Goal: Information Seeking & Learning: Learn about a topic

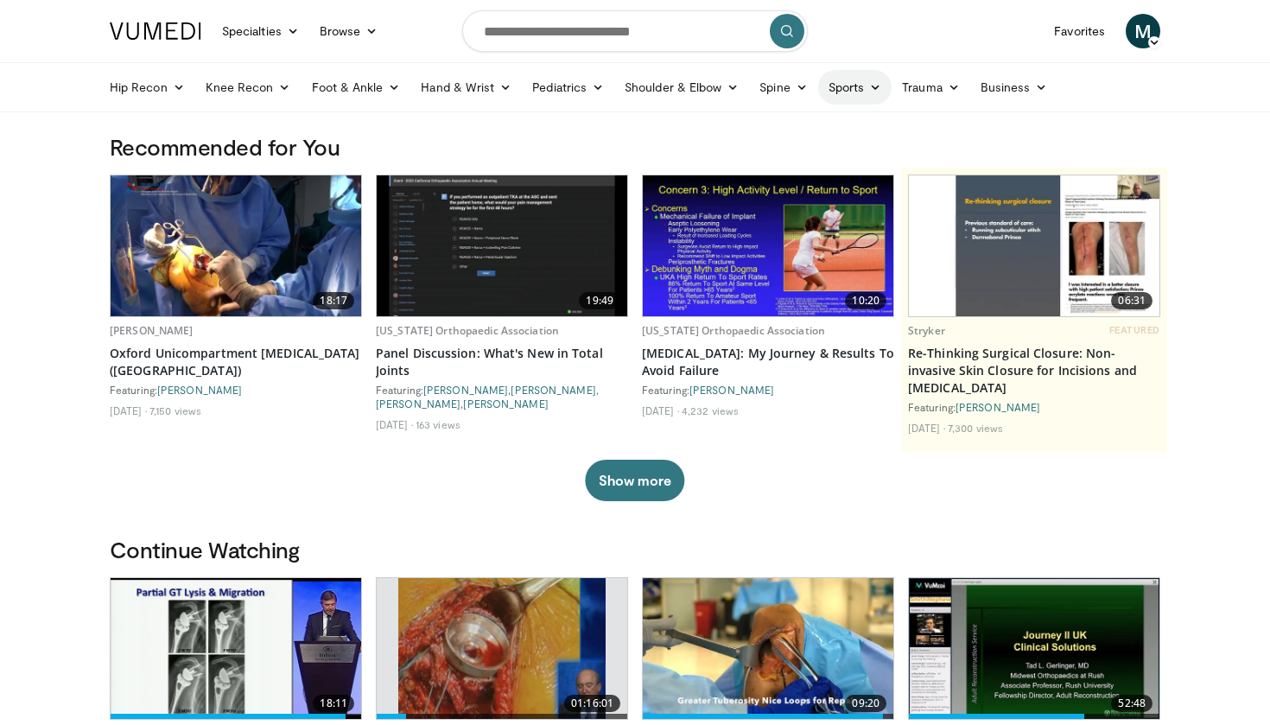
click at [878, 94] on link "Sports" at bounding box center [855, 87] width 74 height 35
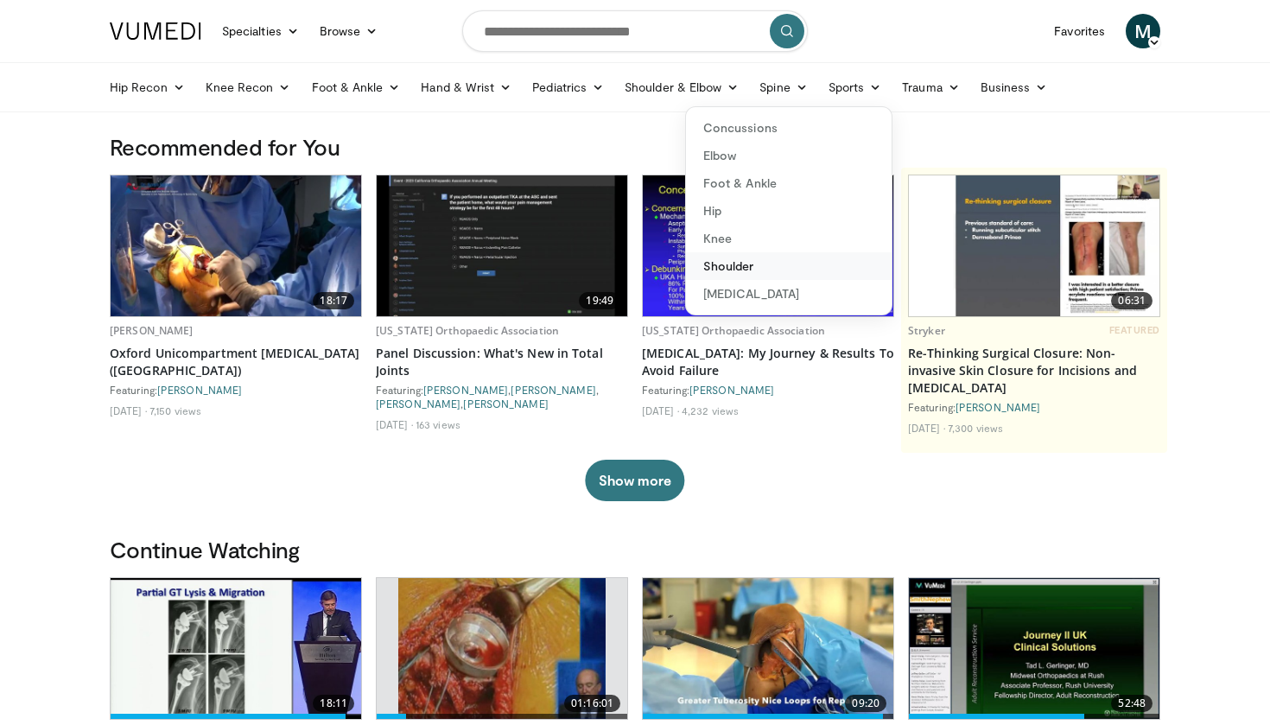
click at [745, 266] on link "Shoulder" at bounding box center [789, 266] width 206 height 28
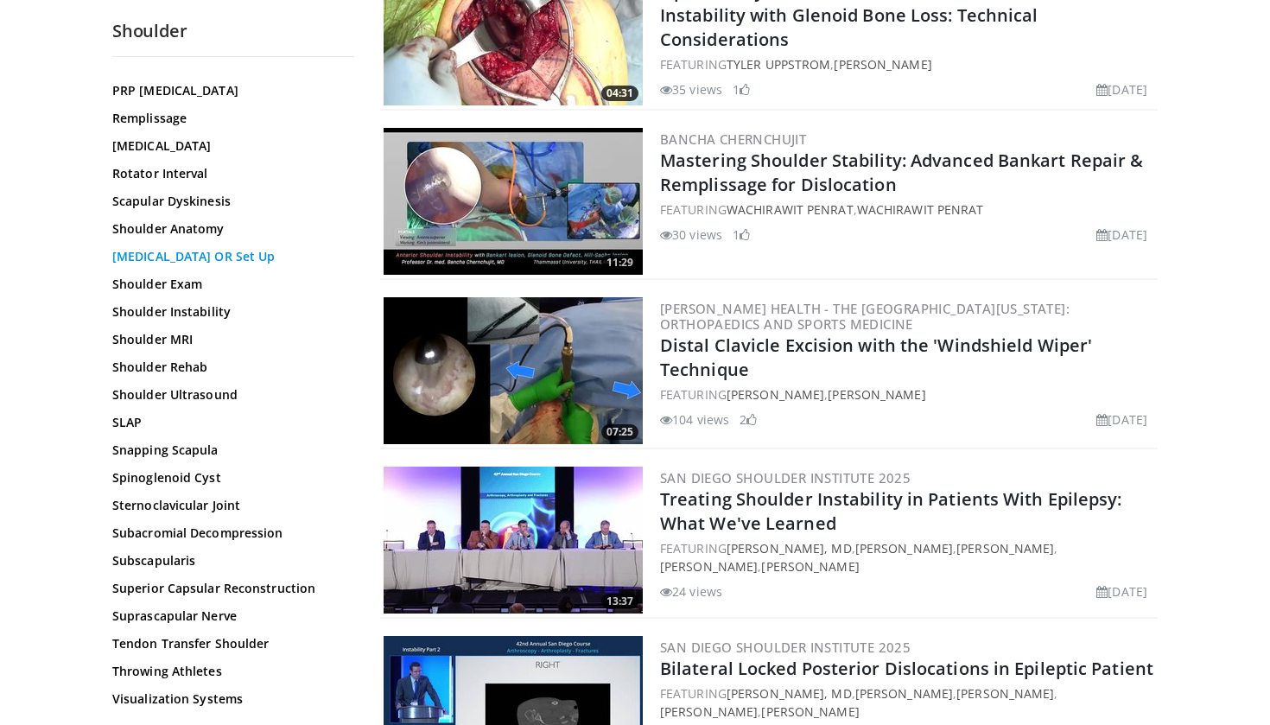
scroll to position [410, 0]
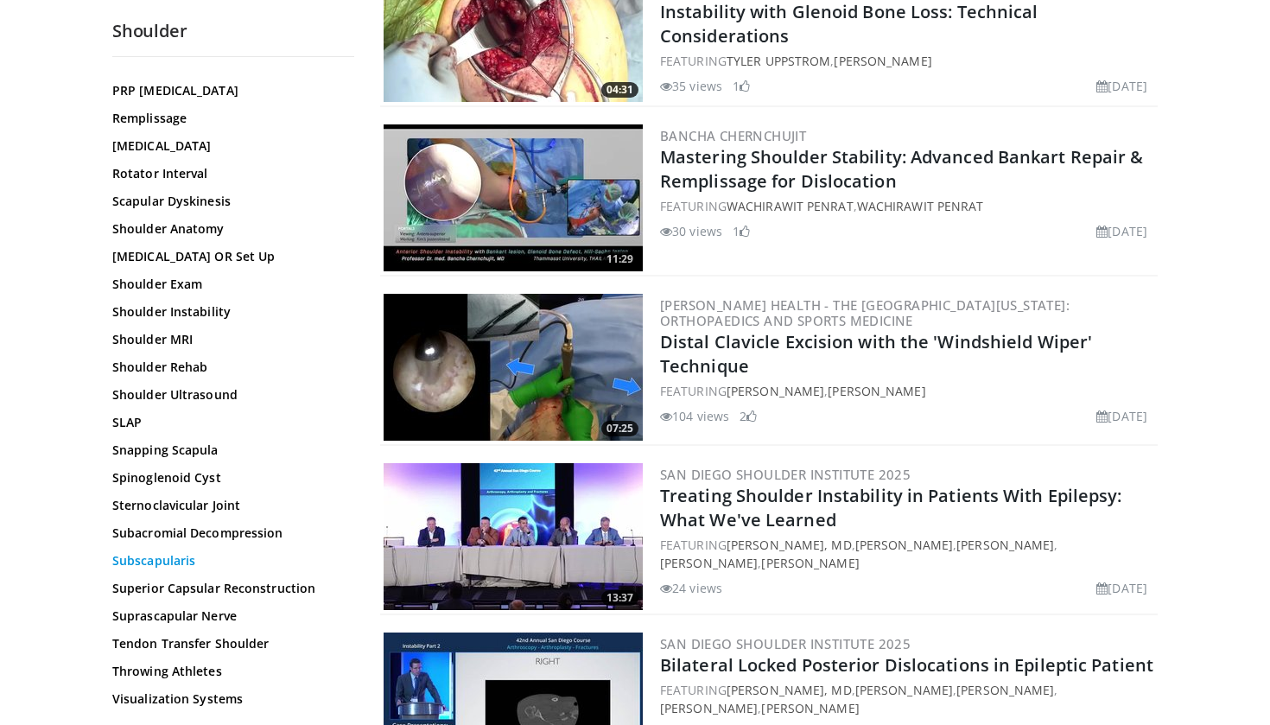
click at [171, 563] on link "Subscapularis" at bounding box center [228, 560] width 233 height 17
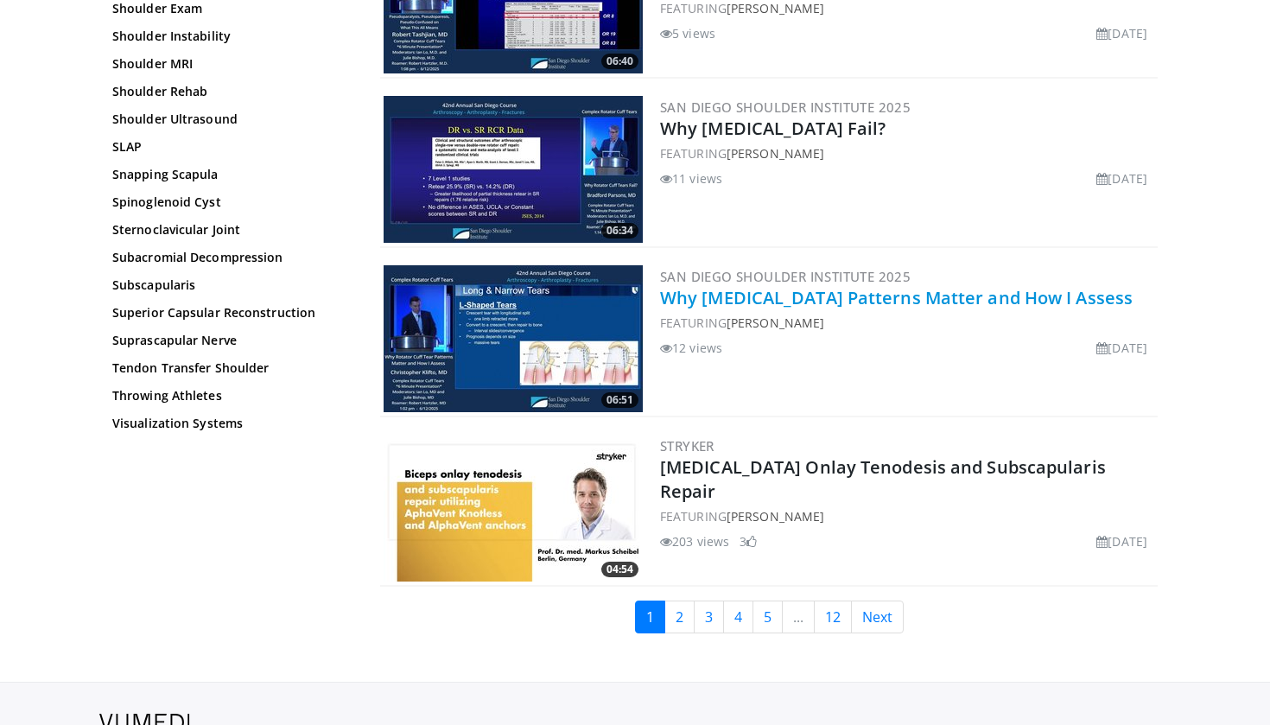
scroll to position [3907, 0]
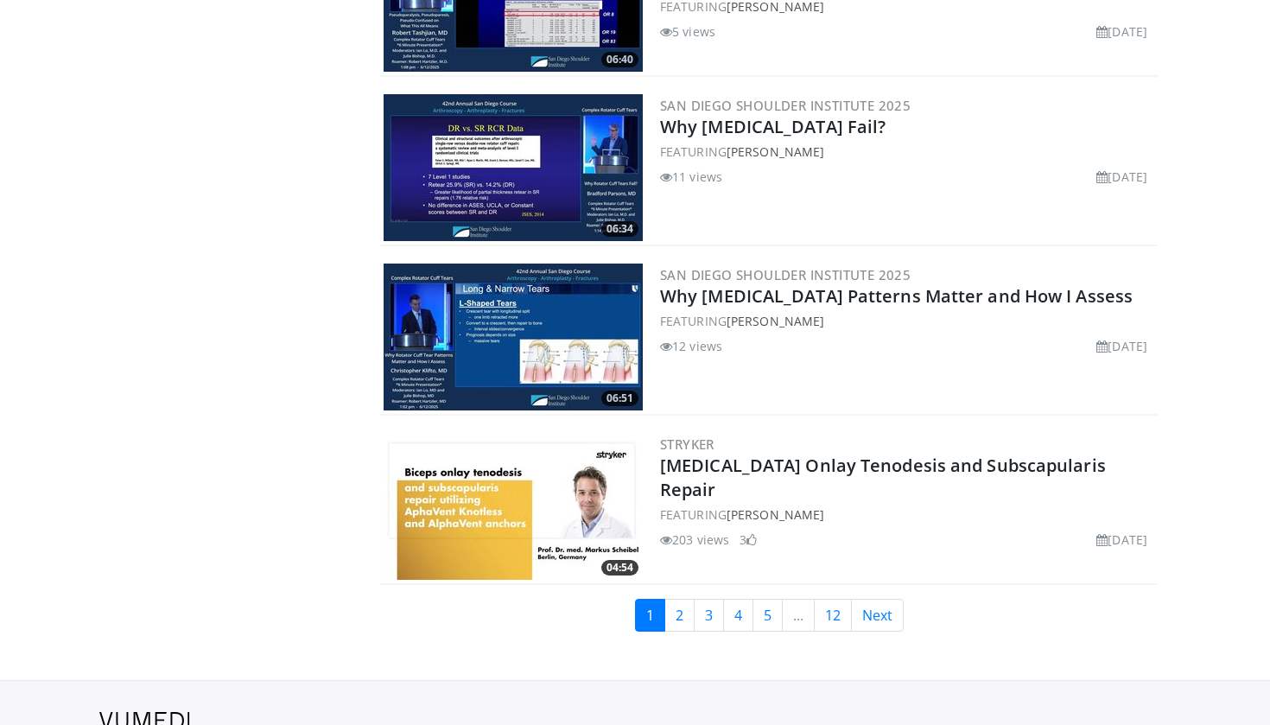
click at [534, 456] on img at bounding box center [513, 506] width 259 height 147
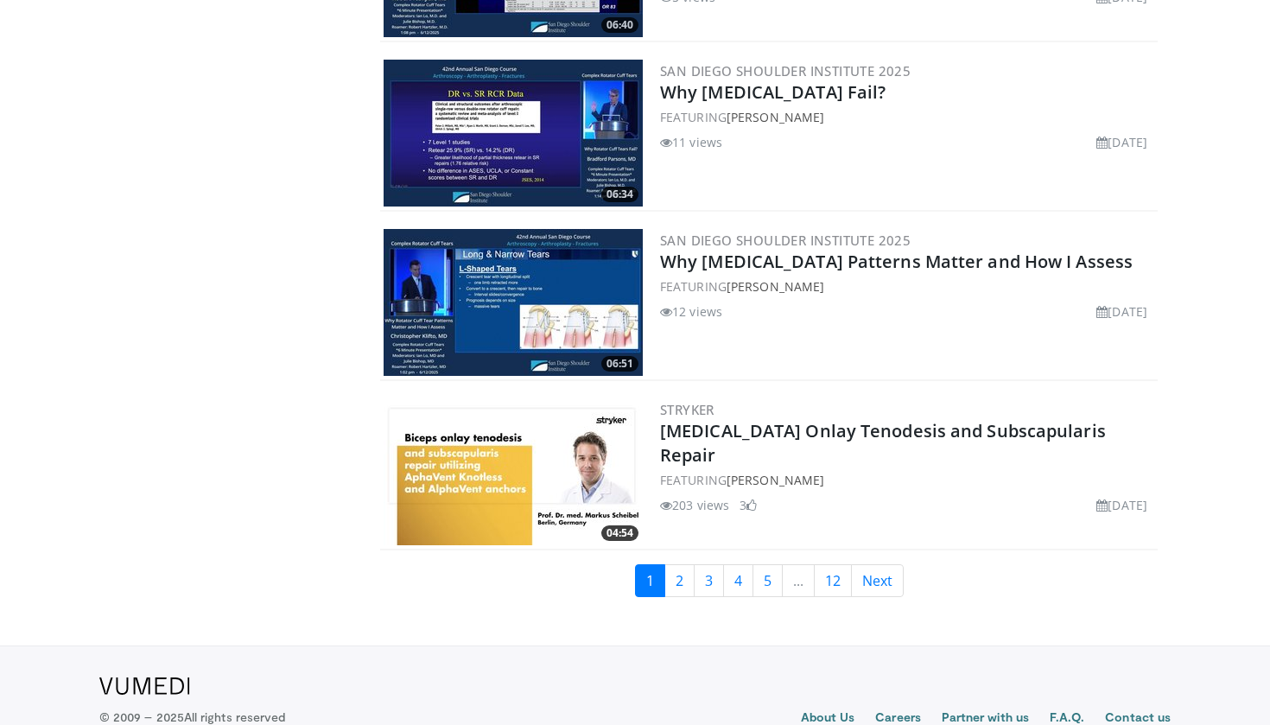
scroll to position [3941, 0]
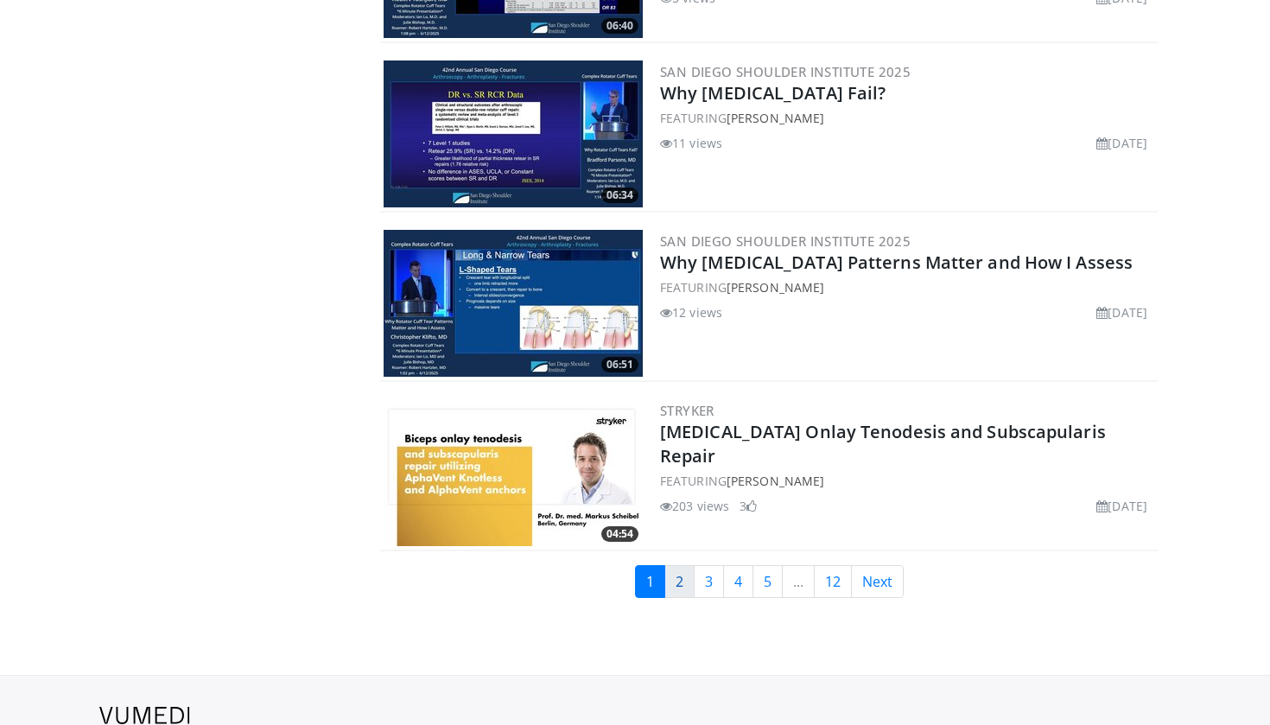
click at [670, 565] on link "2" at bounding box center [679, 581] width 30 height 33
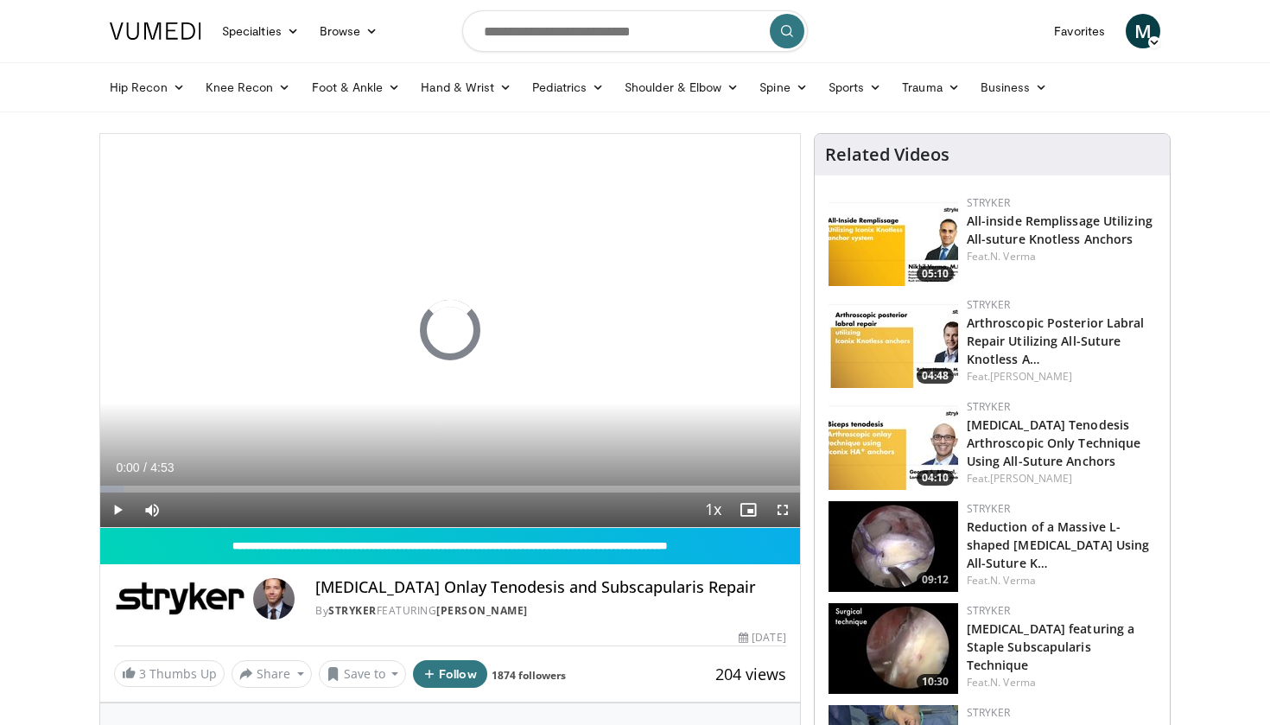
click at [779, 511] on span "Video Player" at bounding box center [783, 509] width 35 height 35
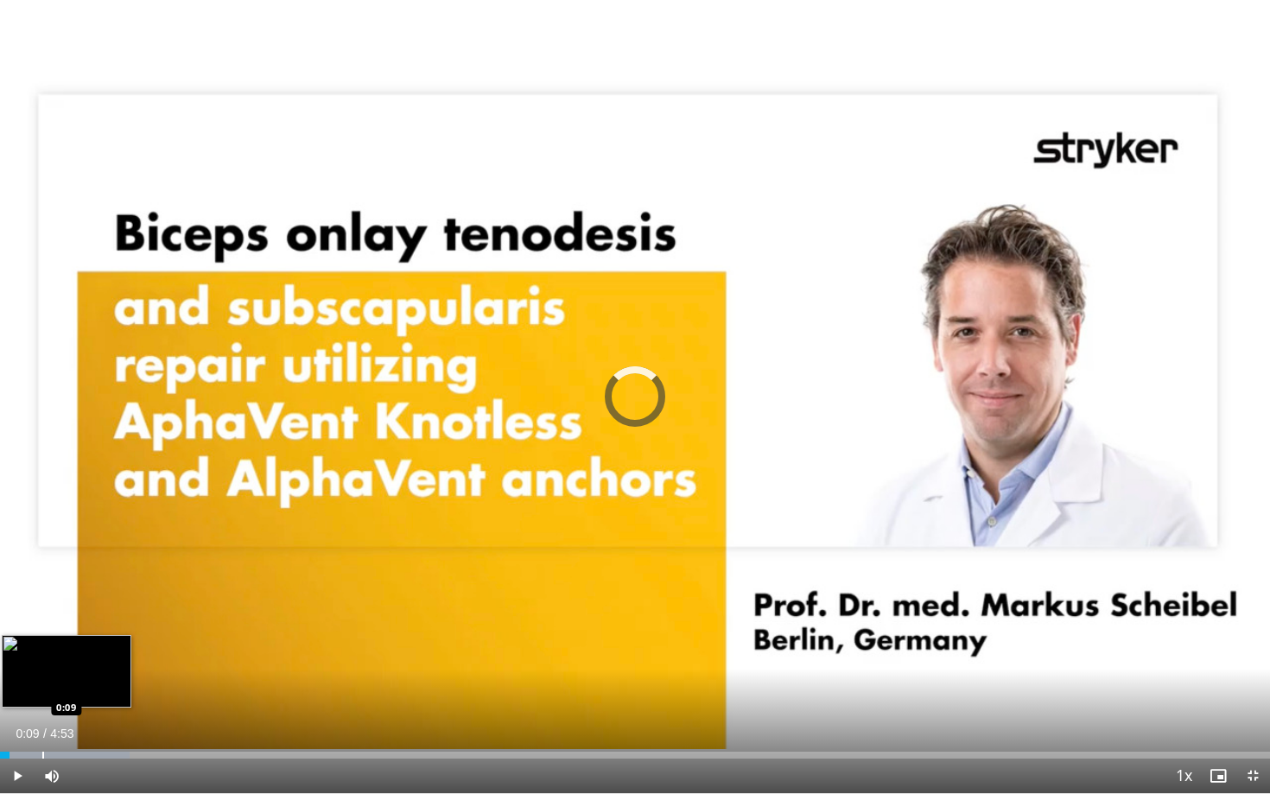
click at [42, 724] on div "Progress Bar" at bounding box center [43, 755] width 2 height 7
click at [71, 724] on div "Progress Bar" at bounding box center [72, 755] width 2 height 7
click at [82, 724] on div "Progress Bar" at bounding box center [83, 755] width 2 height 7
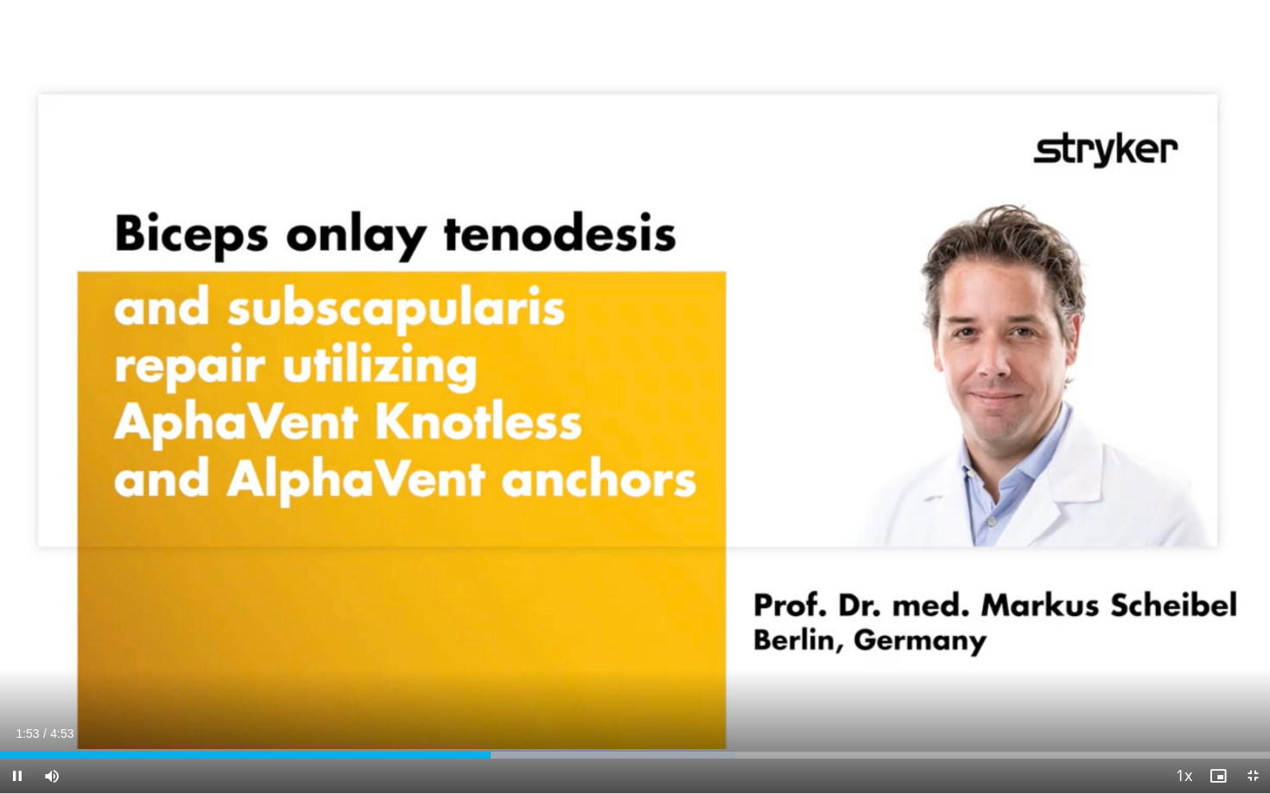
click at [535, 724] on div "Current Time 1:53 / Duration 4:53 Pause Skip Backward Skip Forward Mute Loaded …" at bounding box center [635, 776] width 1270 height 35
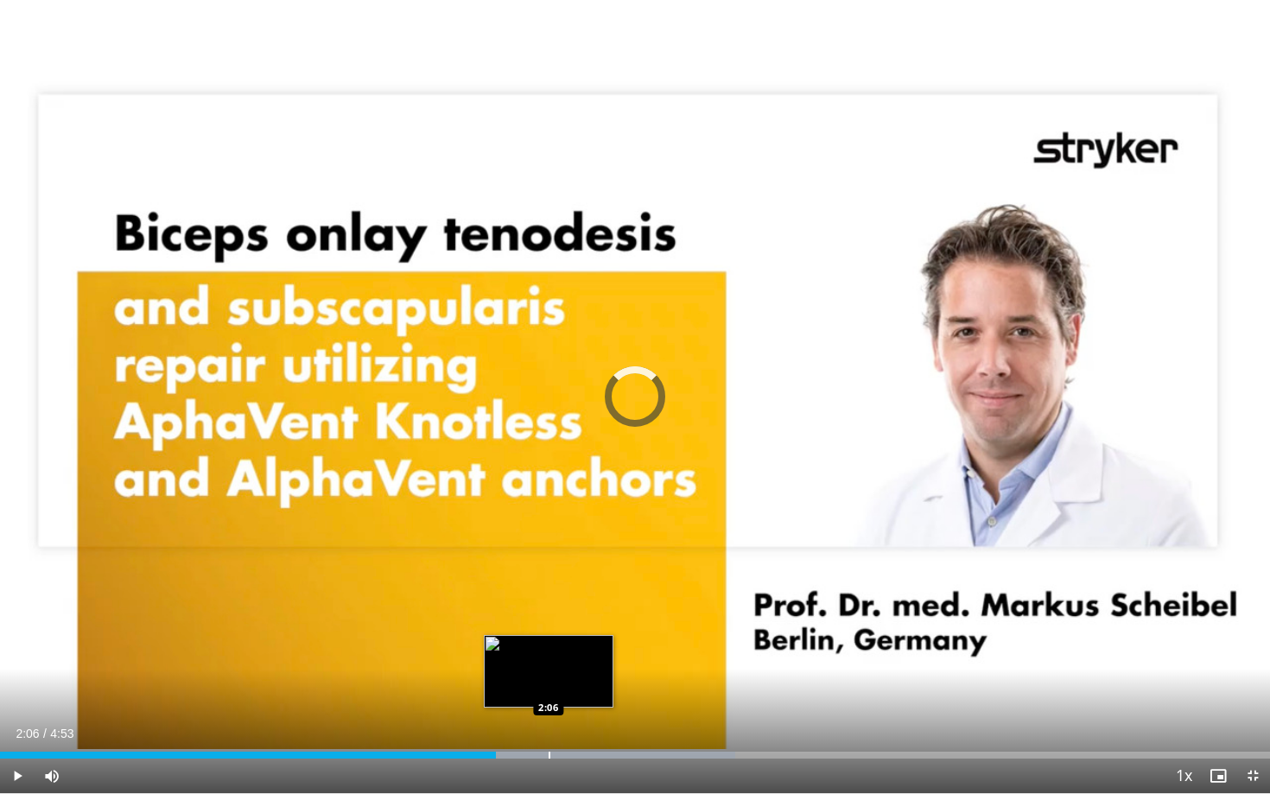
click at [549, 724] on div "Progress Bar" at bounding box center [550, 755] width 2 height 7
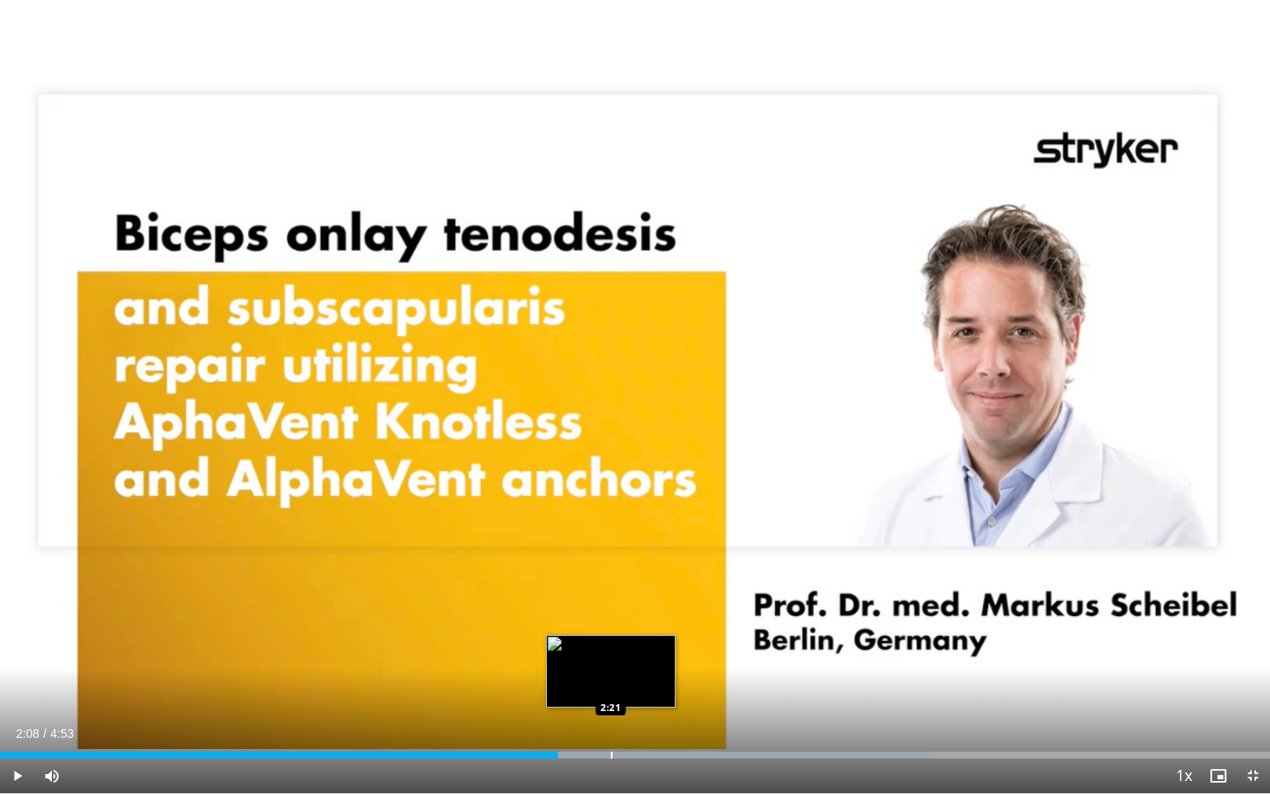
click at [611, 724] on div "Loaded : 73.14% 2:09 2:21" at bounding box center [635, 750] width 1270 height 16
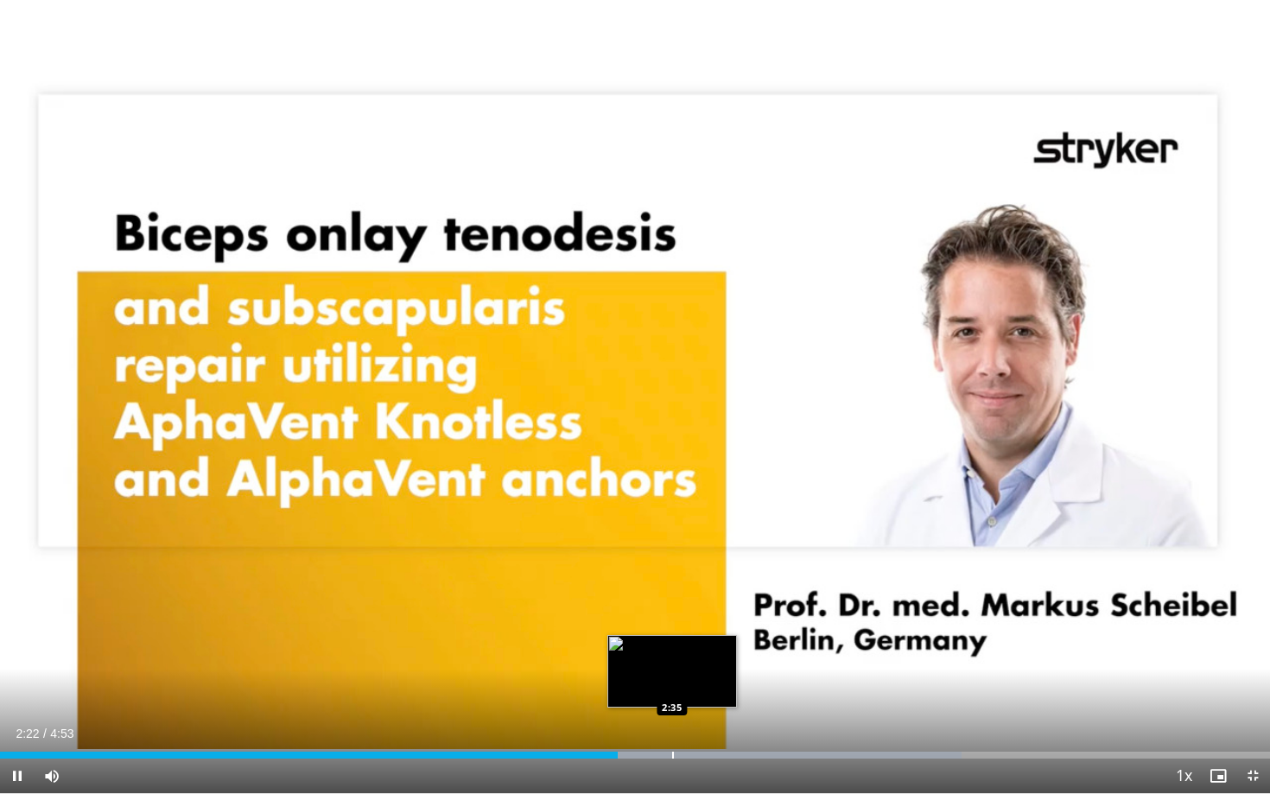
click at [672, 724] on div "Progress Bar" at bounding box center [673, 755] width 2 height 7
click at [708, 724] on div "Progress Bar" at bounding box center [709, 755] width 2 height 7
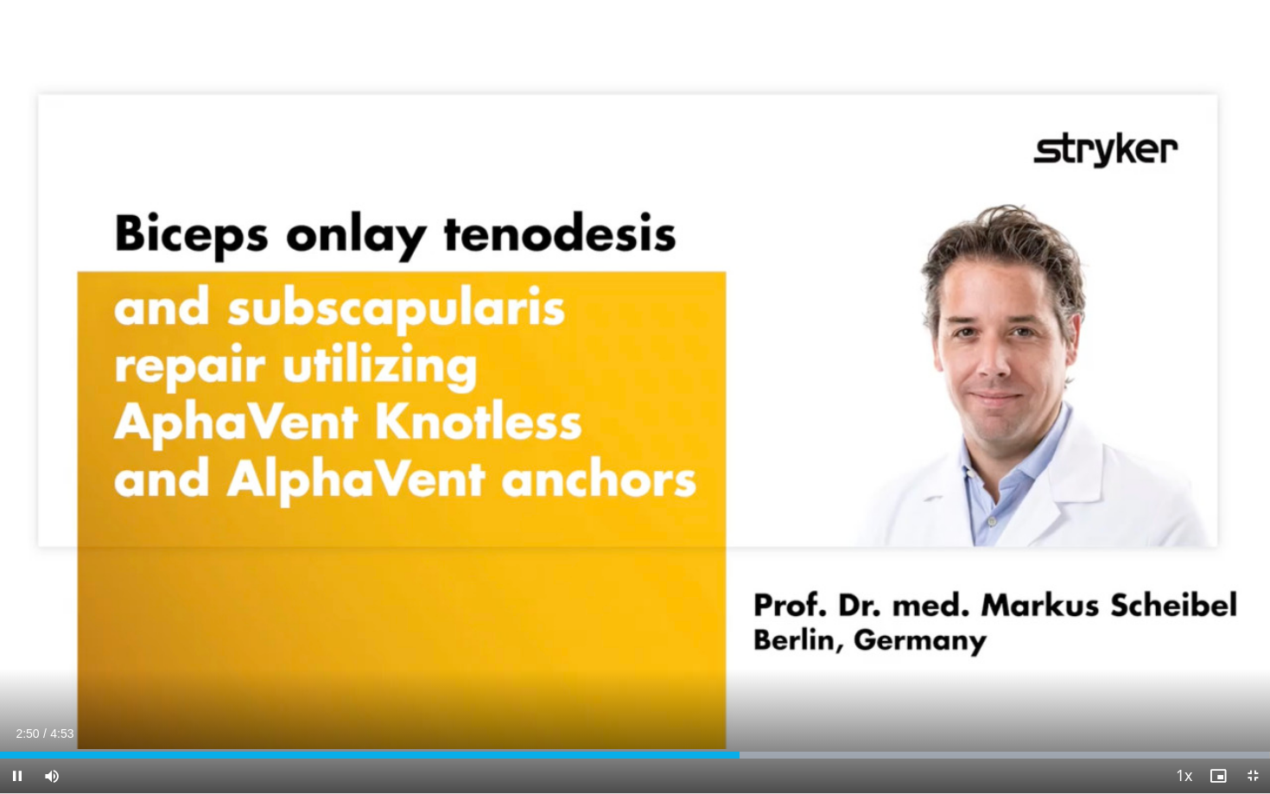
click at [776, 724] on div "Current Time 2:50 / Duration 4:53 Pause Skip Backward Skip Forward Mute Loaded …" at bounding box center [635, 776] width 1270 height 35
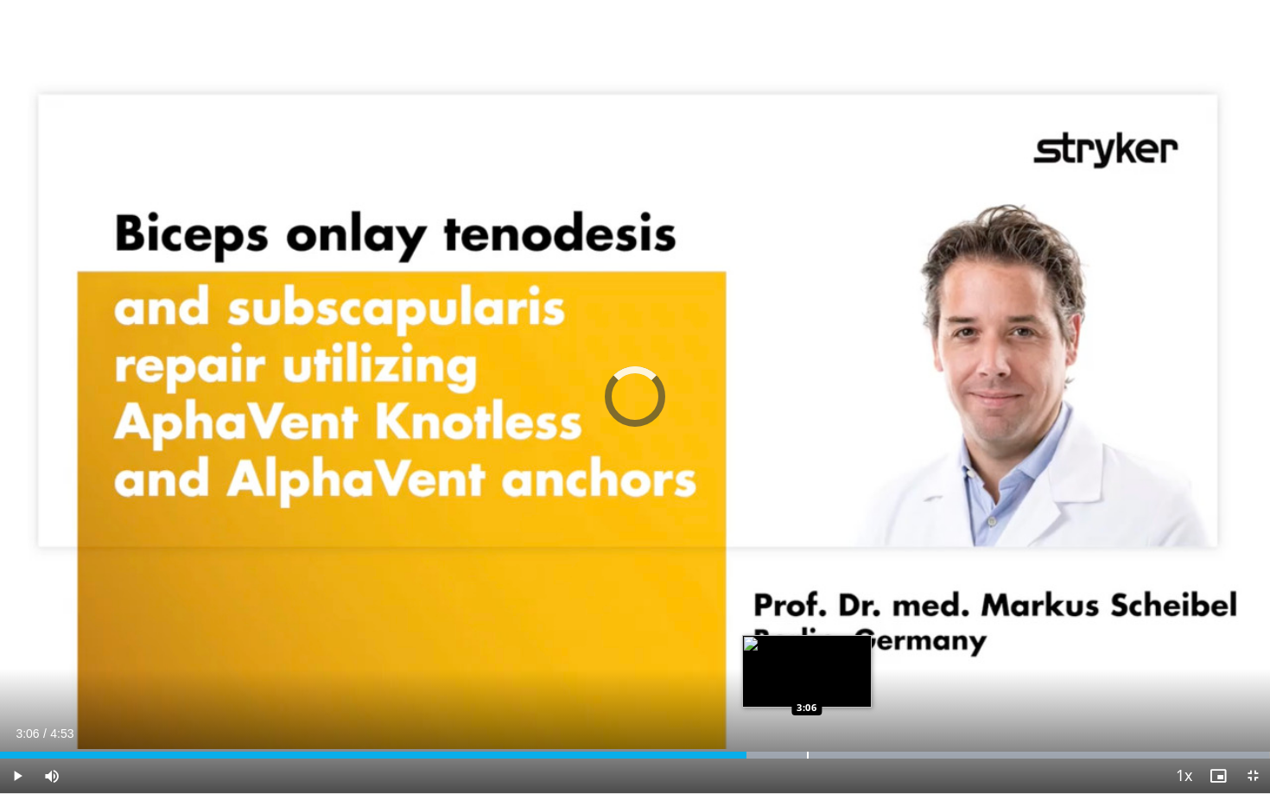
click at [807, 724] on div "Progress Bar" at bounding box center [808, 755] width 2 height 7
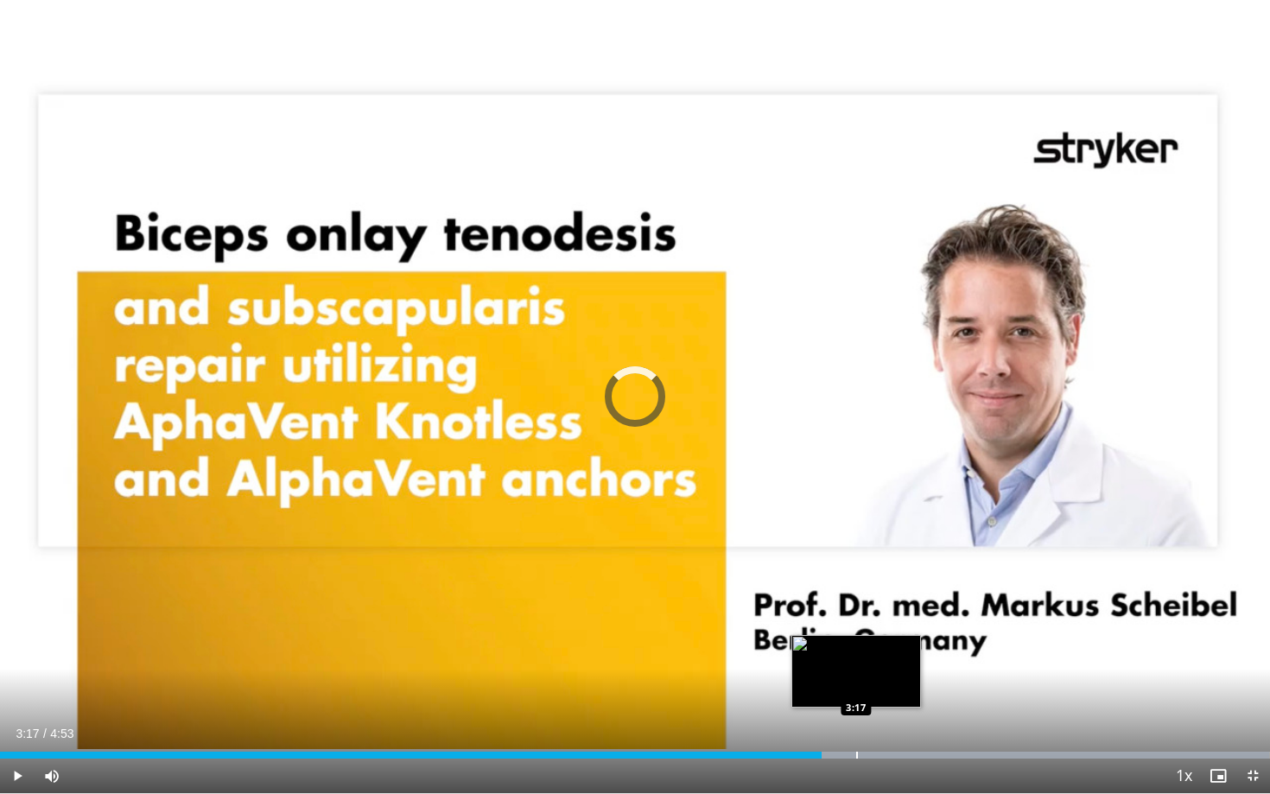
click at [856, 724] on div "Progress Bar" at bounding box center [857, 755] width 2 height 7
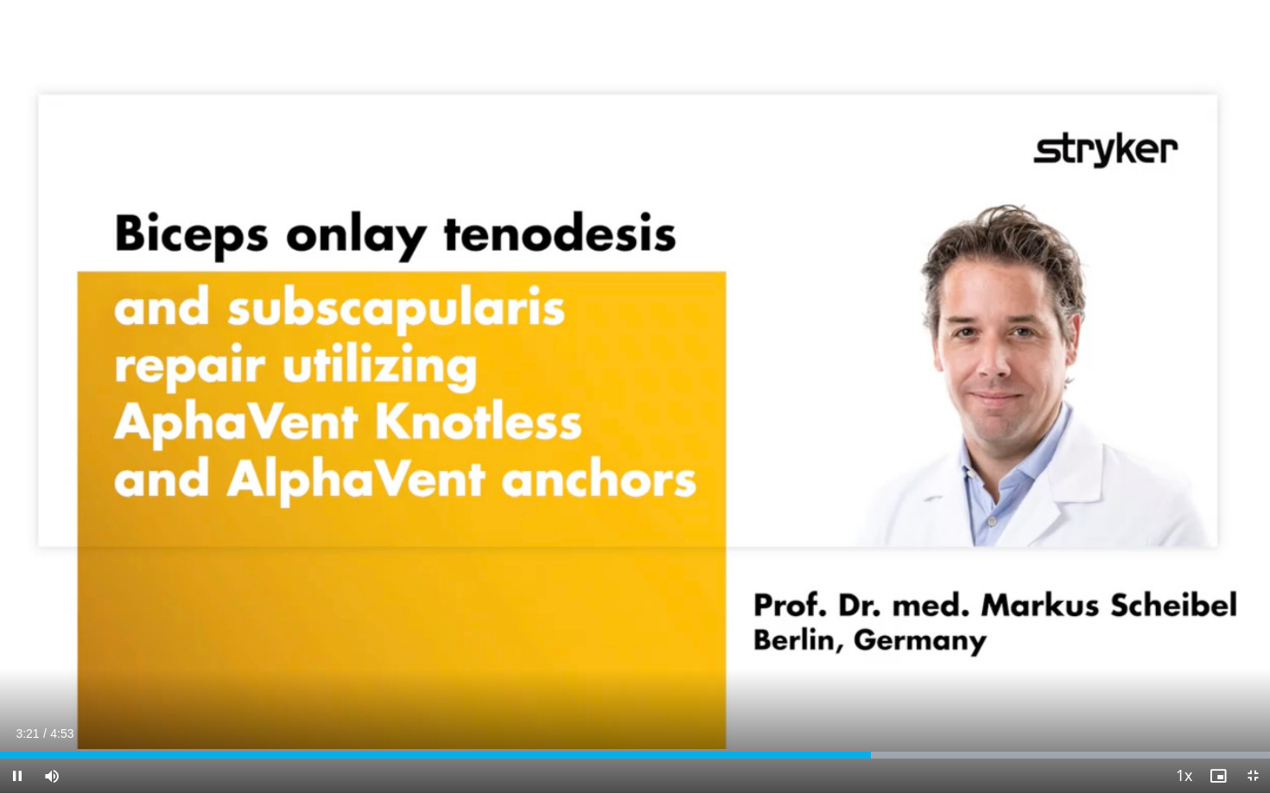
click at [900, 724] on div "Current Time 3:21 / Duration 4:53 Pause Skip Backward Skip Forward Mute Loaded …" at bounding box center [635, 776] width 1270 height 35
click at [910, 724] on div "Progress Bar" at bounding box center [911, 755] width 2 height 7
click at [1264, 724] on span "Video Player" at bounding box center [1253, 776] width 35 height 35
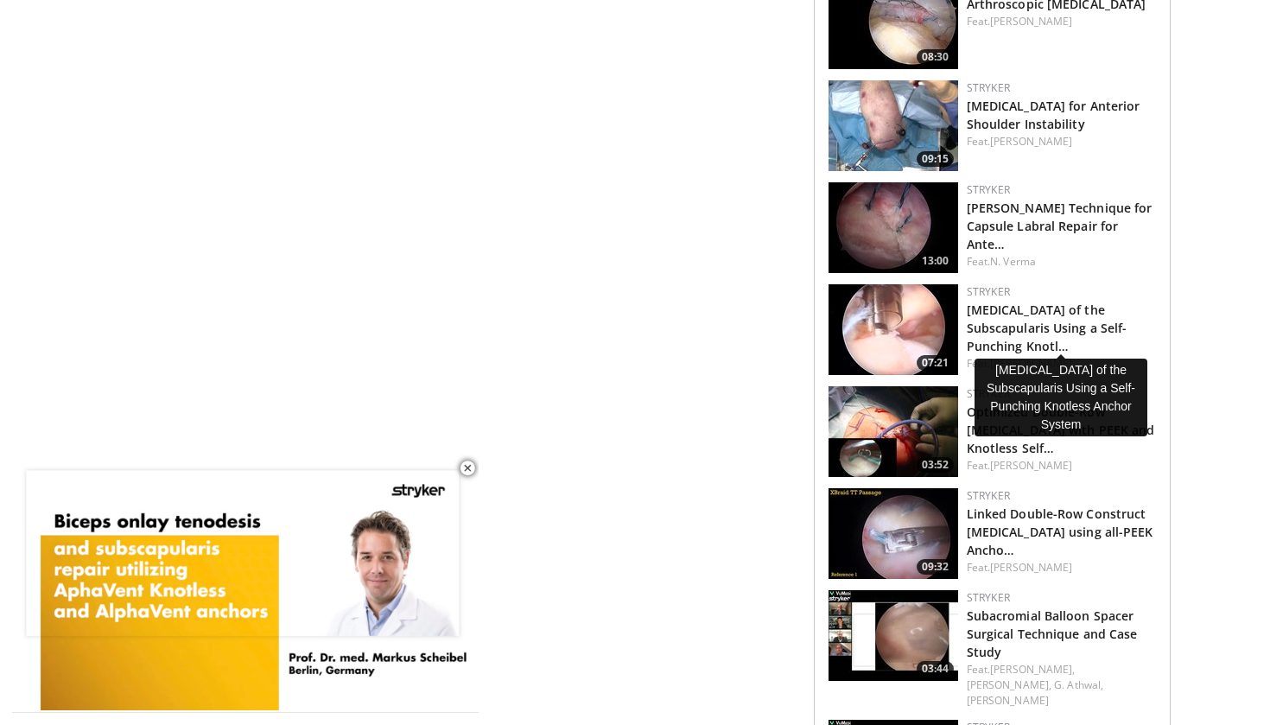
scroll to position [1134, 0]
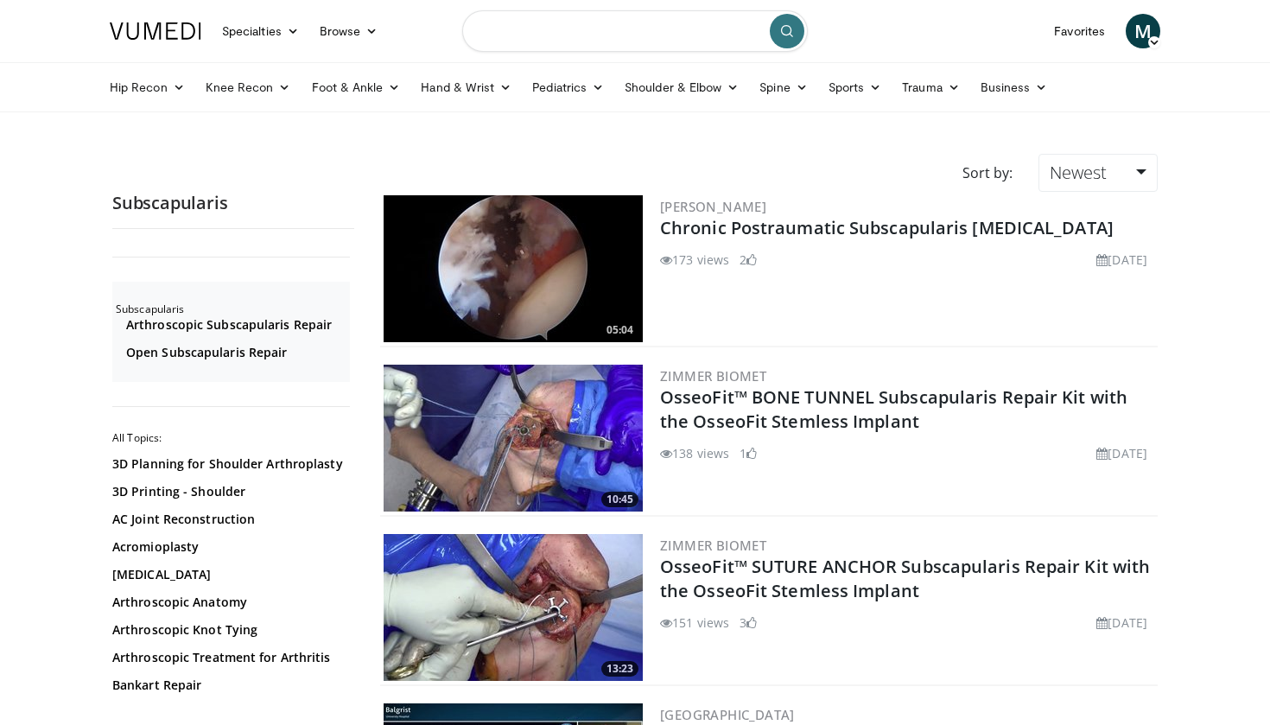
click at [603, 29] on input "Search topics, interventions" at bounding box center [635, 30] width 346 height 41
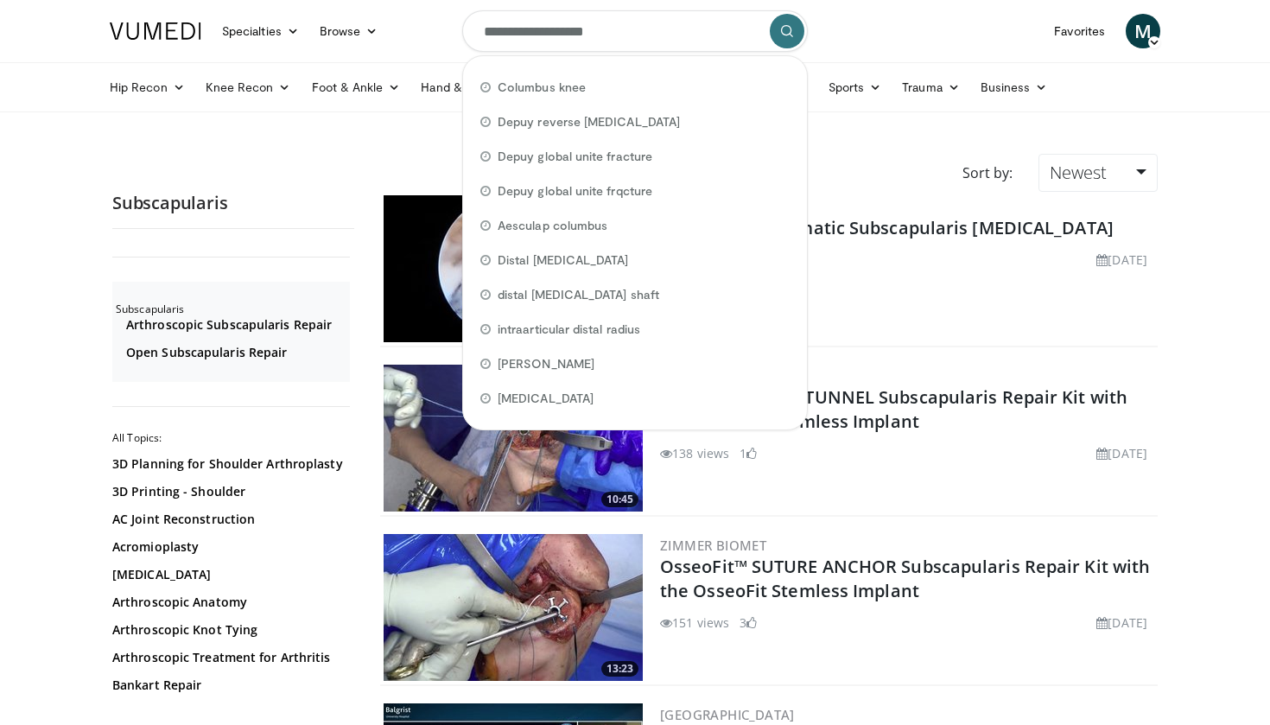
type input "**********"
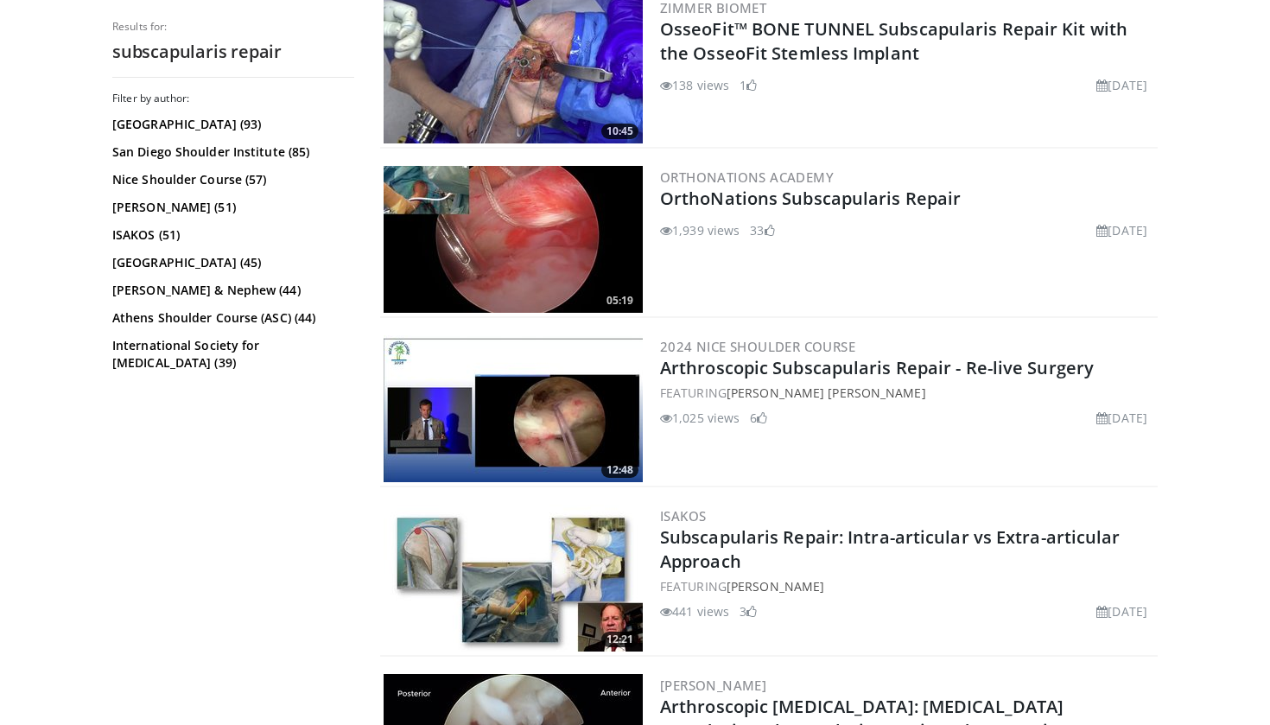
scroll to position [878, 0]
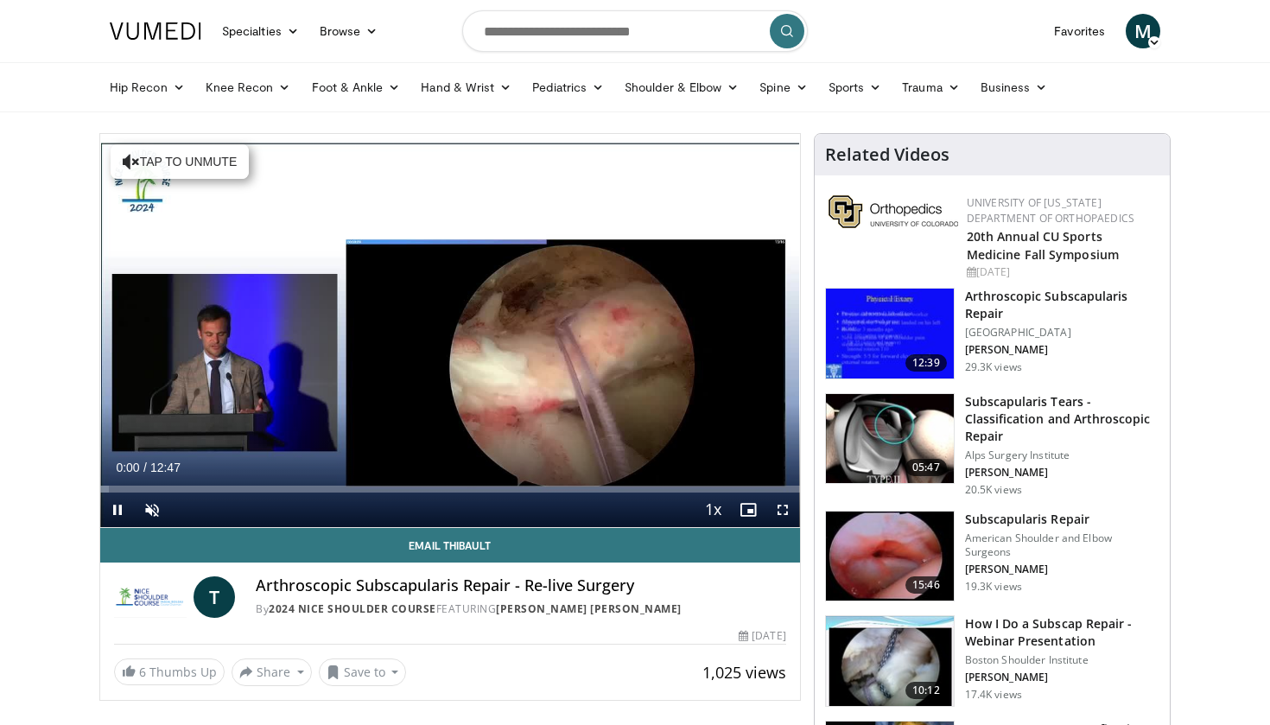
click at [781, 509] on span "Video Player" at bounding box center [783, 509] width 35 height 35
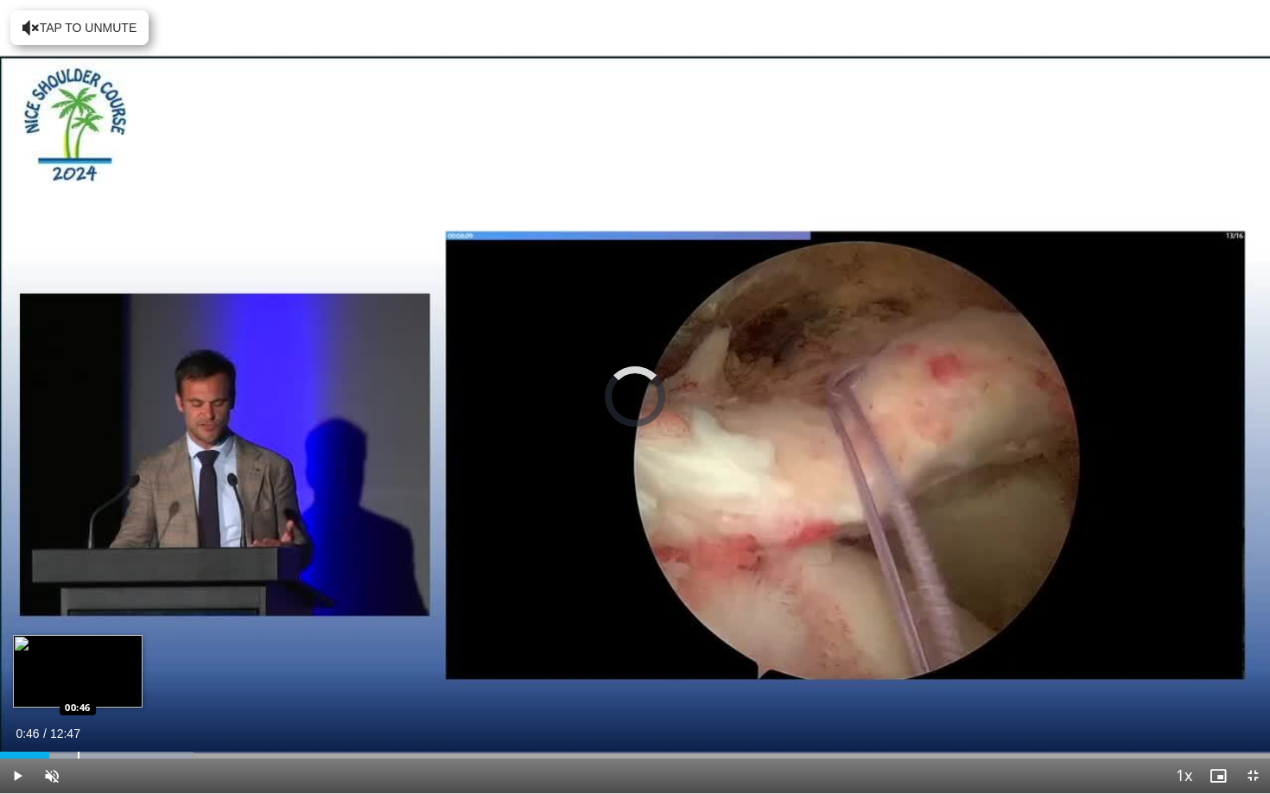
click at [78, 724] on div "Progress Bar" at bounding box center [79, 755] width 2 height 7
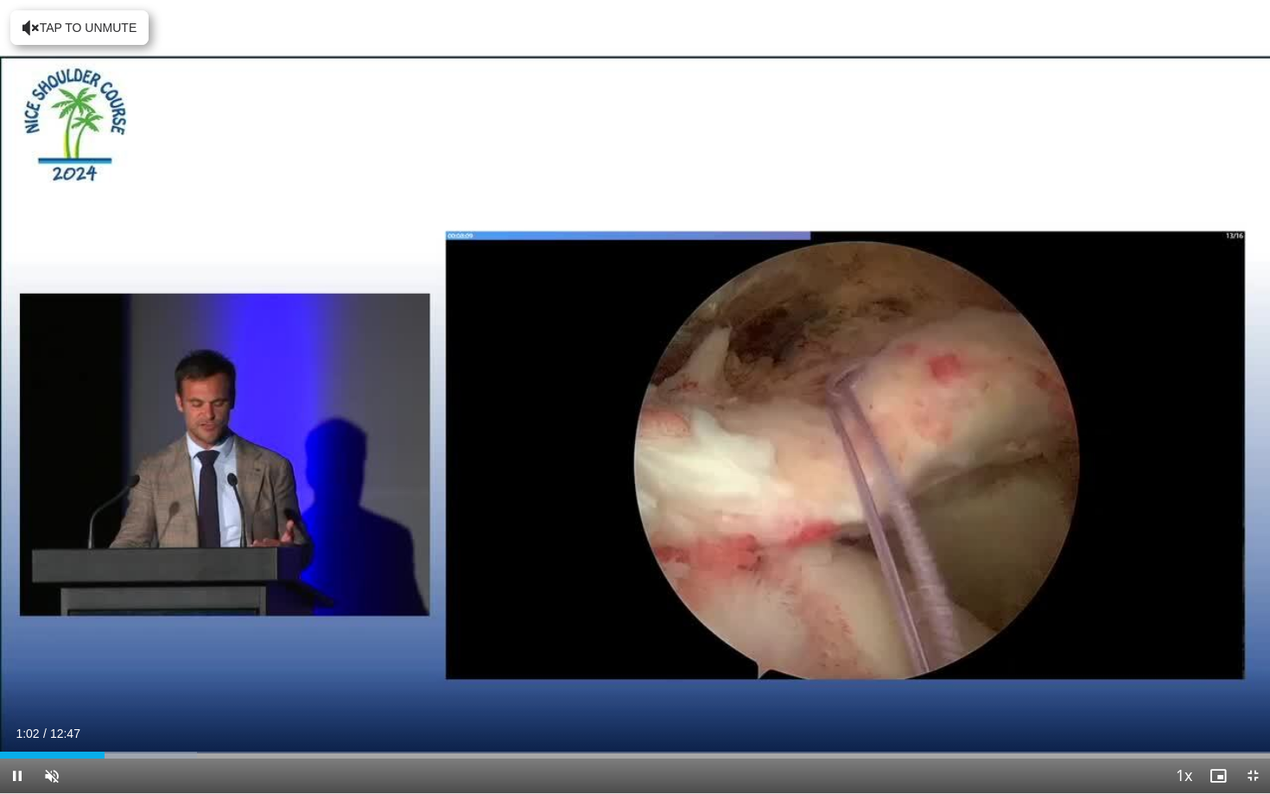
click at [14, 724] on span "Video Player" at bounding box center [17, 776] width 35 height 35
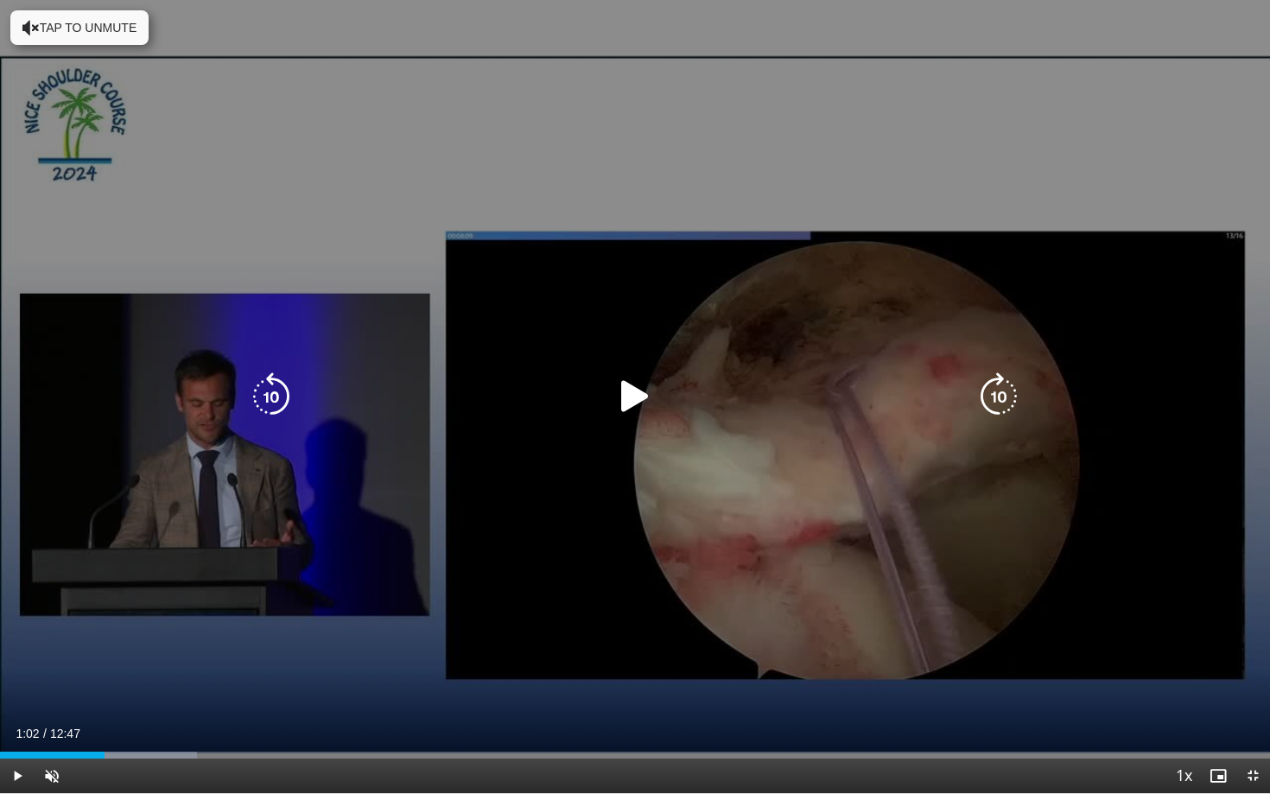
click at [626, 395] on icon "Video Player" at bounding box center [635, 396] width 48 height 48
click at [983, 639] on div "10 seconds Tap to unmute" at bounding box center [635, 396] width 1270 height 793
click at [638, 389] on icon "Video Player" at bounding box center [635, 396] width 48 height 48
click at [636, 391] on icon "Video Player" at bounding box center [635, 396] width 48 height 48
click at [626, 396] on icon "Video Player" at bounding box center [635, 396] width 48 height 48
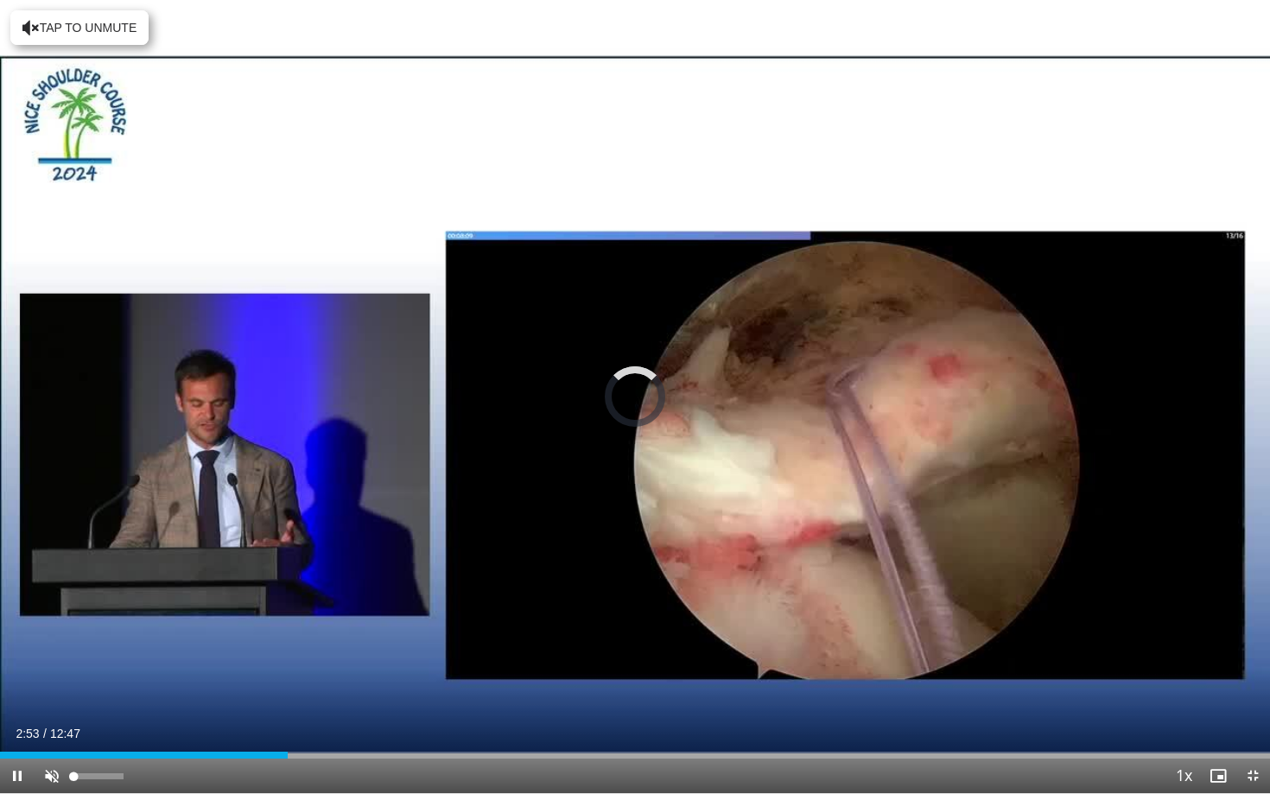
click at [48, 724] on span "Video Player" at bounding box center [52, 776] width 35 height 35
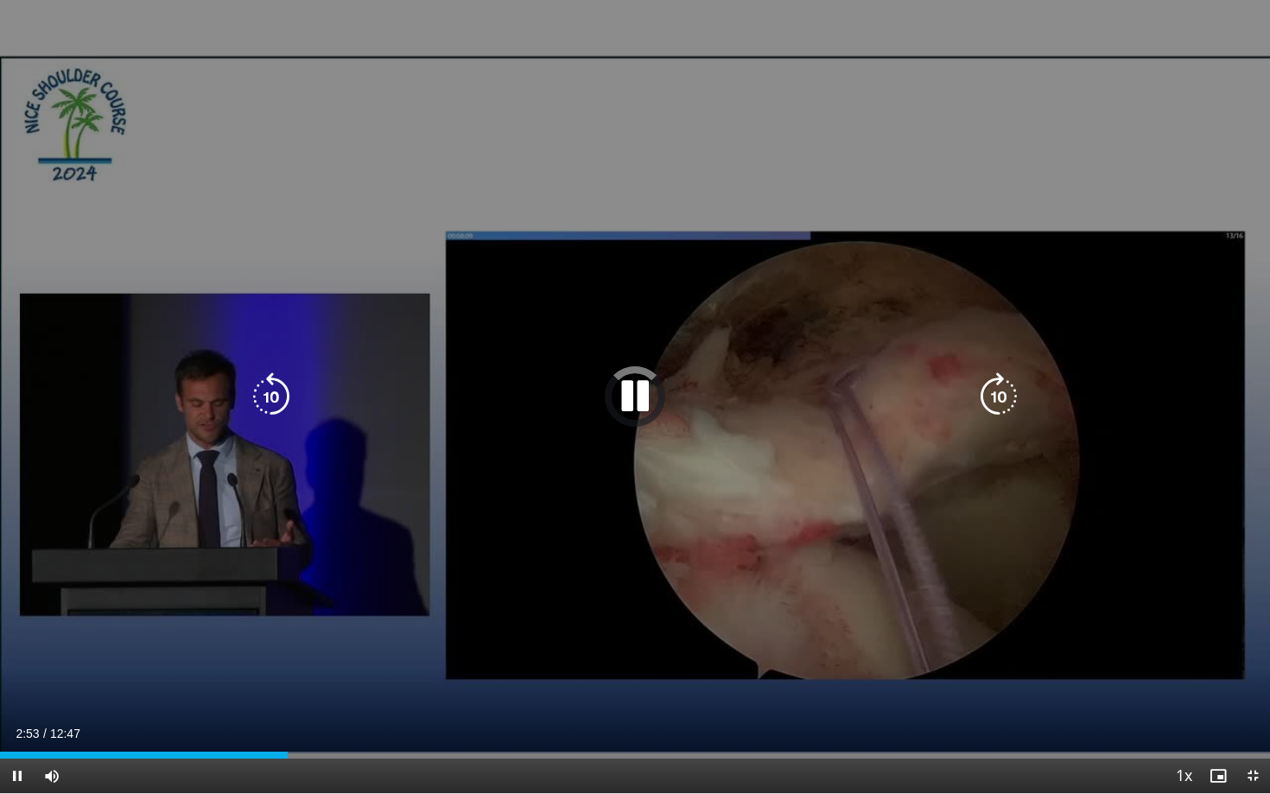
click at [635, 397] on icon "Video Player" at bounding box center [635, 396] width 48 height 48
drag, startPoint x: 1000, startPoint y: 19, endPoint x: 625, endPoint y: 157, distance: 399.7
click at [625, 157] on div "10 seconds Tap to unmute" at bounding box center [635, 396] width 1270 height 793
click at [632, 396] on icon "Video Player" at bounding box center [635, 396] width 48 height 48
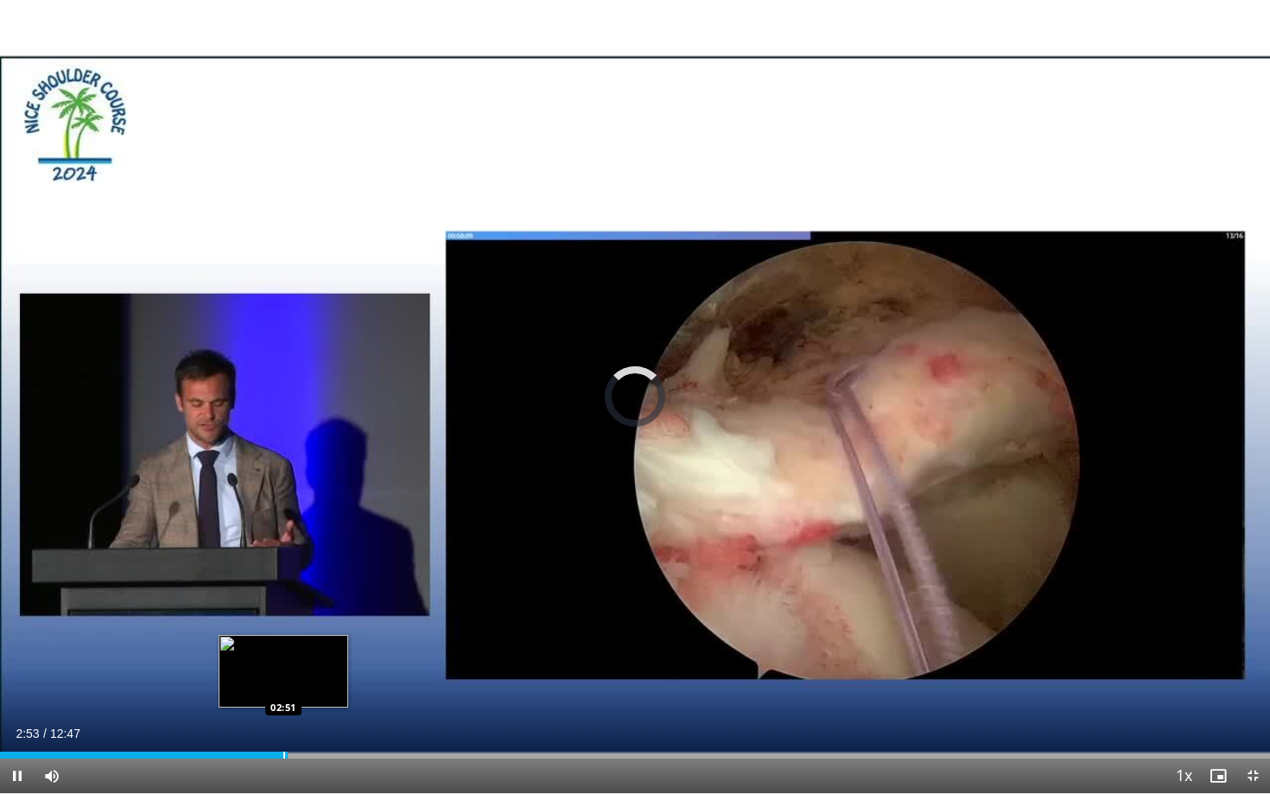
click at [283, 724] on div "Loaded : 15.48% 02:53 02:51" at bounding box center [635, 750] width 1270 height 16
click at [251, 724] on div "Current Time 2:51 / Duration 12:47 Pause Skip Backward Skip Forward Mute Loaded…" at bounding box center [635, 776] width 1270 height 35
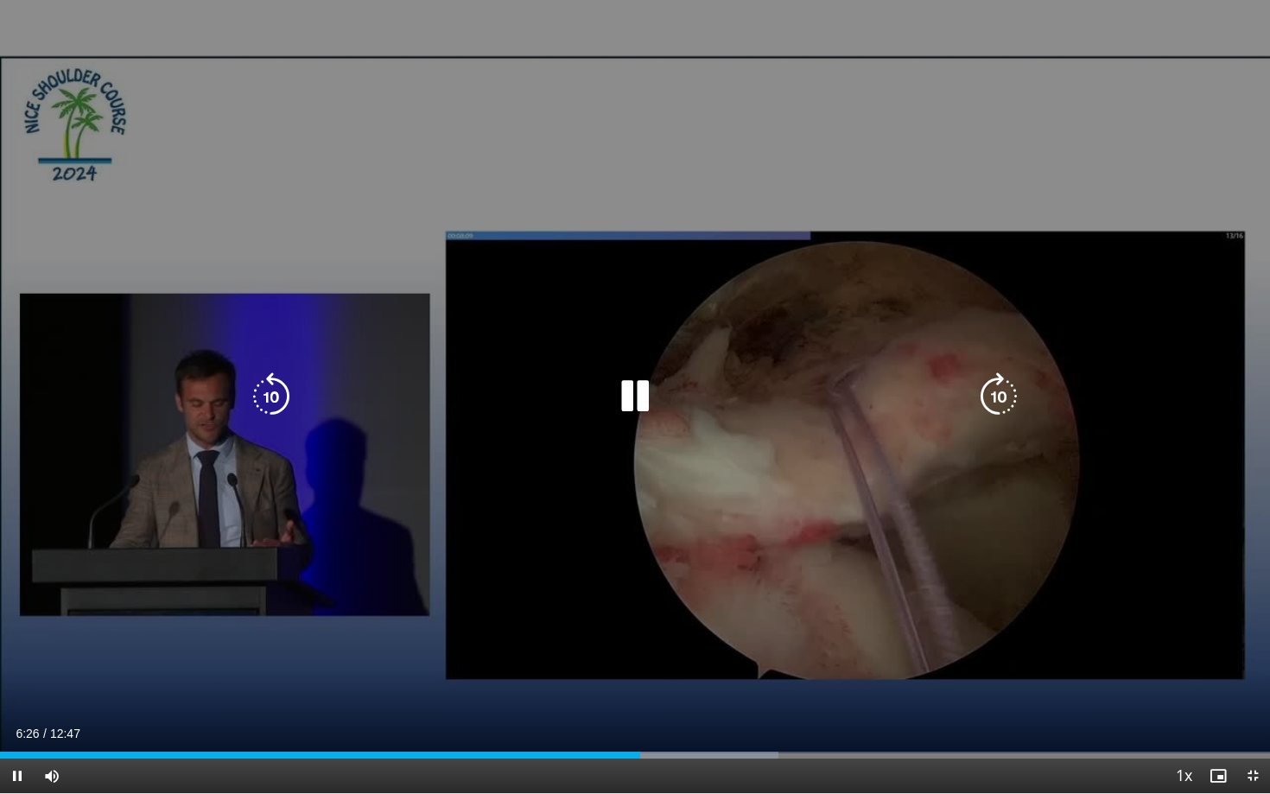
click at [638, 397] on icon "Video Player" at bounding box center [635, 396] width 48 height 48
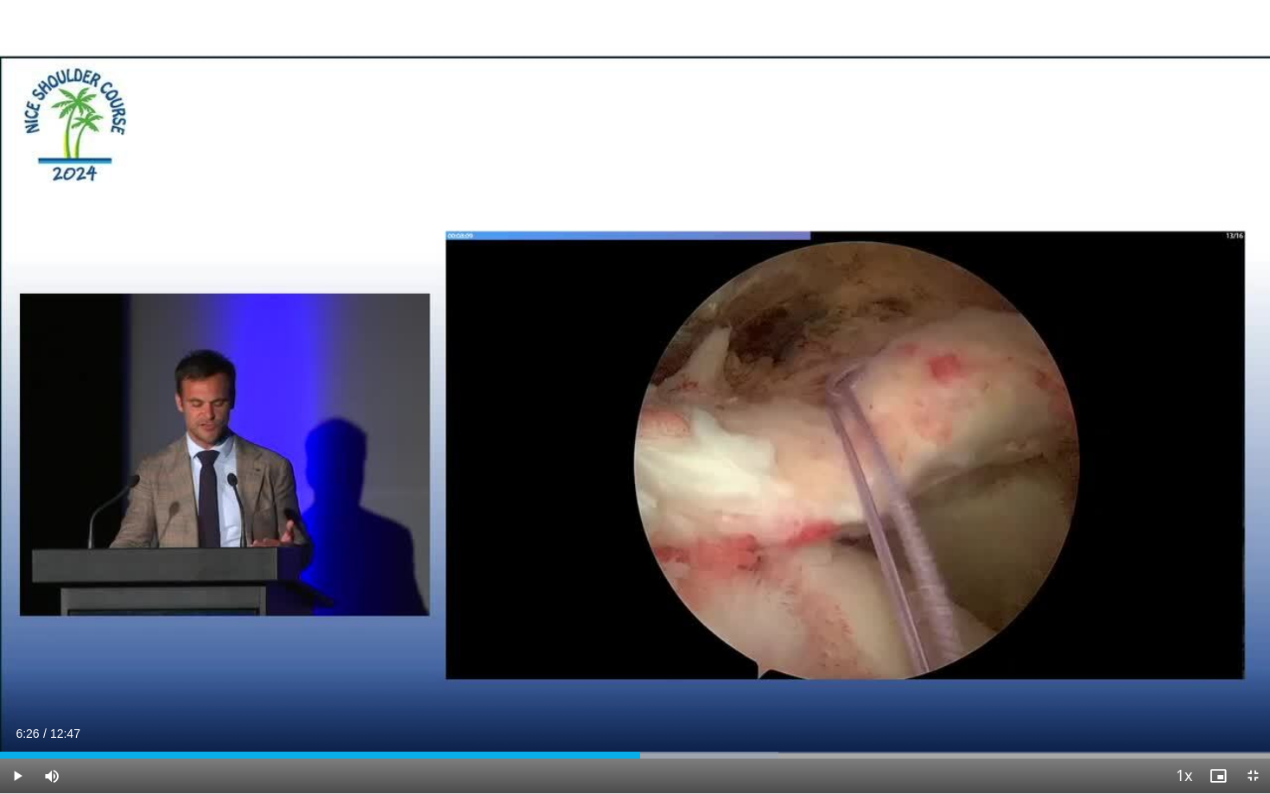
click at [638, 397] on div "10 seconds Tap to unmute" at bounding box center [635, 396] width 1270 height 793
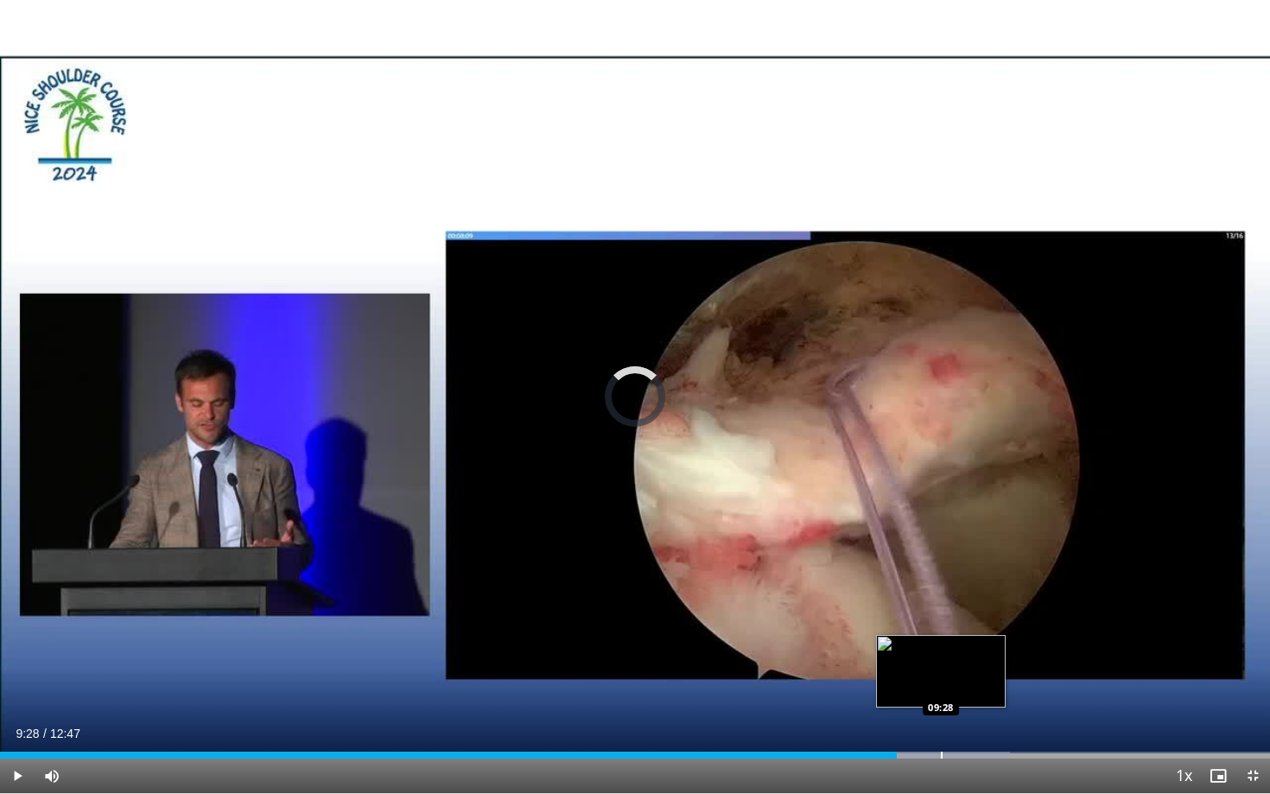
click at [941, 724] on div "Progress Bar" at bounding box center [942, 755] width 2 height 7
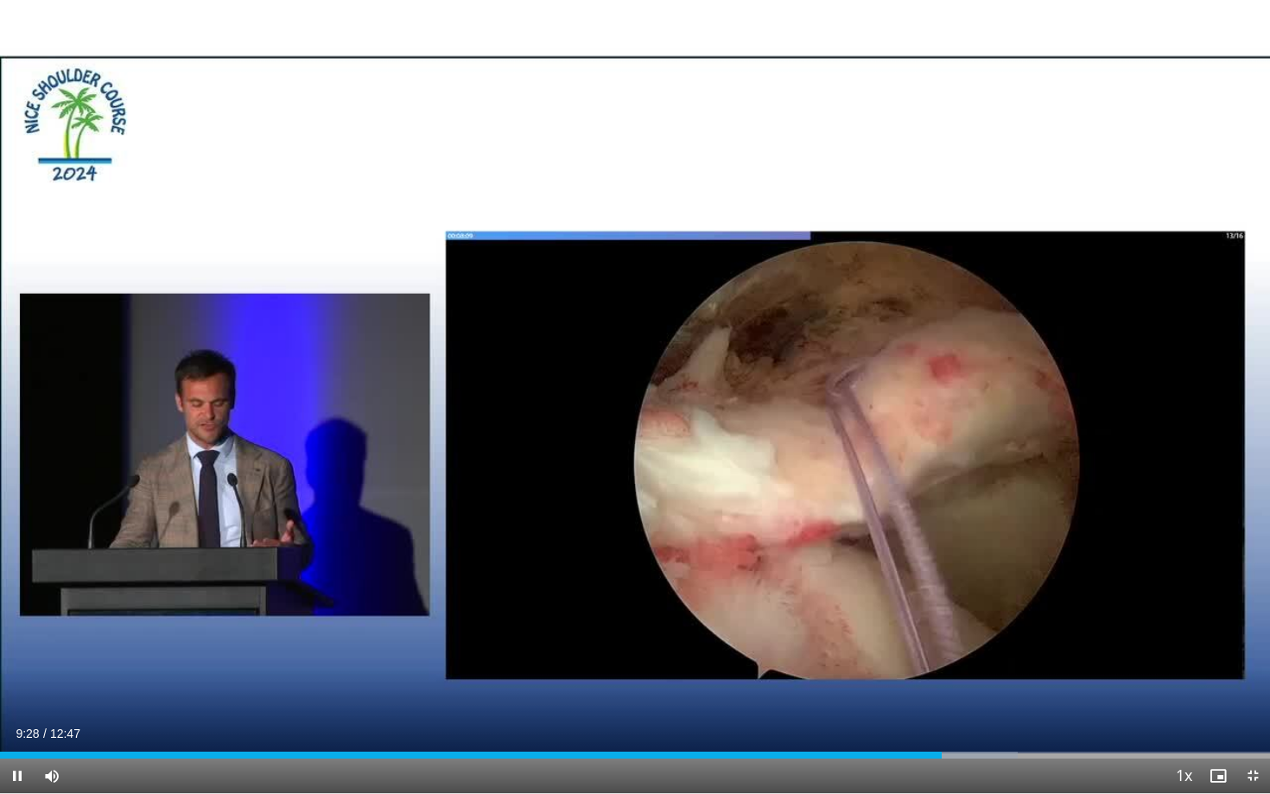
click at [974, 724] on div "Current Time 9:28 / Duration 12:47 Pause Skip Backward Skip Forward Mute Loaded…" at bounding box center [635, 776] width 1270 height 35
click at [983, 724] on div "Progress Bar" at bounding box center [984, 755] width 2 height 7
click at [1031, 724] on div "Progress Bar" at bounding box center [1032, 755] width 2 height 7
click at [1065, 724] on div "Current Time 10:23 / Duration 12:47 Pause Skip Backward Skip Forward Mute Loade…" at bounding box center [635, 776] width 1270 height 35
click at [1076, 724] on div "Progress Bar" at bounding box center [1077, 755] width 2 height 7
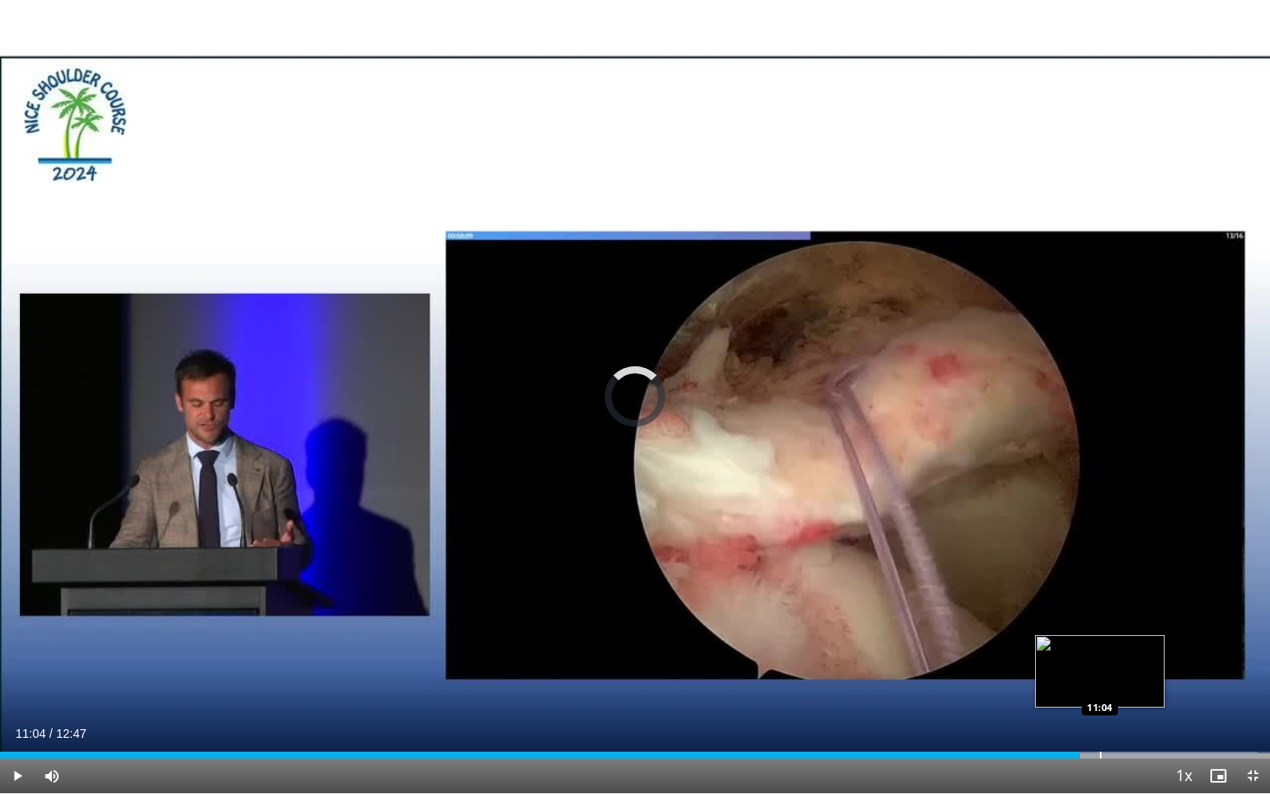
click at [1100, 724] on div "Progress Bar" at bounding box center [1101, 755] width 2 height 7
click at [1223, 724] on span "Video Player" at bounding box center [1218, 776] width 35 height 35
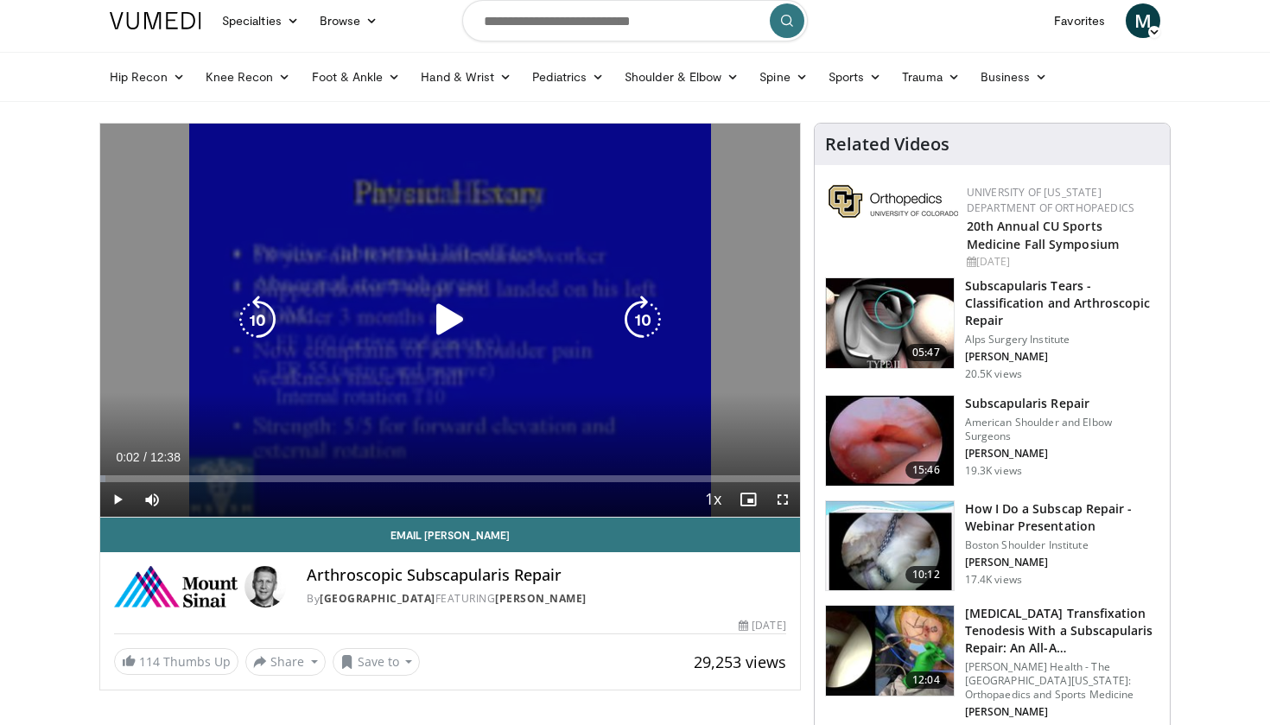
scroll to position [9, 0]
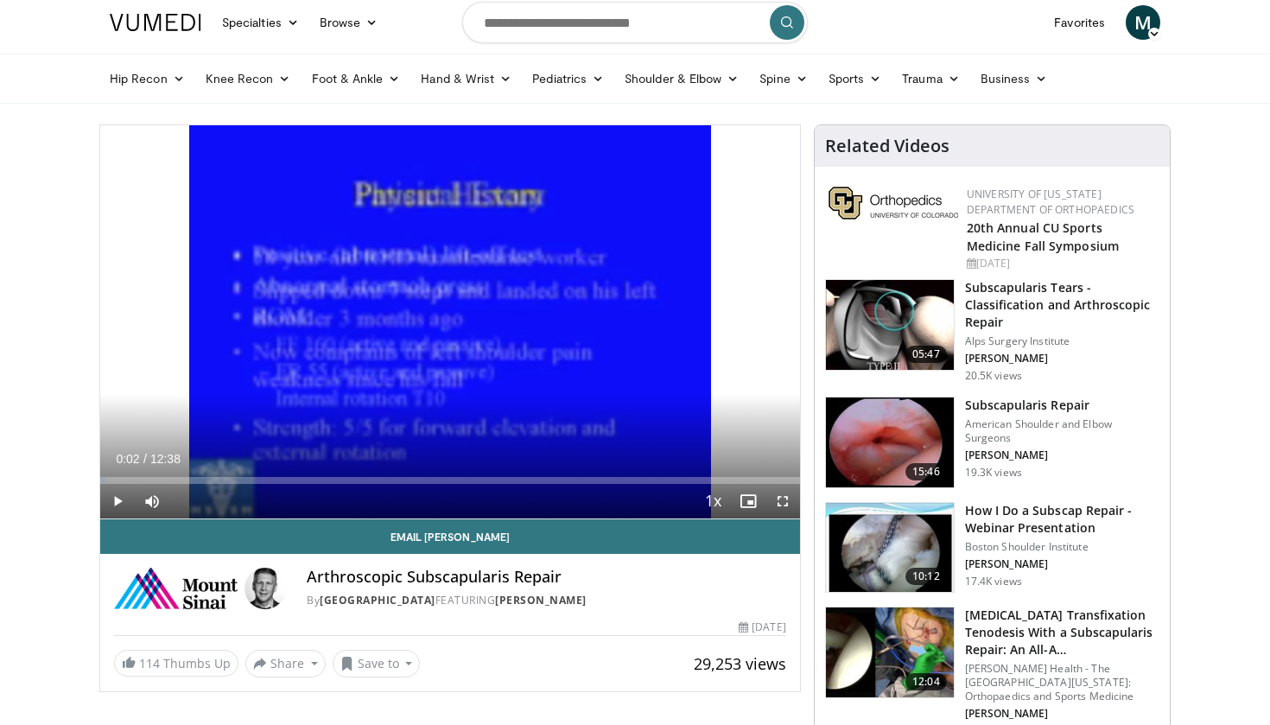
click at [118, 501] on span "Video Player" at bounding box center [117, 501] width 35 height 35
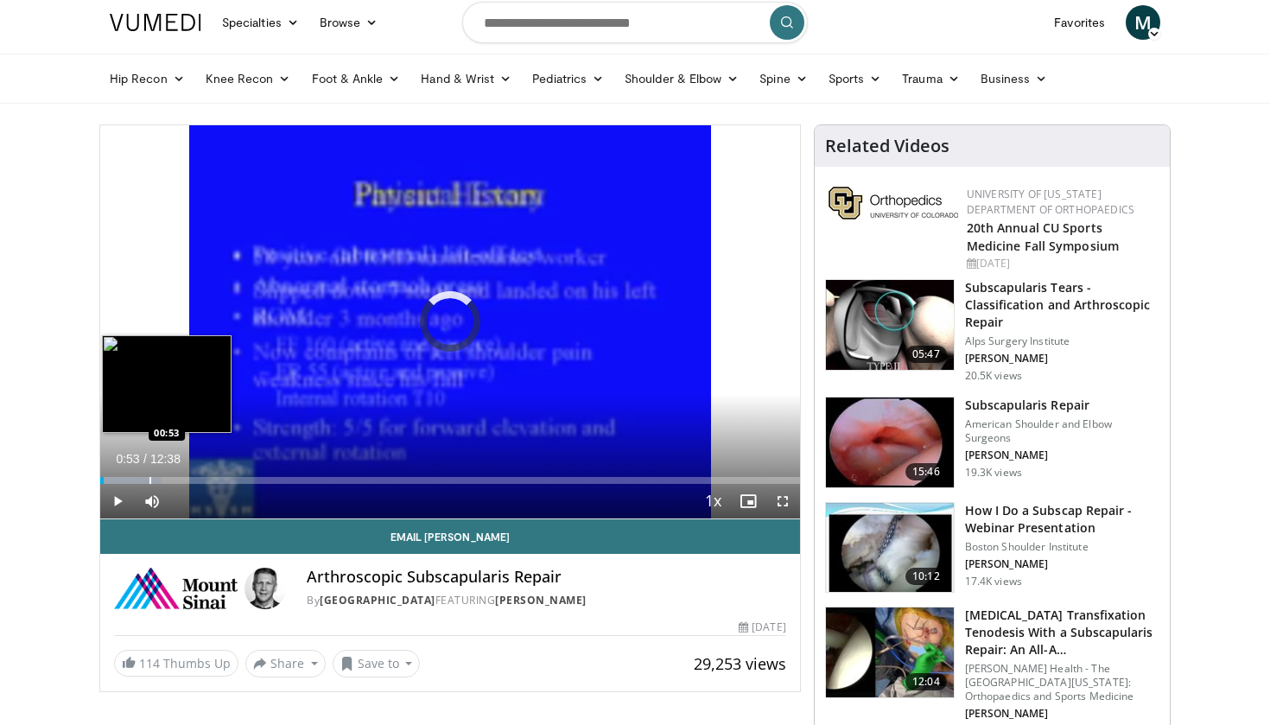
click at [149, 477] on div "Progress Bar" at bounding box center [150, 480] width 2 height 7
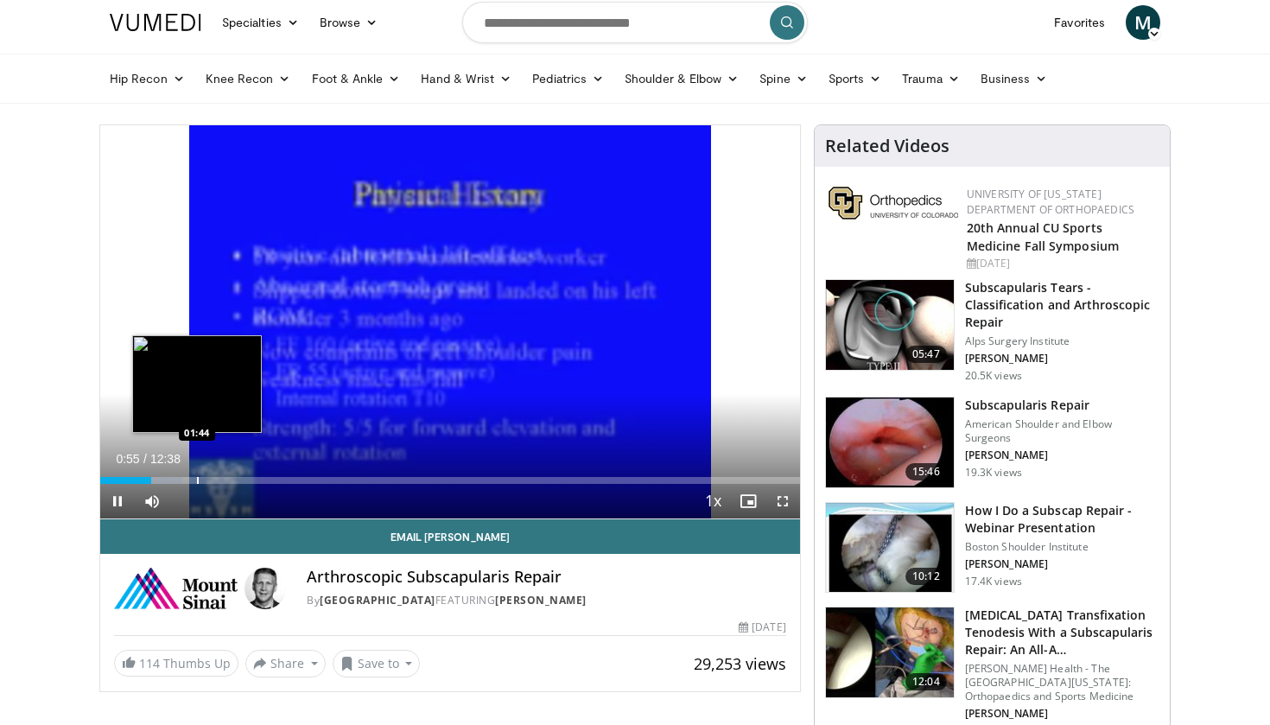
click at [198, 479] on div "Progress Bar" at bounding box center [198, 480] width 2 height 7
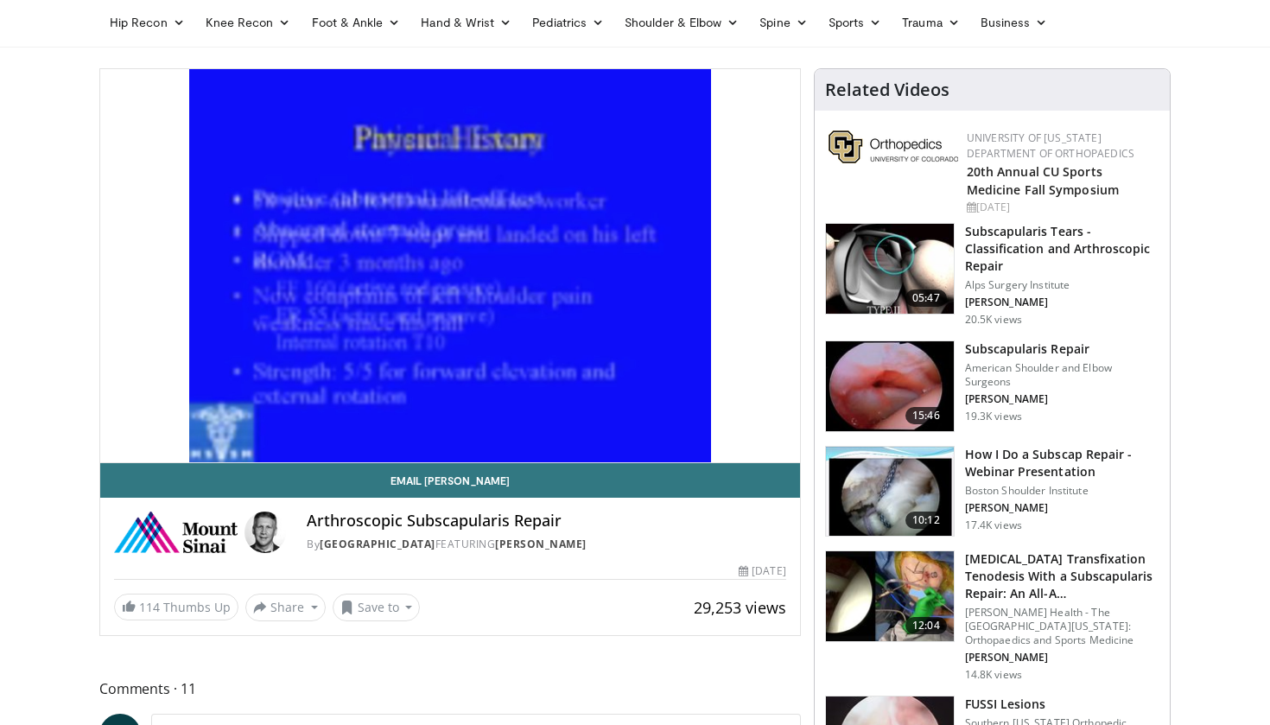
scroll to position [67, 0]
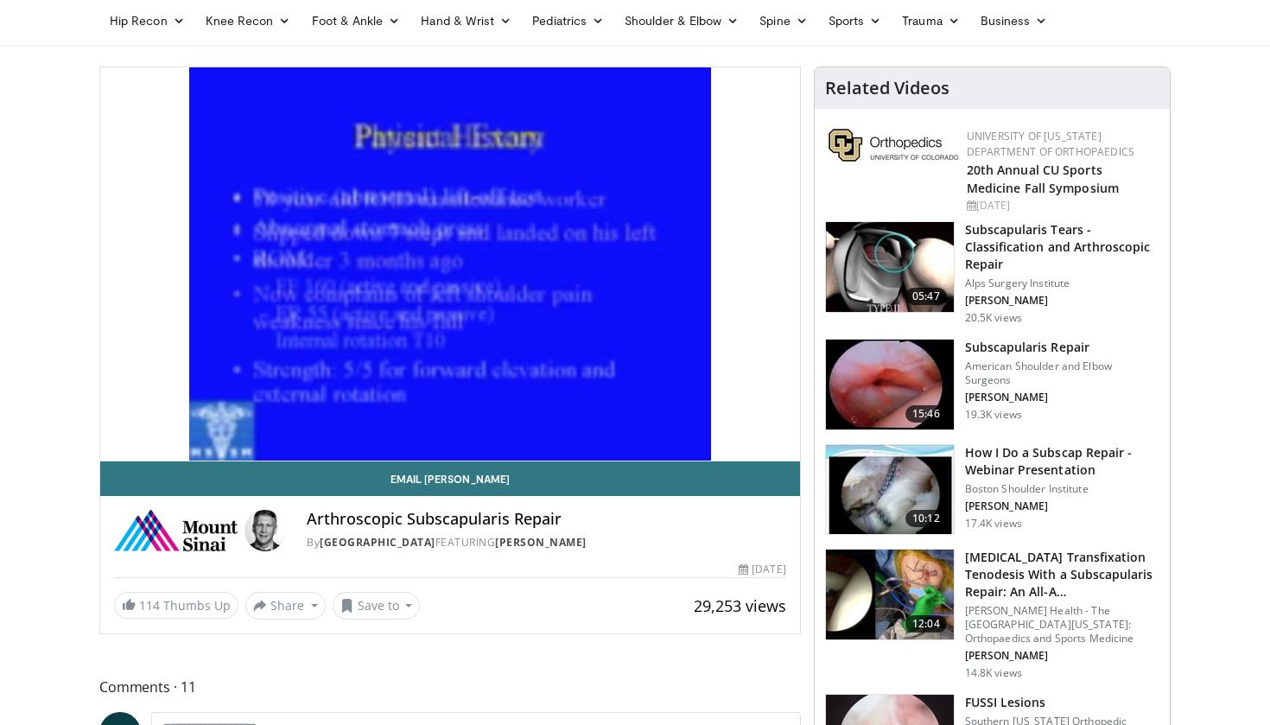
click at [917, 382] on img at bounding box center [890, 385] width 128 height 90
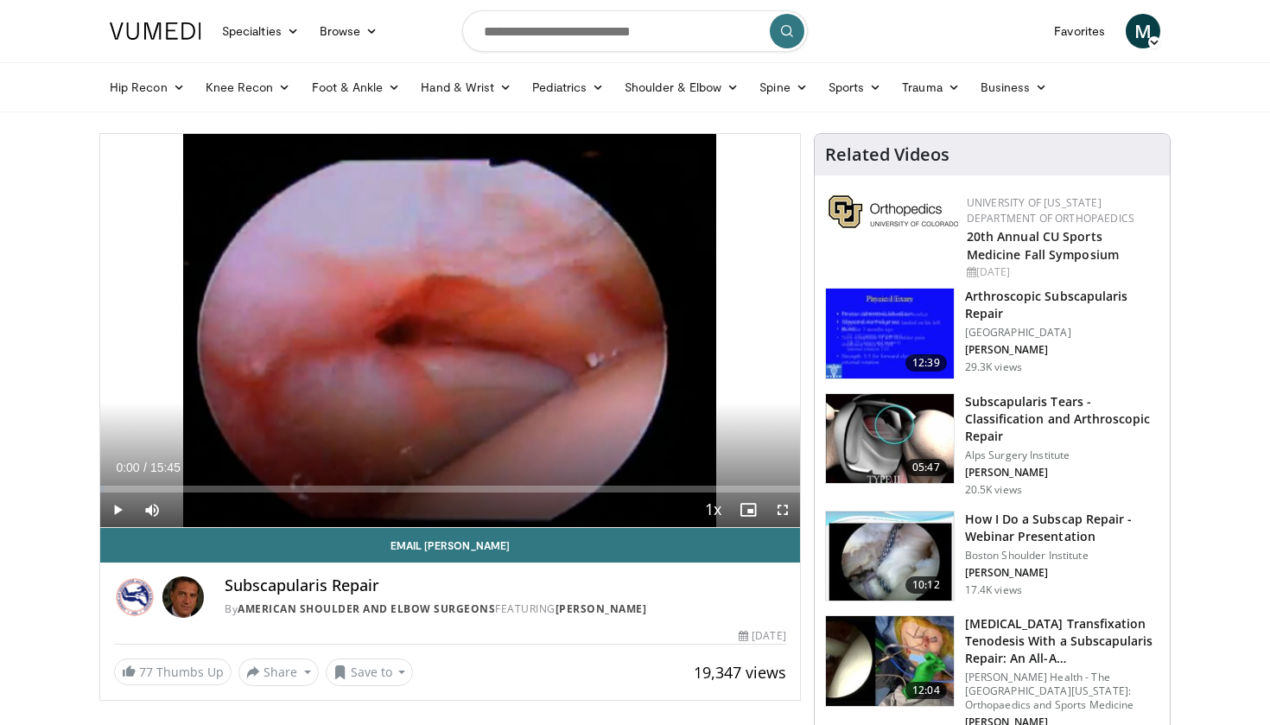
click at [781, 508] on span "Video Player" at bounding box center [783, 509] width 35 height 35
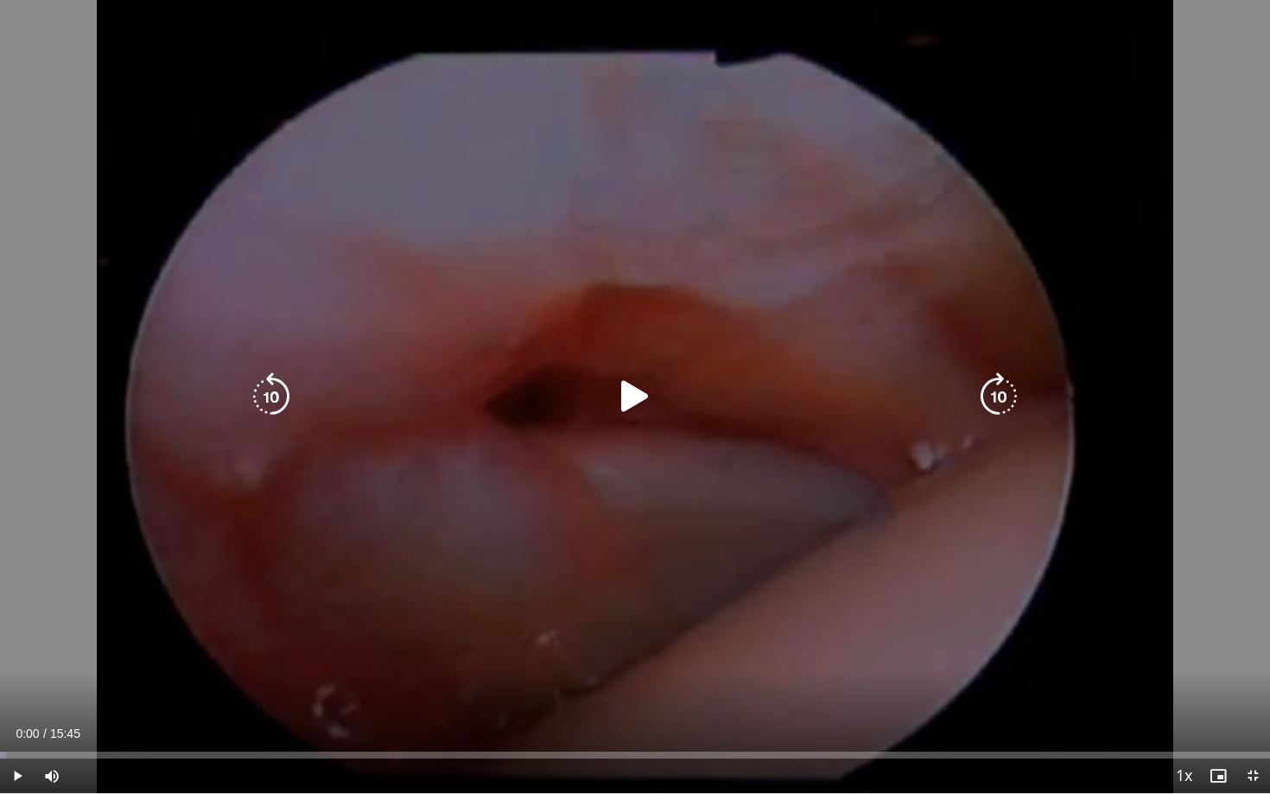
click at [640, 402] on icon "Video Player" at bounding box center [635, 396] width 48 height 48
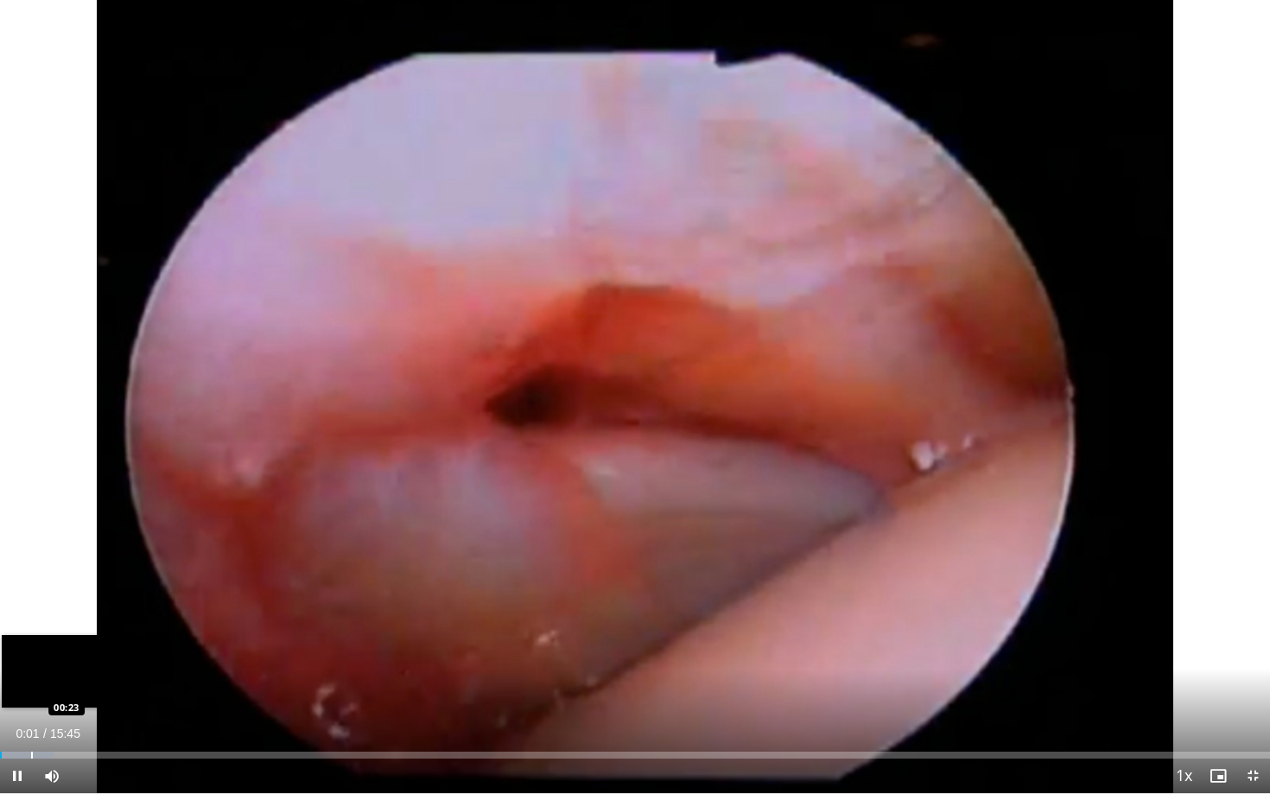
click at [31, 724] on div "Progress Bar" at bounding box center [32, 755] width 2 height 7
click at [84, 724] on div "Progress Bar" at bounding box center [85, 755] width 2 height 7
click at [118, 724] on div "Progress Bar" at bounding box center [119, 755] width 2 height 7
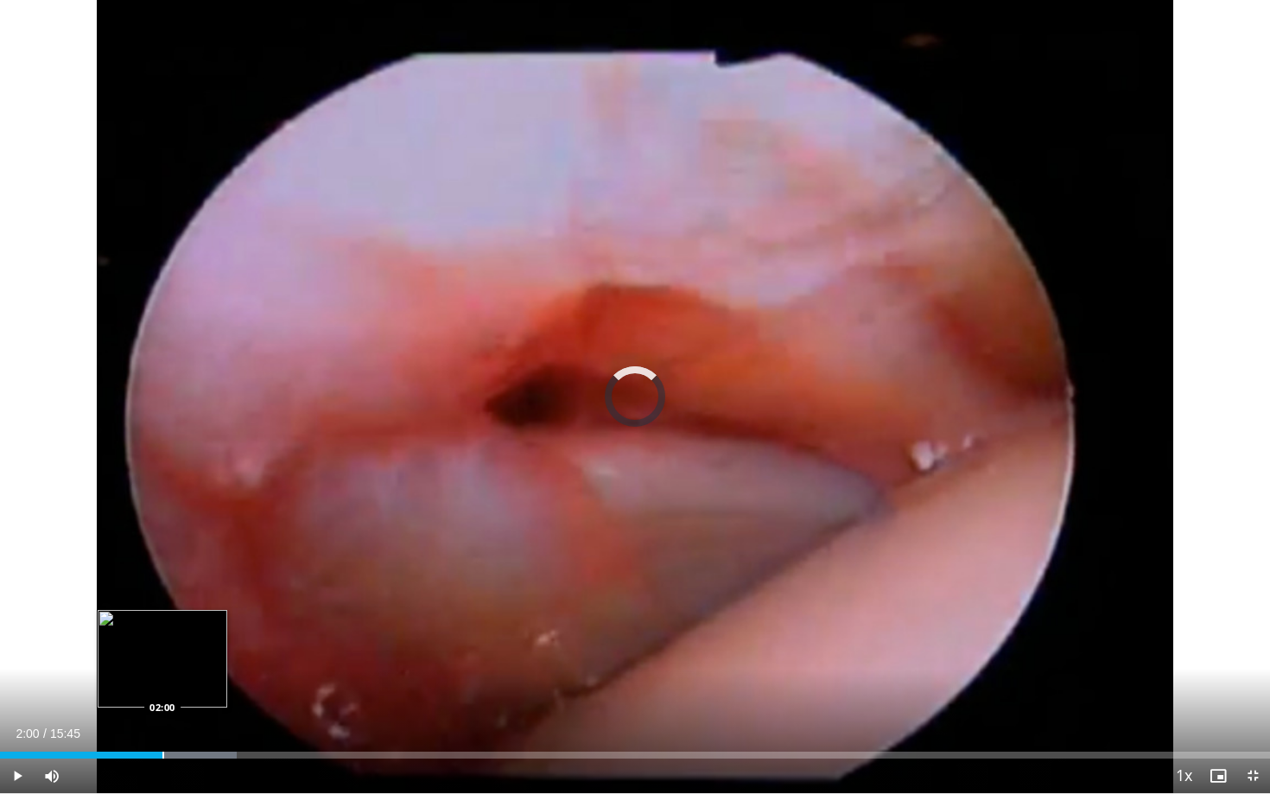
click at [162, 724] on div "Progress Bar" at bounding box center [163, 755] width 2 height 7
click at [193, 724] on div "Progress Bar" at bounding box center [193, 755] width 2 height 7
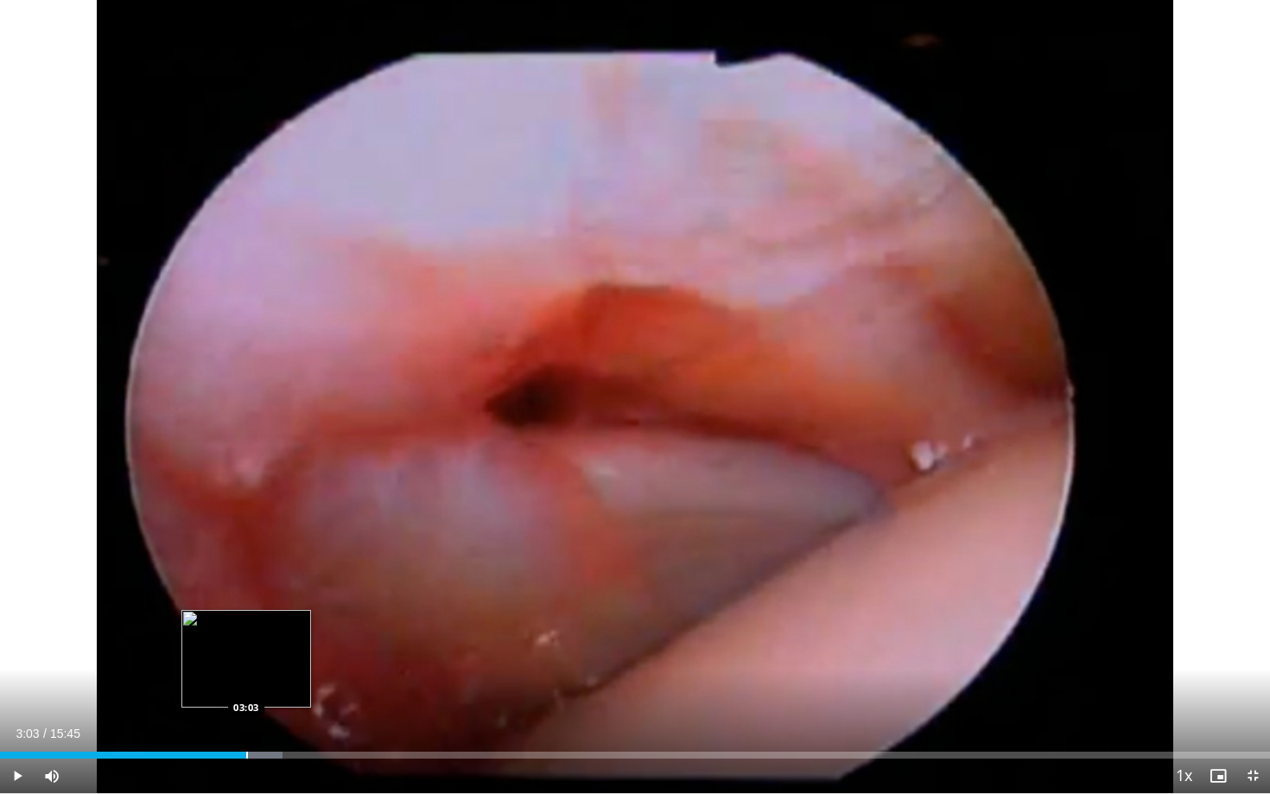
click at [246, 724] on div "Progress Bar" at bounding box center [247, 755] width 2 height 7
click at [272, 724] on div "Progress Bar" at bounding box center [273, 755] width 2 height 7
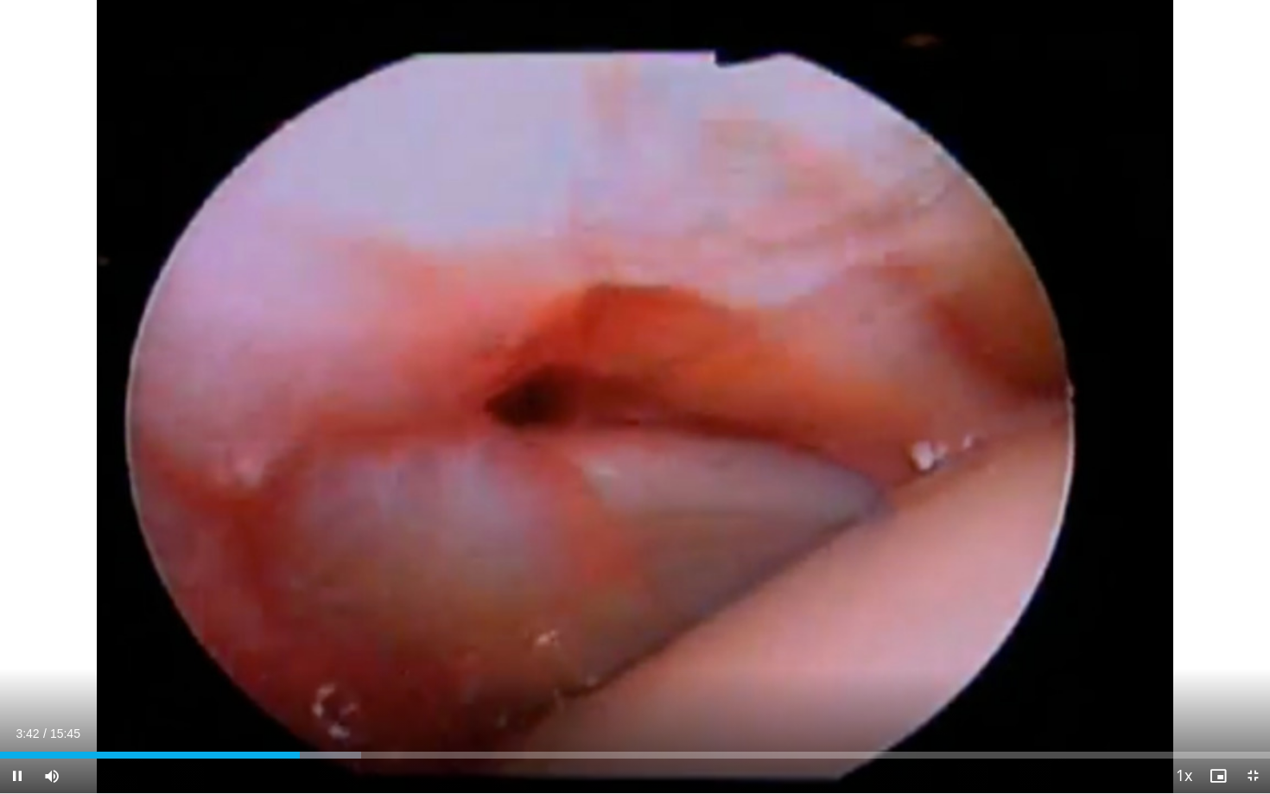
click at [321, 724] on div "Current Time 3:42 / Duration 15:45 Pause Skip Backward Skip Forward Mute Loaded…" at bounding box center [635, 776] width 1270 height 35
click at [330, 724] on div "Progress Bar" at bounding box center [331, 755] width 2 height 7
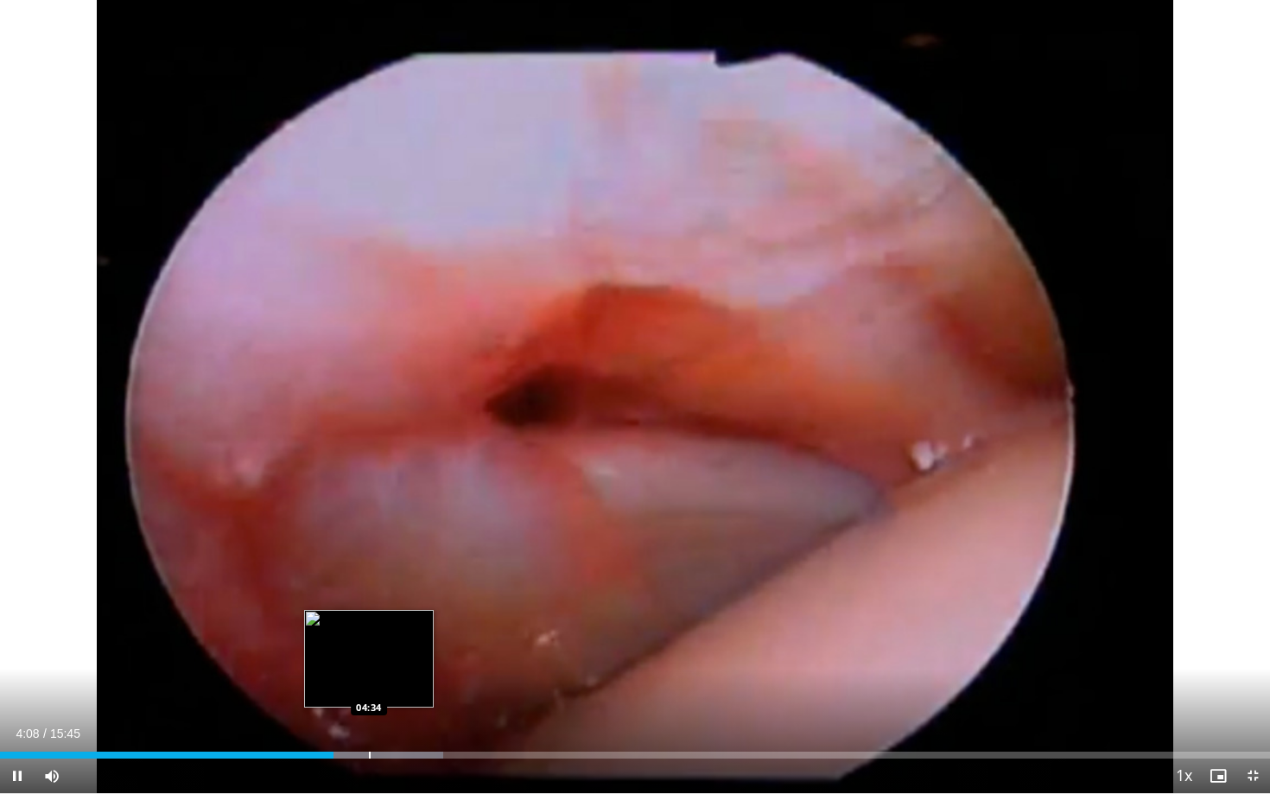
click at [370, 724] on div "Progress Bar" at bounding box center [370, 755] width 2 height 7
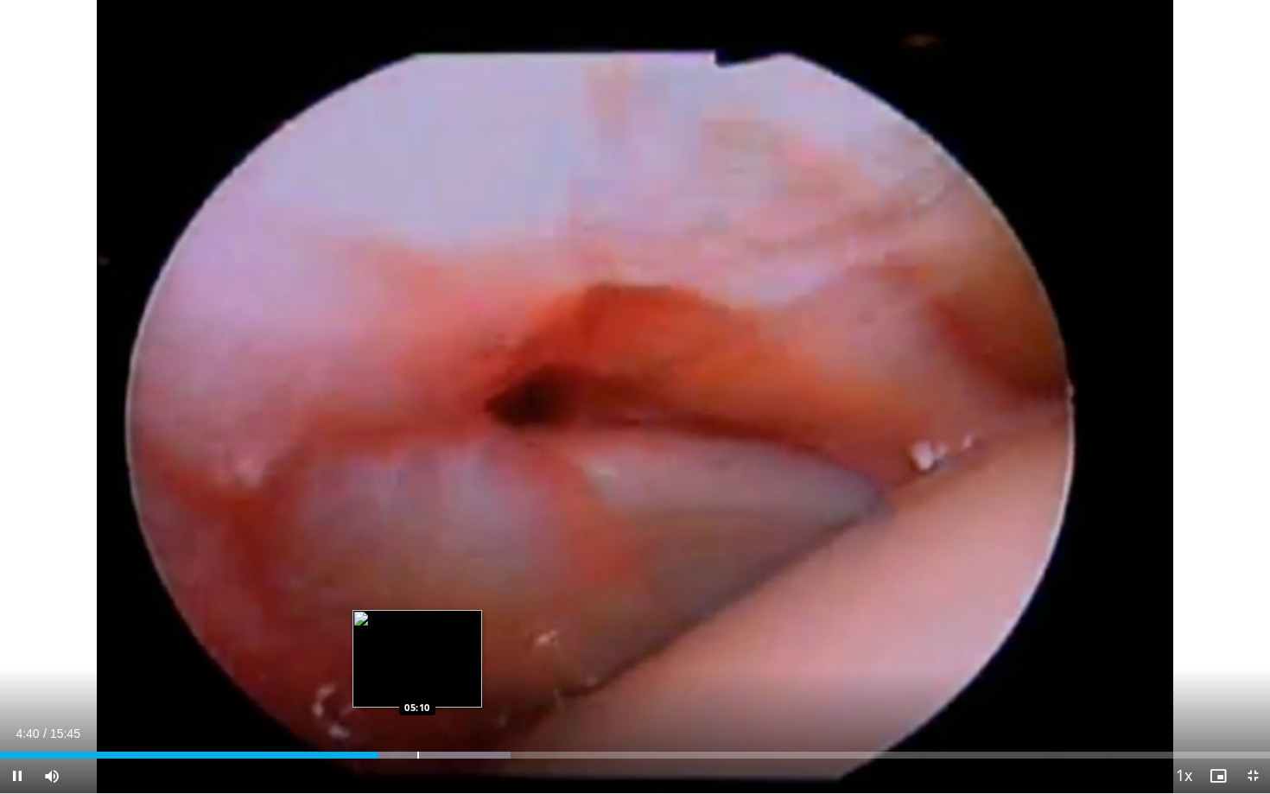
click at [417, 724] on div "Progress Bar" at bounding box center [418, 755] width 2 height 7
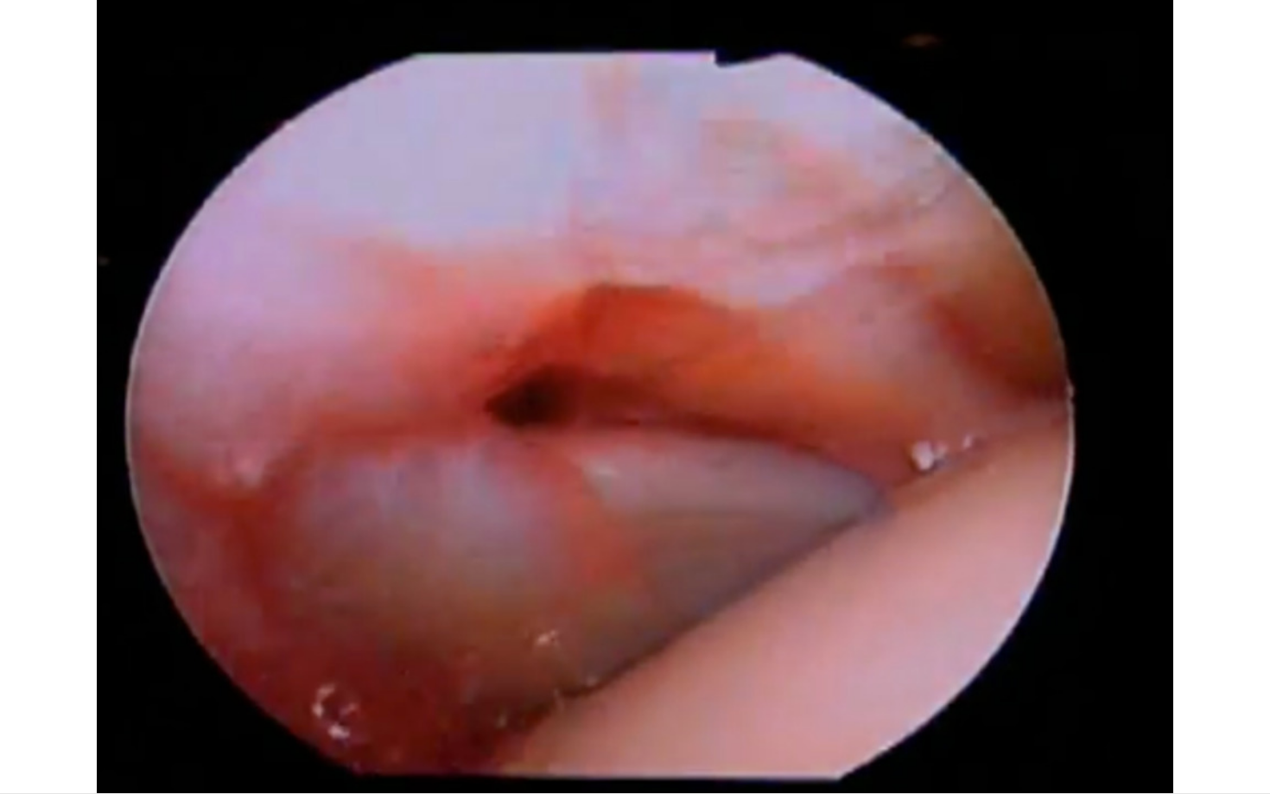
click at [446, 724] on video-js "**********" at bounding box center [635, 397] width 1270 height 794
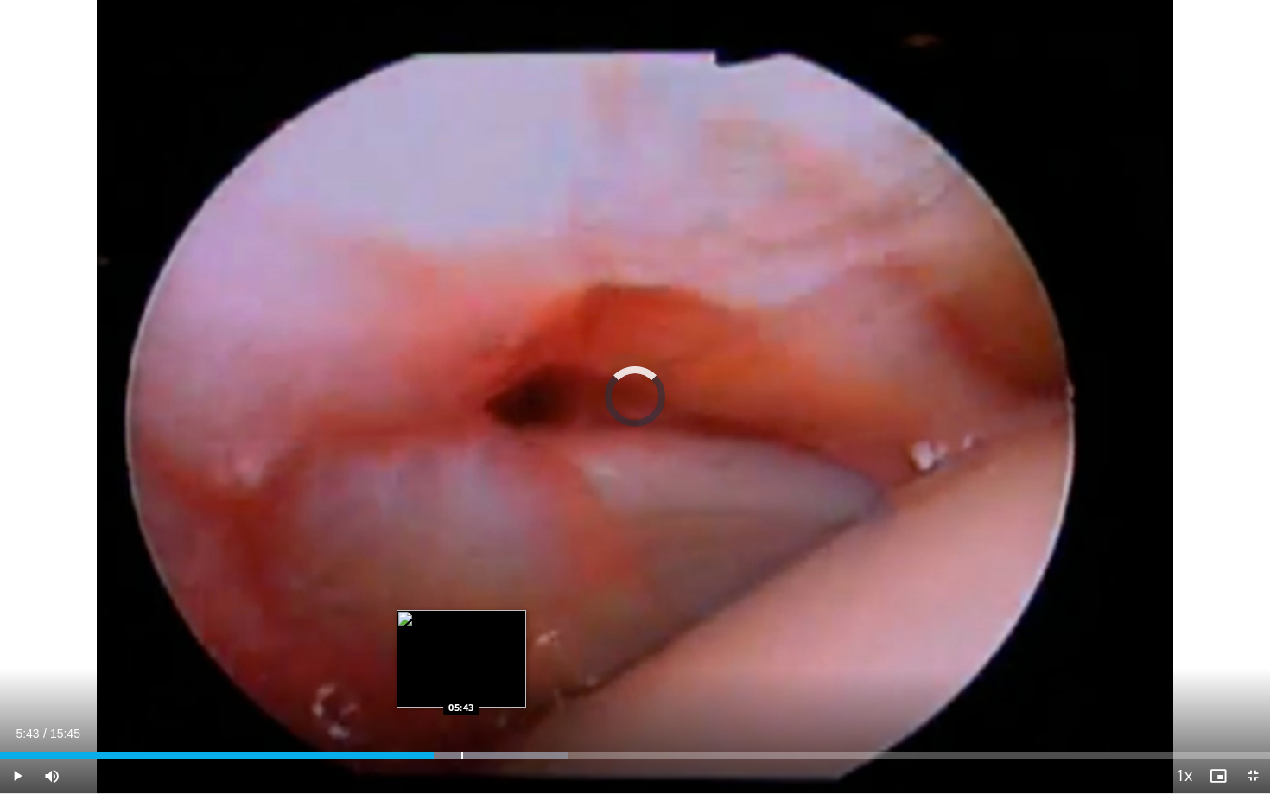
click at [461, 724] on div "Progress Bar" at bounding box center [462, 755] width 2 height 7
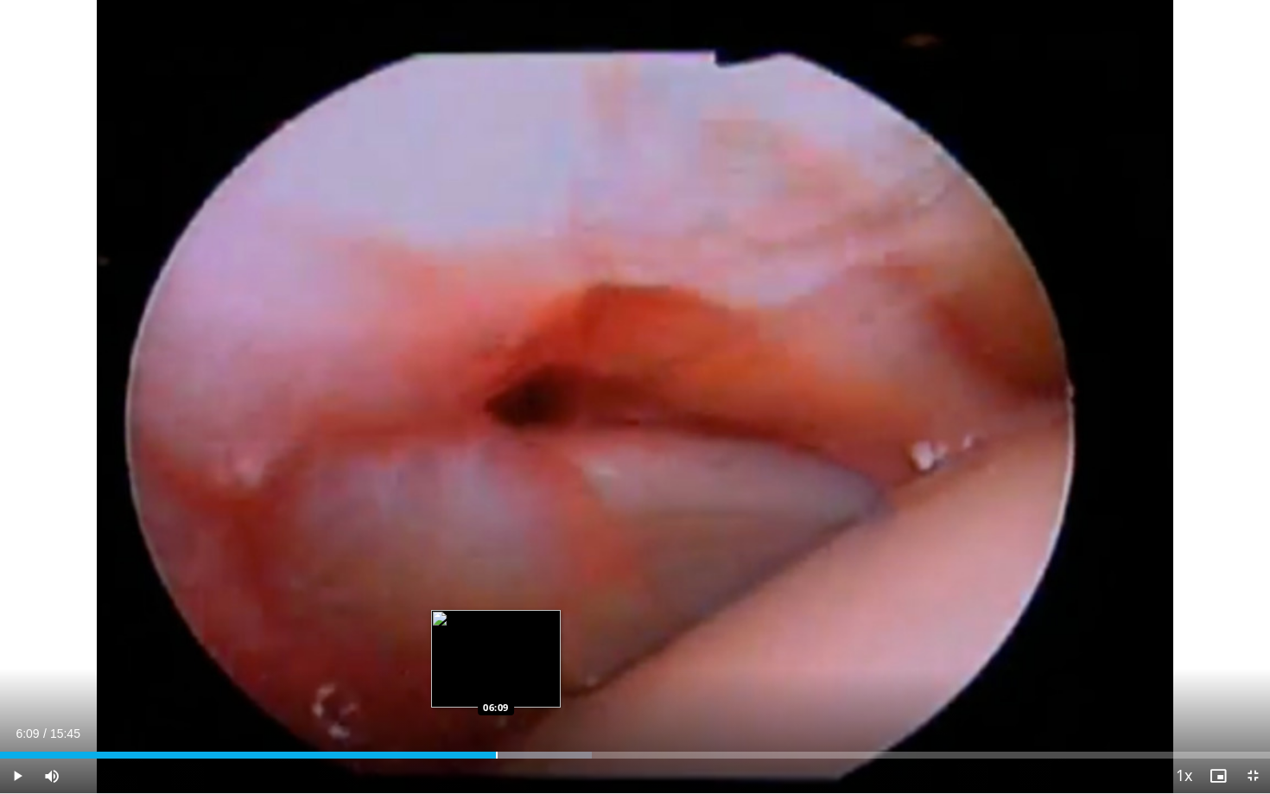
click at [496, 724] on div "Progress Bar" at bounding box center [497, 755] width 2 height 7
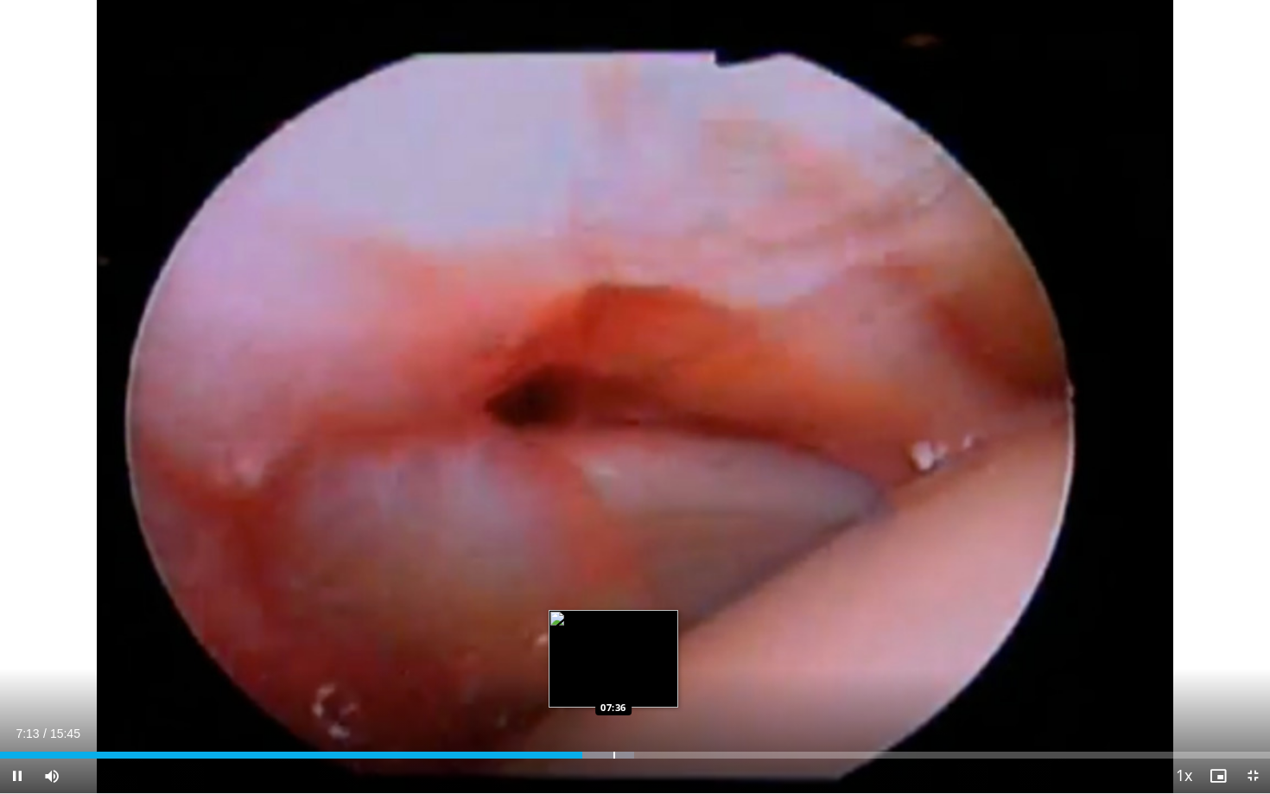
click at [613, 724] on div "Progress Bar" at bounding box center [614, 755] width 2 height 7
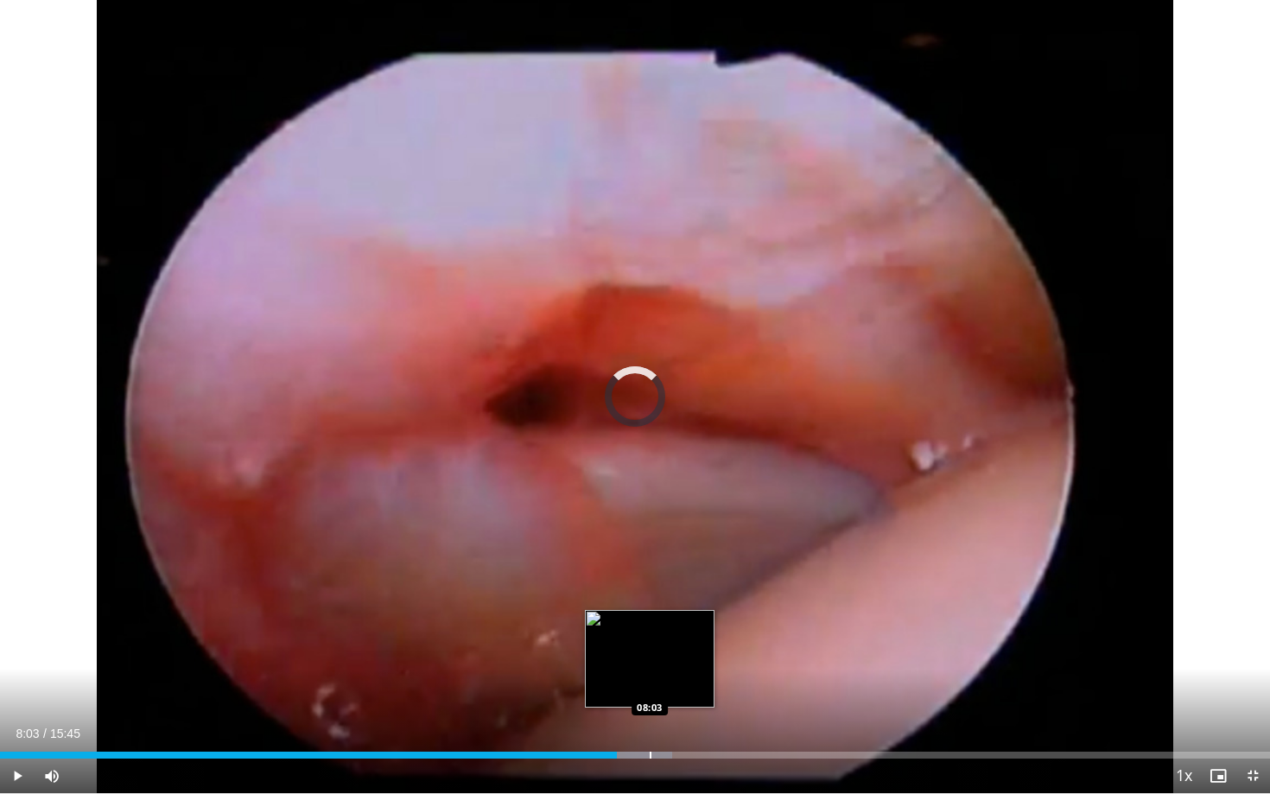
click at [649, 724] on div "Progress Bar" at bounding box center [623, 755] width 97 height 7
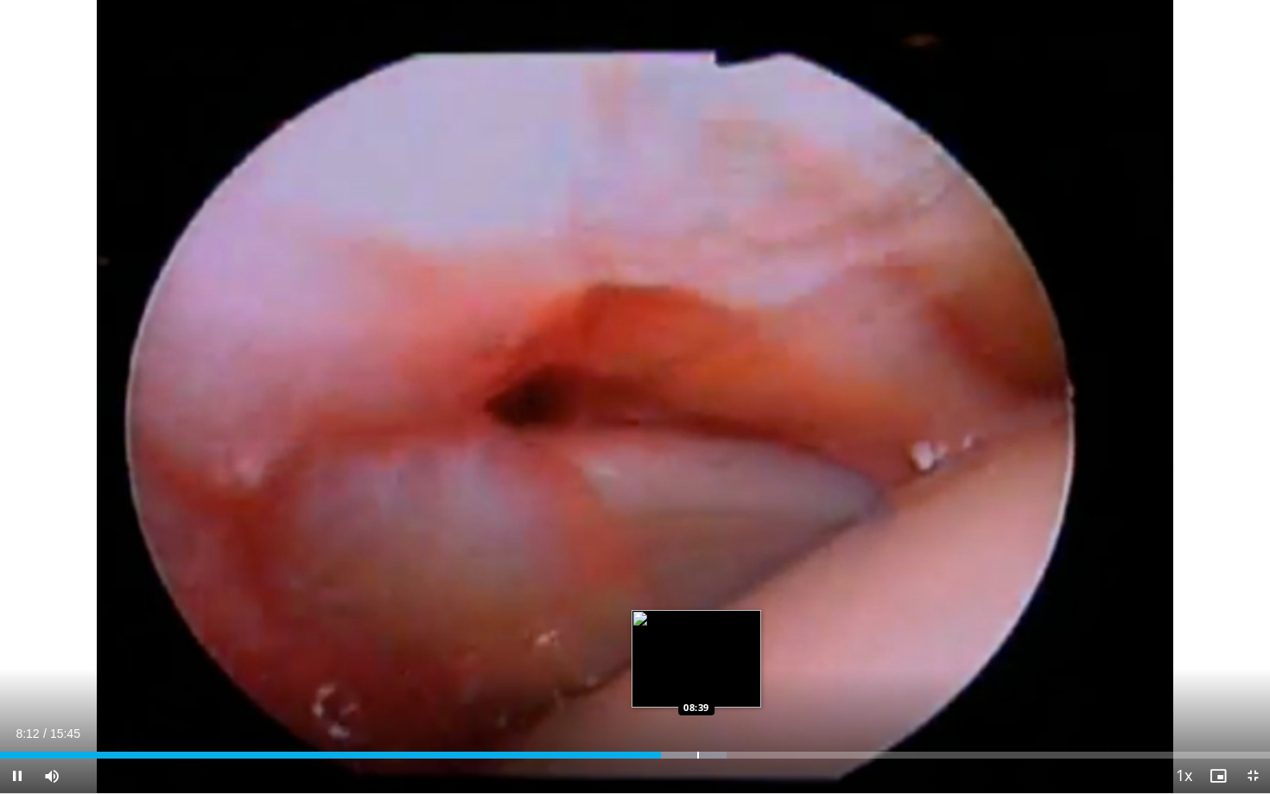
click at [697, 724] on div "Progress Bar" at bounding box center [698, 755] width 2 height 7
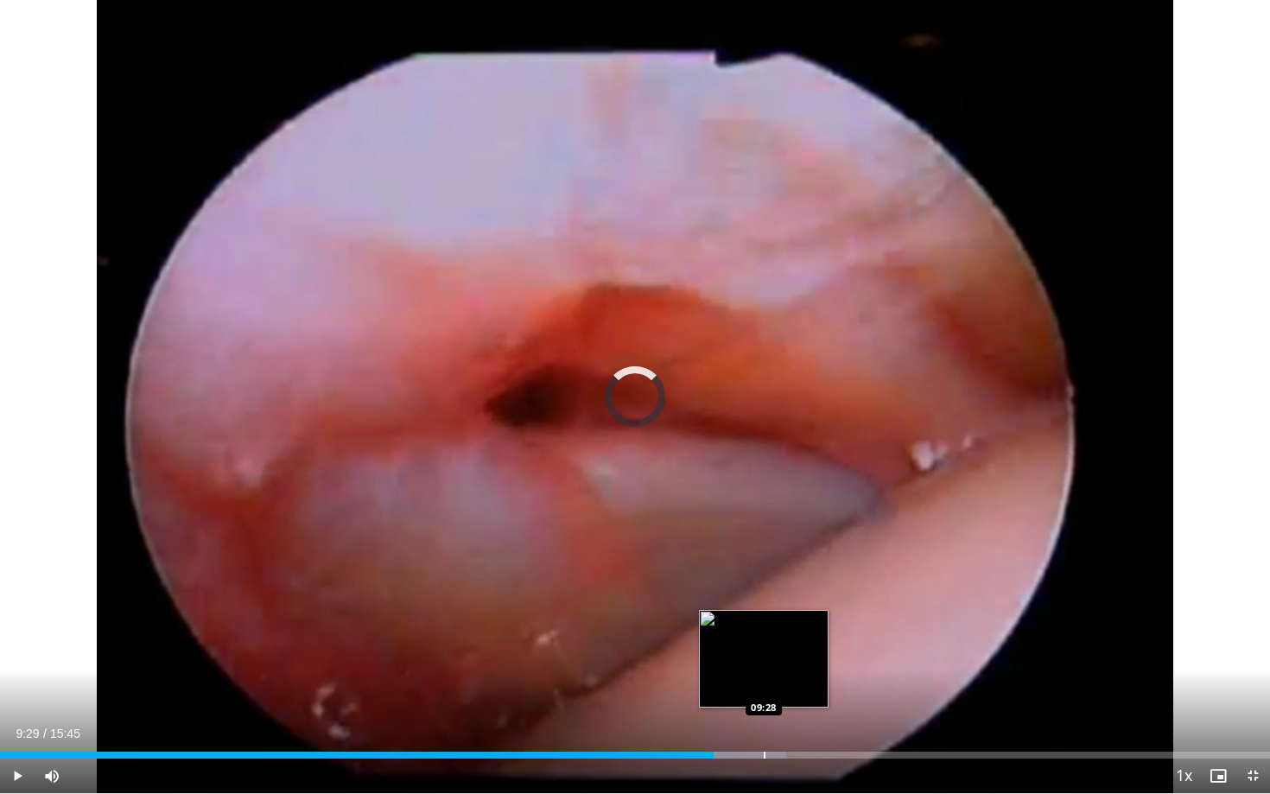
click at [764, 724] on div "Progress Bar" at bounding box center [765, 755] width 2 height 7
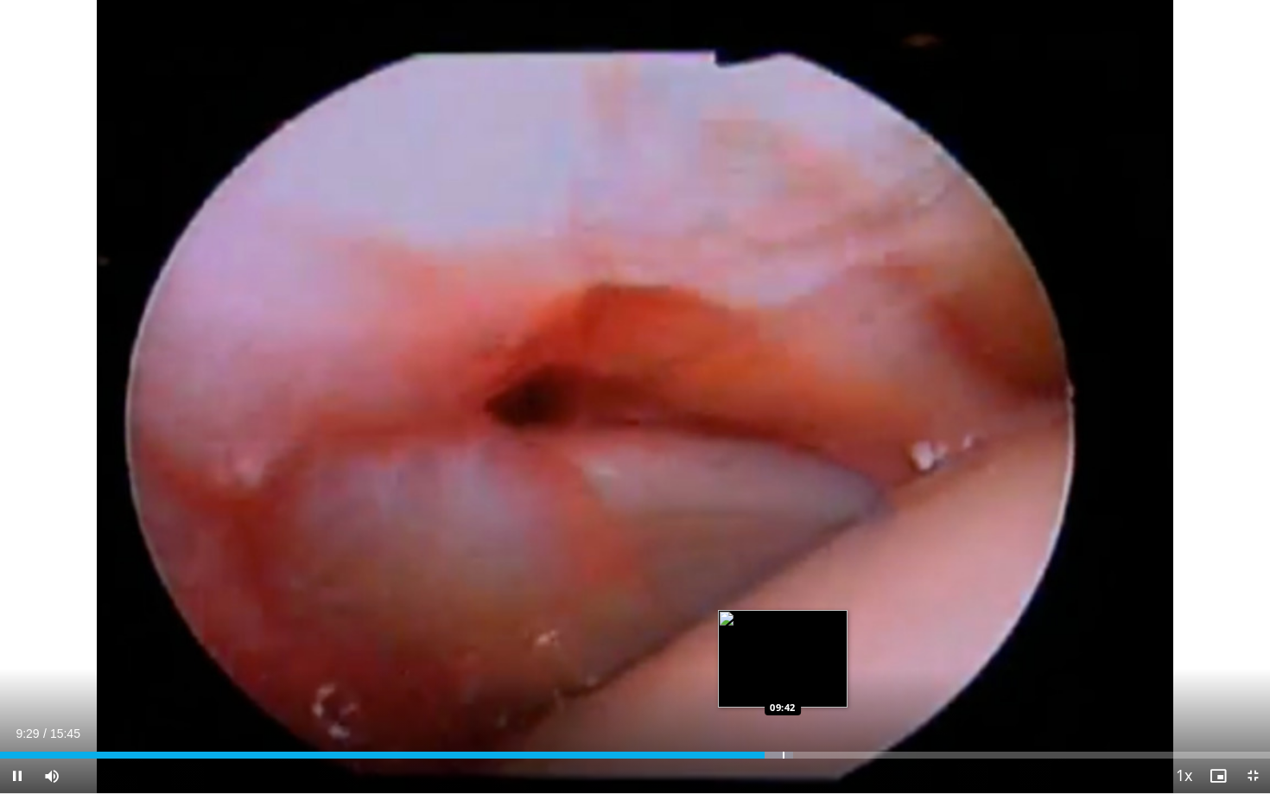
click at [783, 724] on div "Progress Bar" at bounding box center [784, 755] width 2 height 7
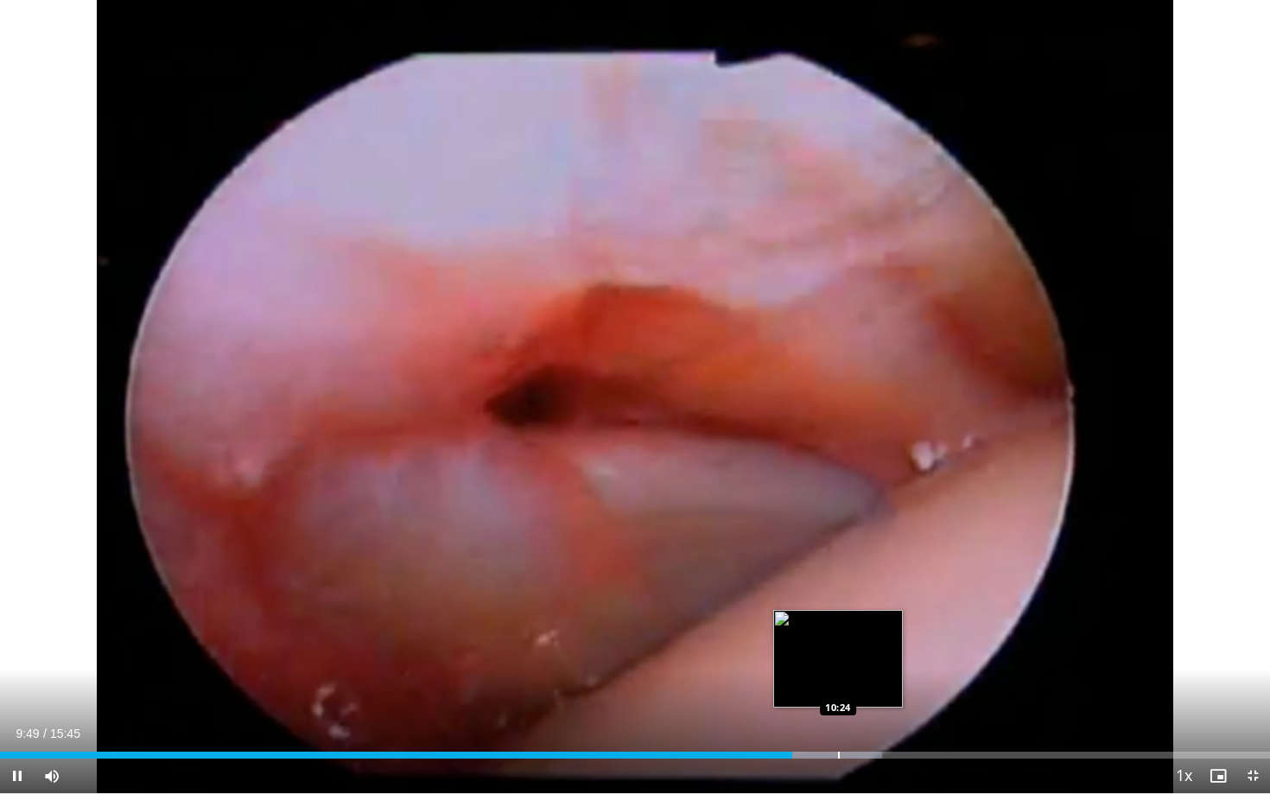
click at [839, 724] on div "Progress Bar" at bounding box center [839, 755] width 2 height 7
click at [864, 724] on div "Progress Bar" at bounding box center [865, 755] width 2 height 7
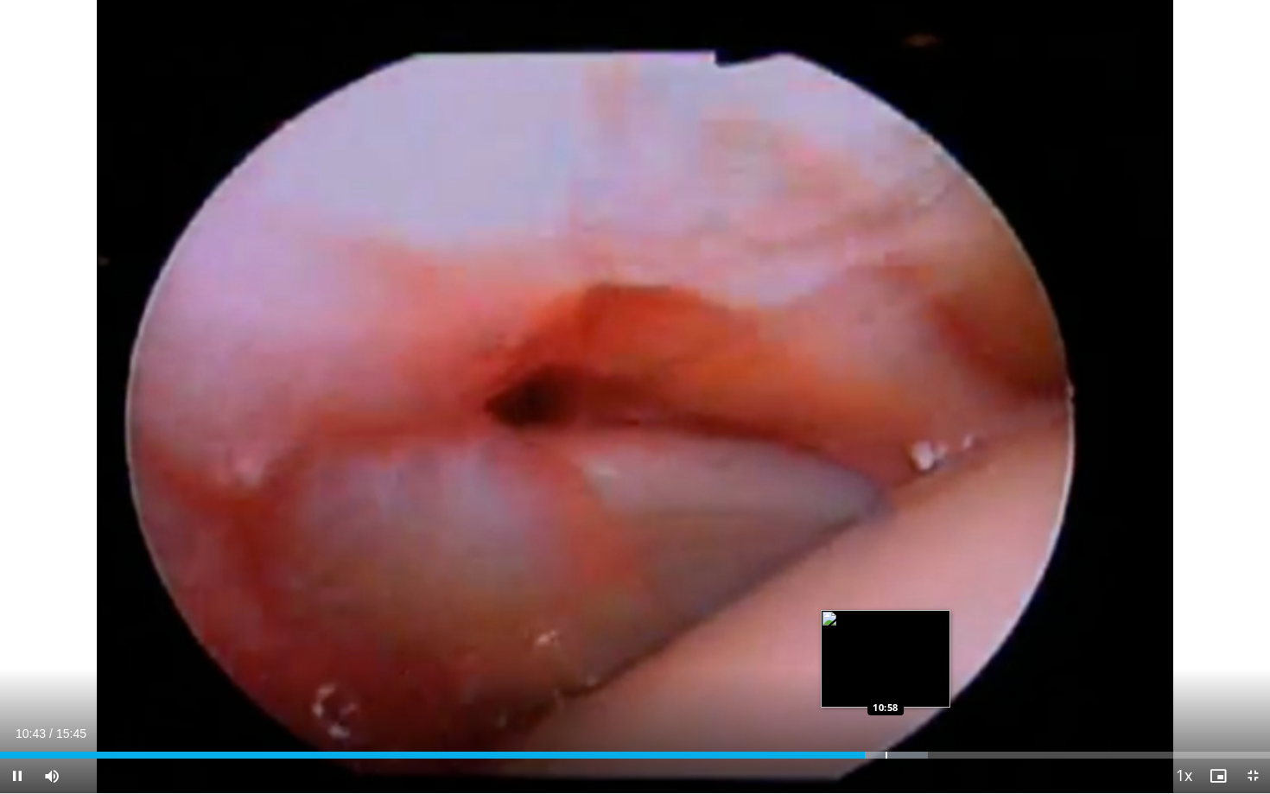
click at [886, 724] on div "Progress Bar" at bounding box center [887, 755] width 2 height 7
click at [898, 724] on div "Progress Bar" at bounding box center [897, 755] width 2 height 7
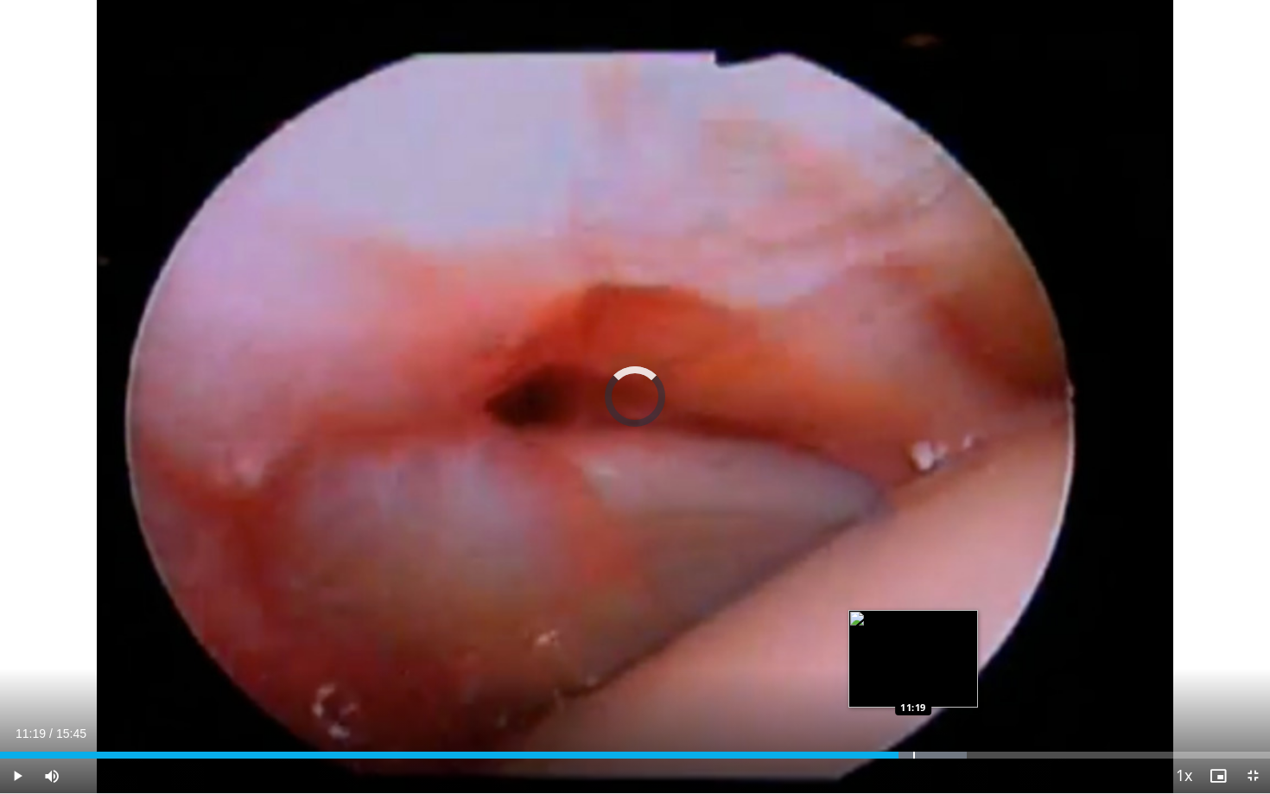
click at [913, 724] on div "Progress Bar" at bounding box center [914, 755] width 2 height 7
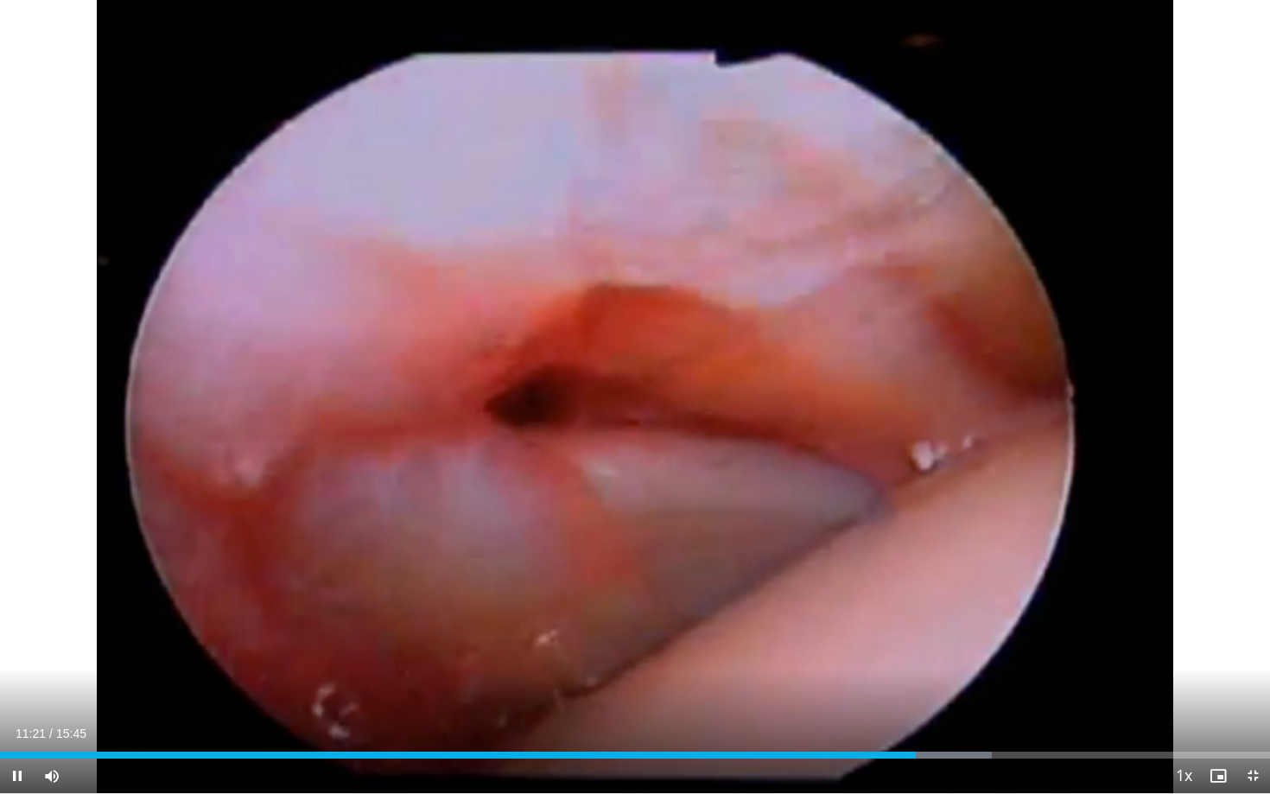
click at [931, 724] on div "Current Time 11:21 / Duration 15:45 Pause Skip Backward Skip Forward Mute Loade…" at bounding box center [635, 776] width 1270 height 35
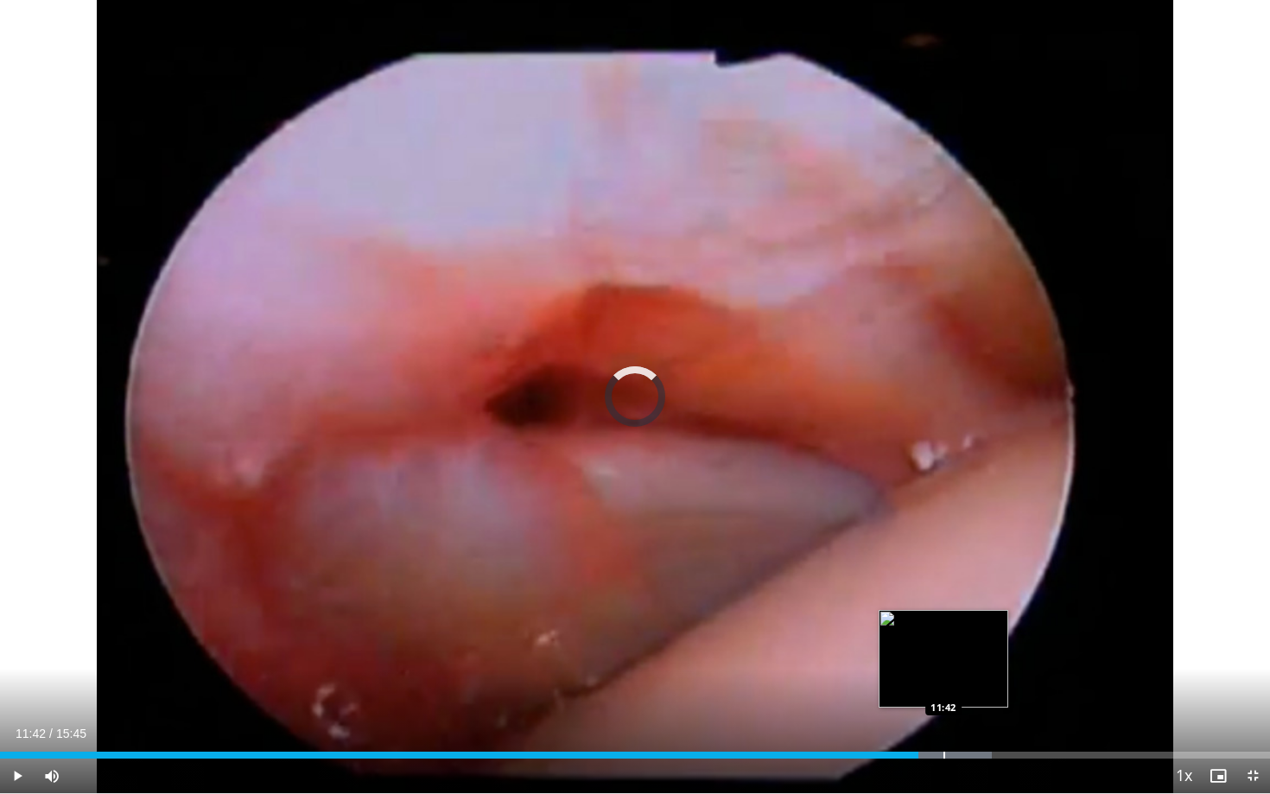
click at [944, 724] on div "Progress Bar" at bounding box center [945, 755] width 2 height 7
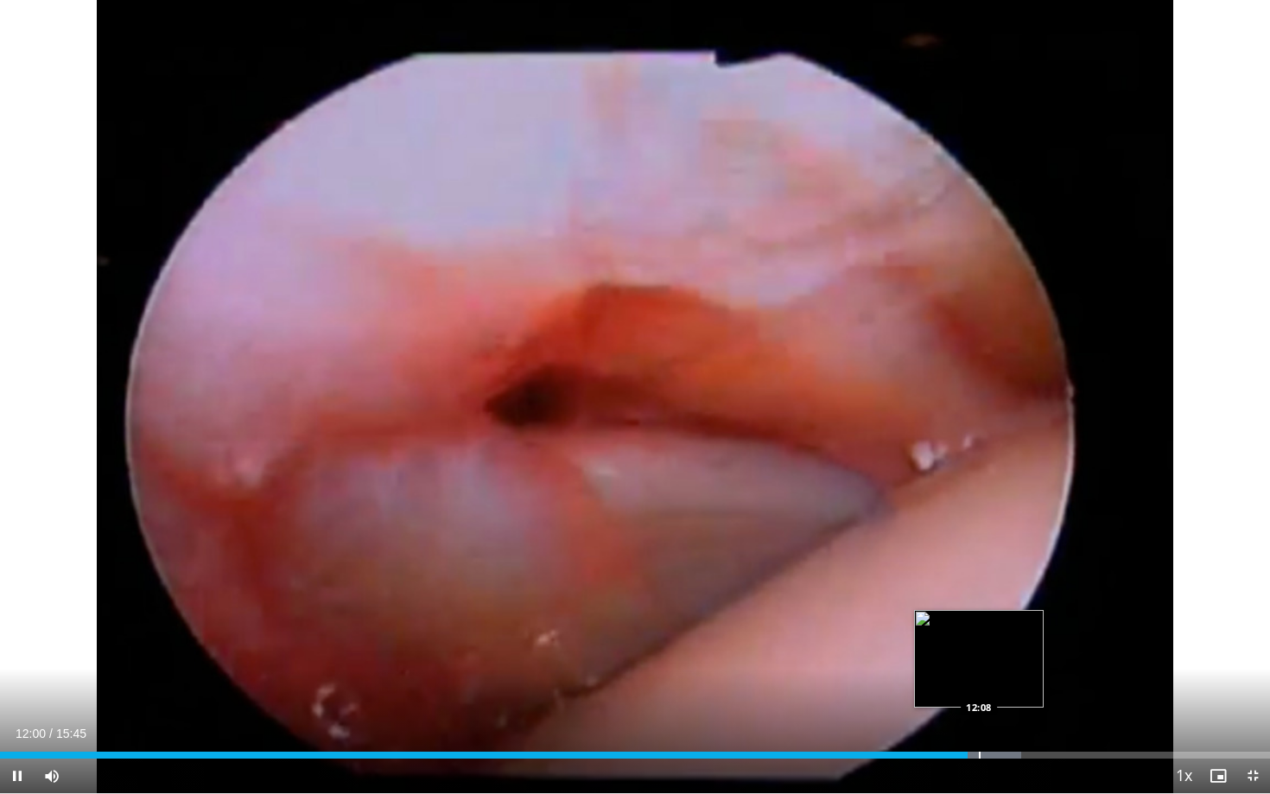
click at [979, 724] on div "Progress Bar" at bounding box center [980, 755] width 2 height 7
click at [985, 724] on div "Progress Bar" at bounding box center [986, 755] width 2 height 7
click at [963, 724] on div "Progress Bar" at bounding box center [964, 755] width 2 height 7
click at [945, 724] on div "Progress Bar" at bounding box center [946, 755] width 2 height 7
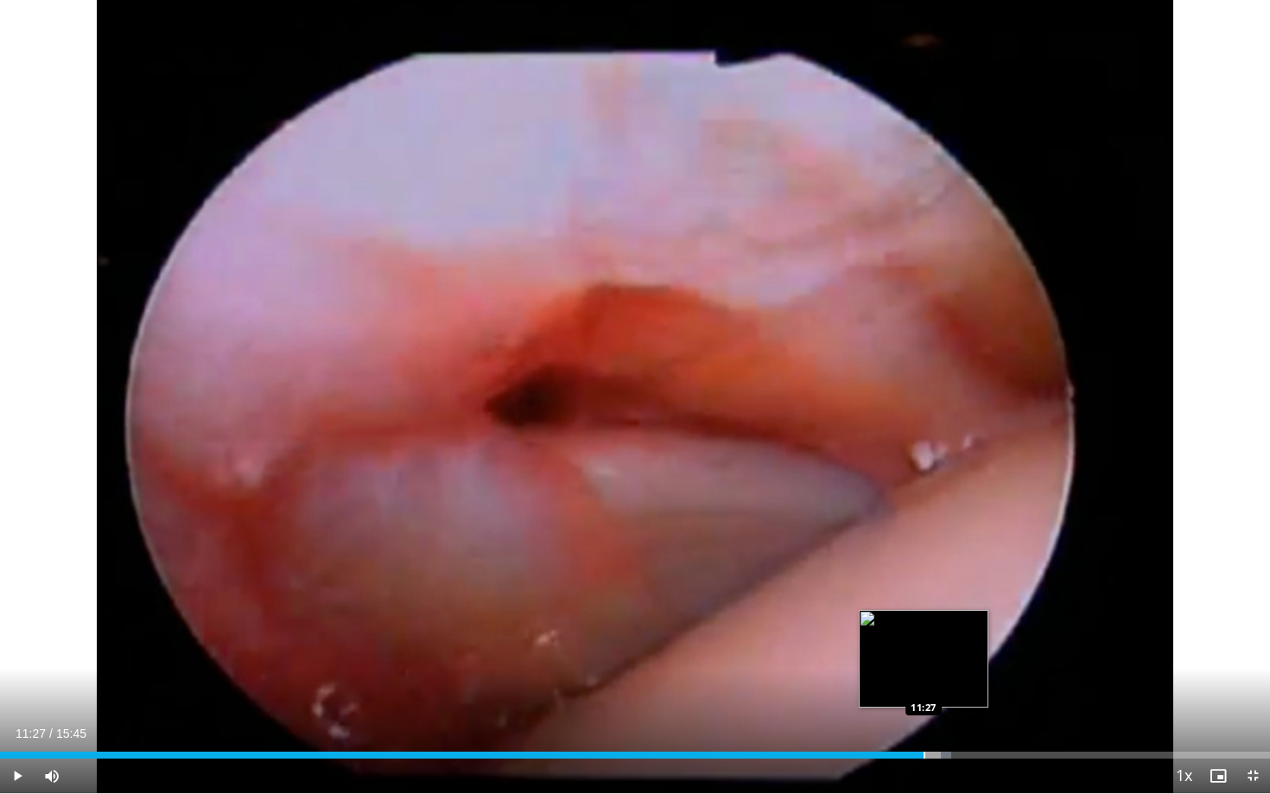
click at [924, 724] on div "Progress Bar" at bounding box center [925, 755] width 2 height 7
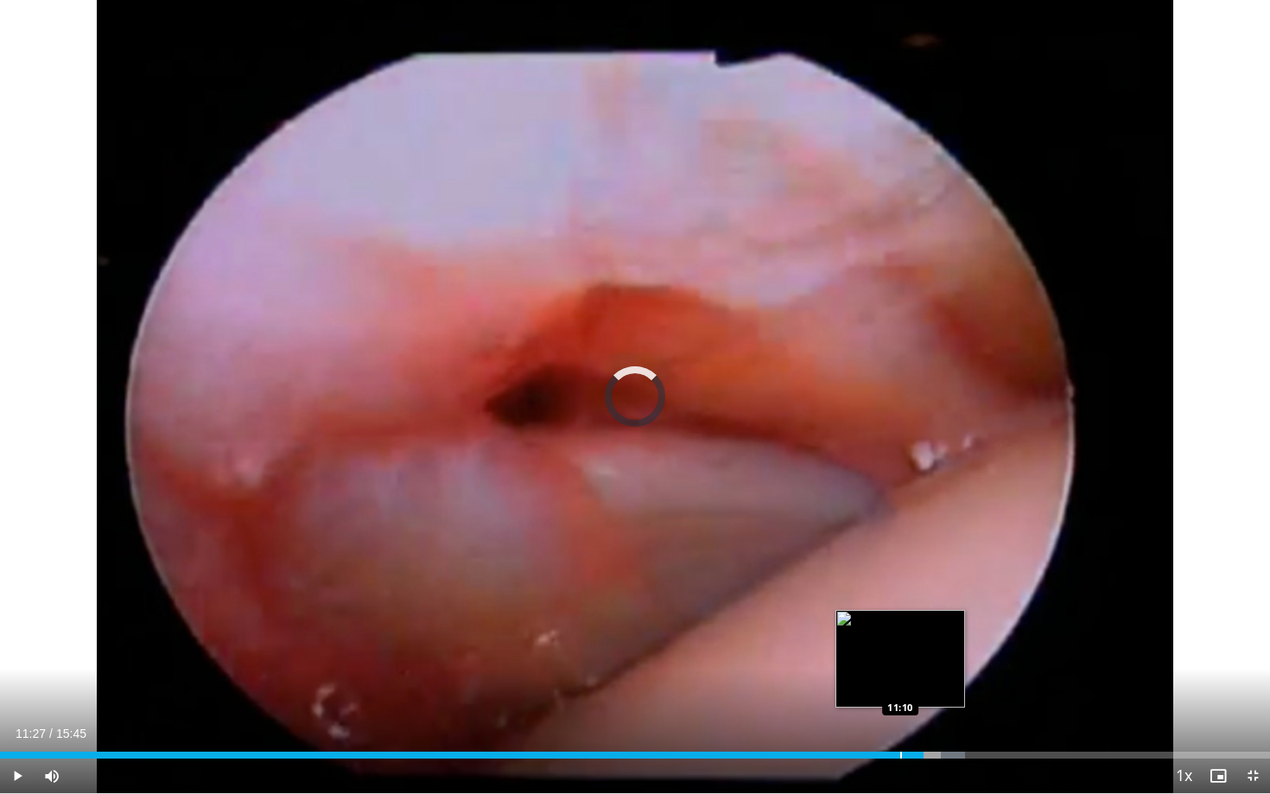
click at [900, 724] on div "Progress Bar" at bounding box center [901, 755] width 2 height 7
click at [874, 724] on div "Progress Bar" at bounding box center [875, 755] width 2 height 7
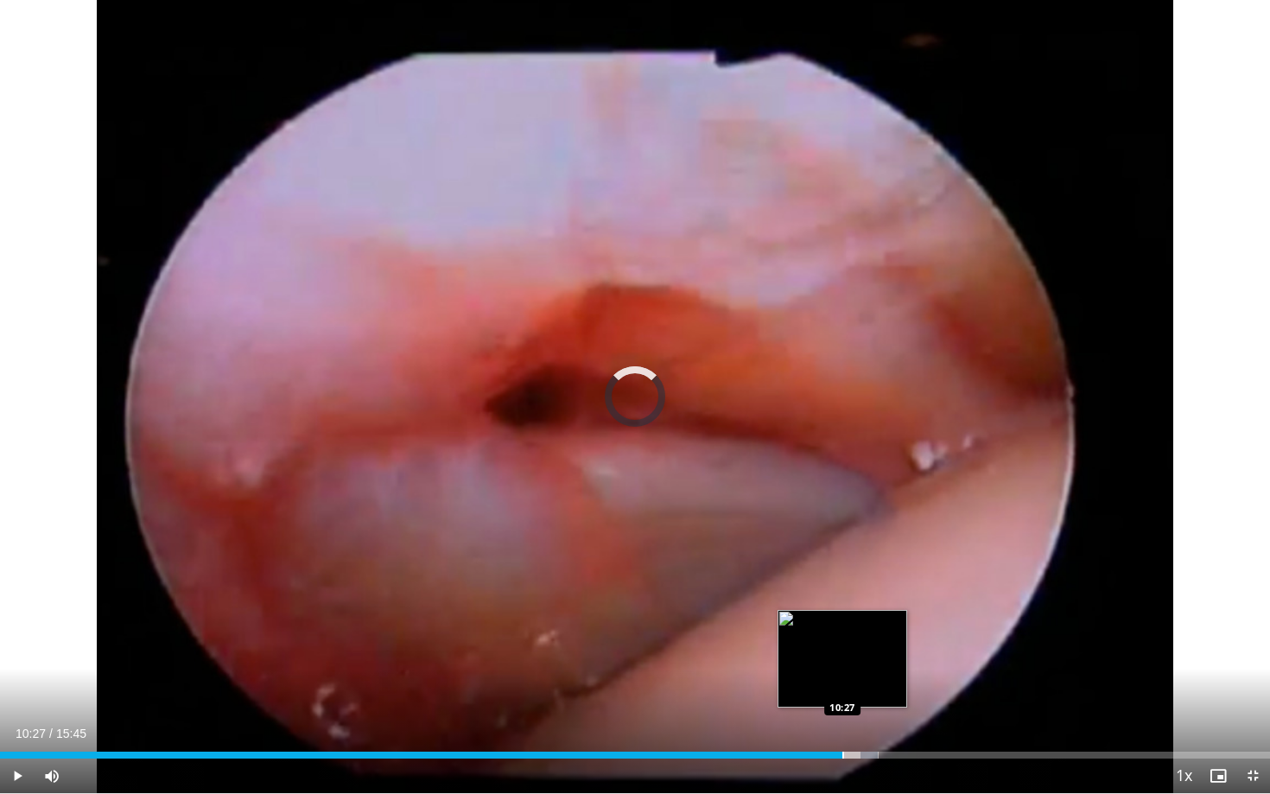
click at [842, 724] on div "Progress Bar" at bounding box center [843, 755] width 2 height 7
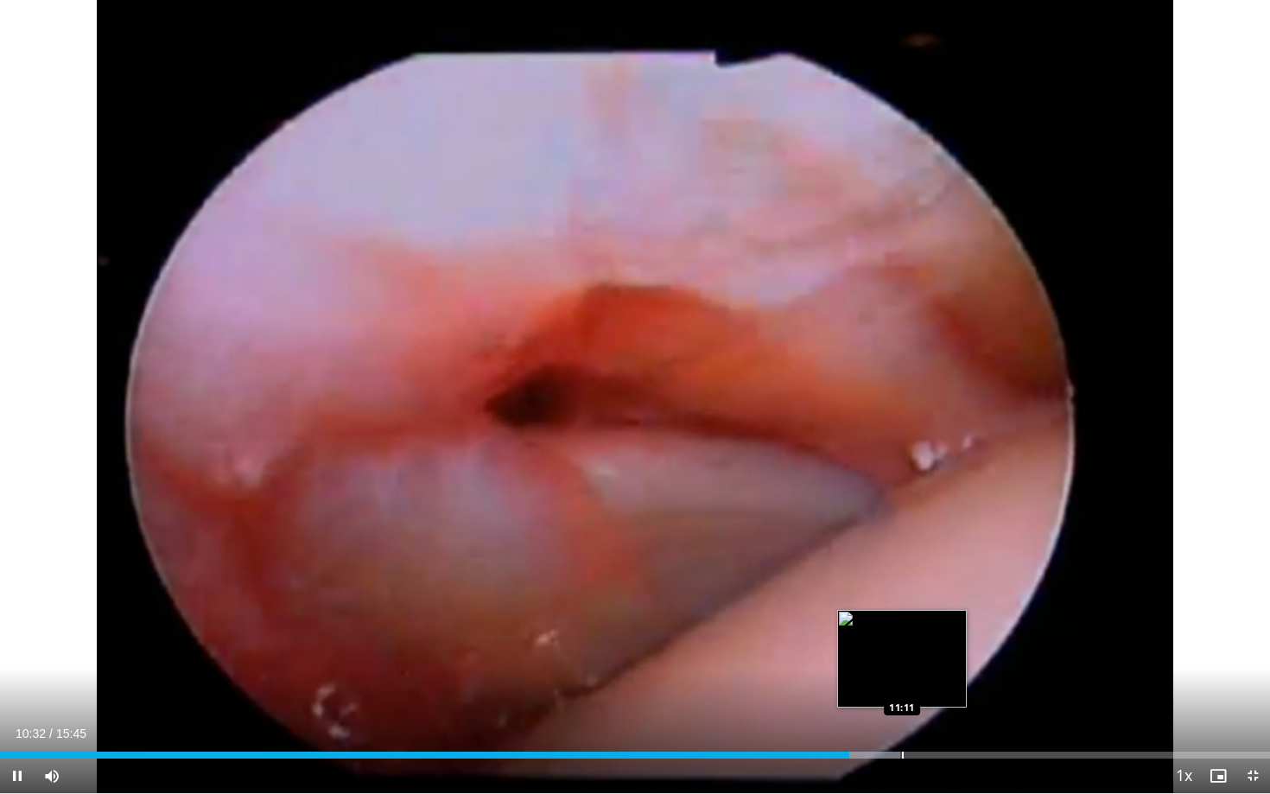
click at [902, 724] on div "Progress Bar" at bounding box center [903, 755] width 2 height 7
click at [915, 724] on div "Progress Bar" at bounding box center [916, 755] width 2 height 7
click at [924, 724] on div "Progress Bar" at bounding box center [924, 755] width 2 height 7
click at [936, 724] on div "Progress Bar" at bounding box center [937, 755] width 2 height 7
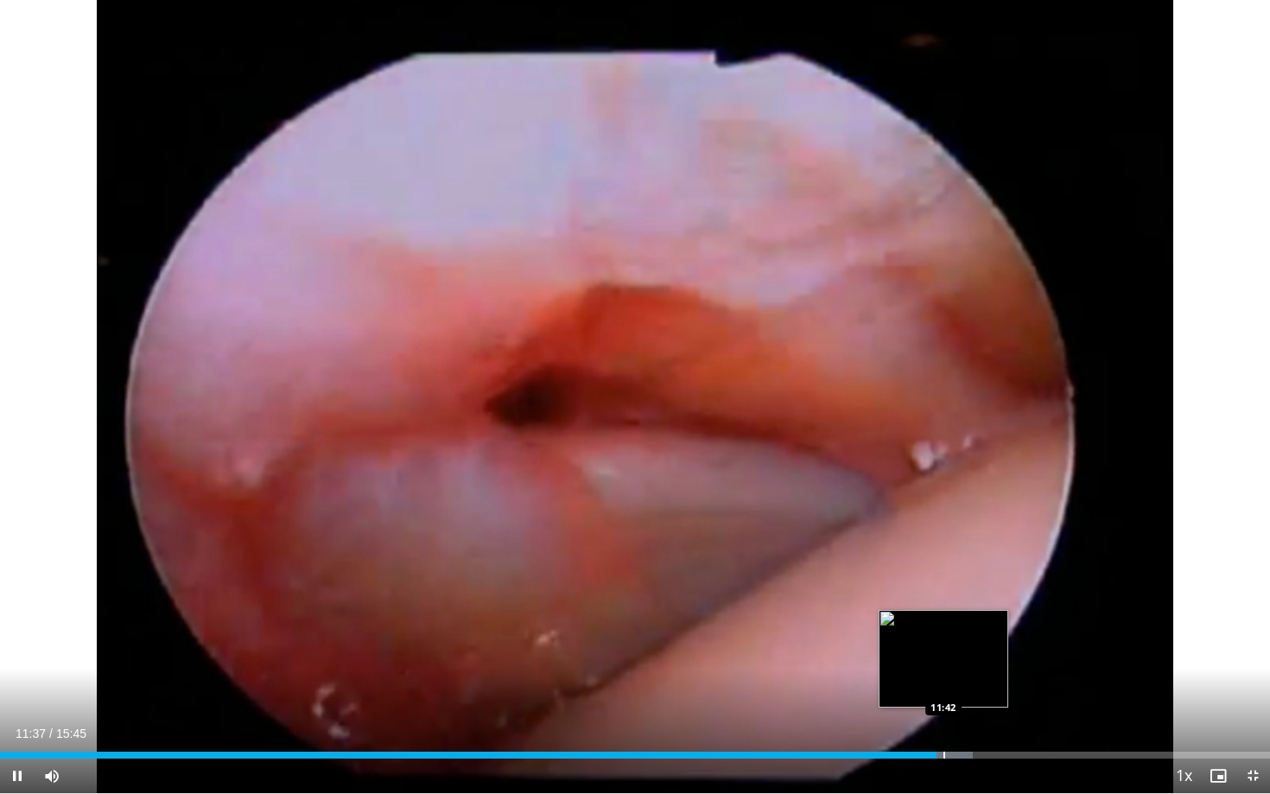
click at [944, 724] on div "Progress Bar" at bounding box center [945, 755] width 2 height 7
click at [933, 724] on div "Progress Bar" at bounding box center [934, 755] width 2 height 7
click at [943, 724] on div "Progress Bar" at bounding box center [944, 755] width 2 height 7
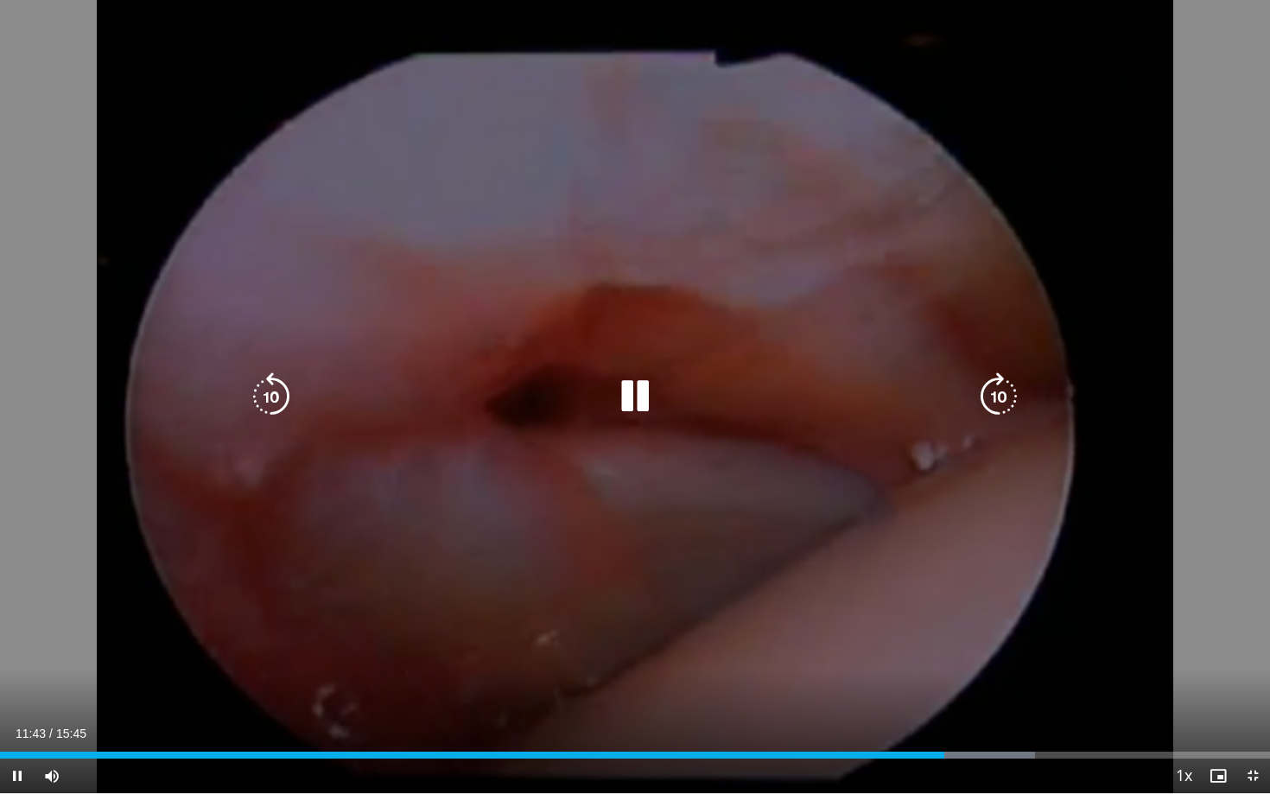
click at [736, 641] on div "10 seconds Tap to unmute" at bounding box center [635, 396] width 1270 height 793
click at [633, 397] on icon "Video Player" at bounding box center [635, 396] width 48 height 48
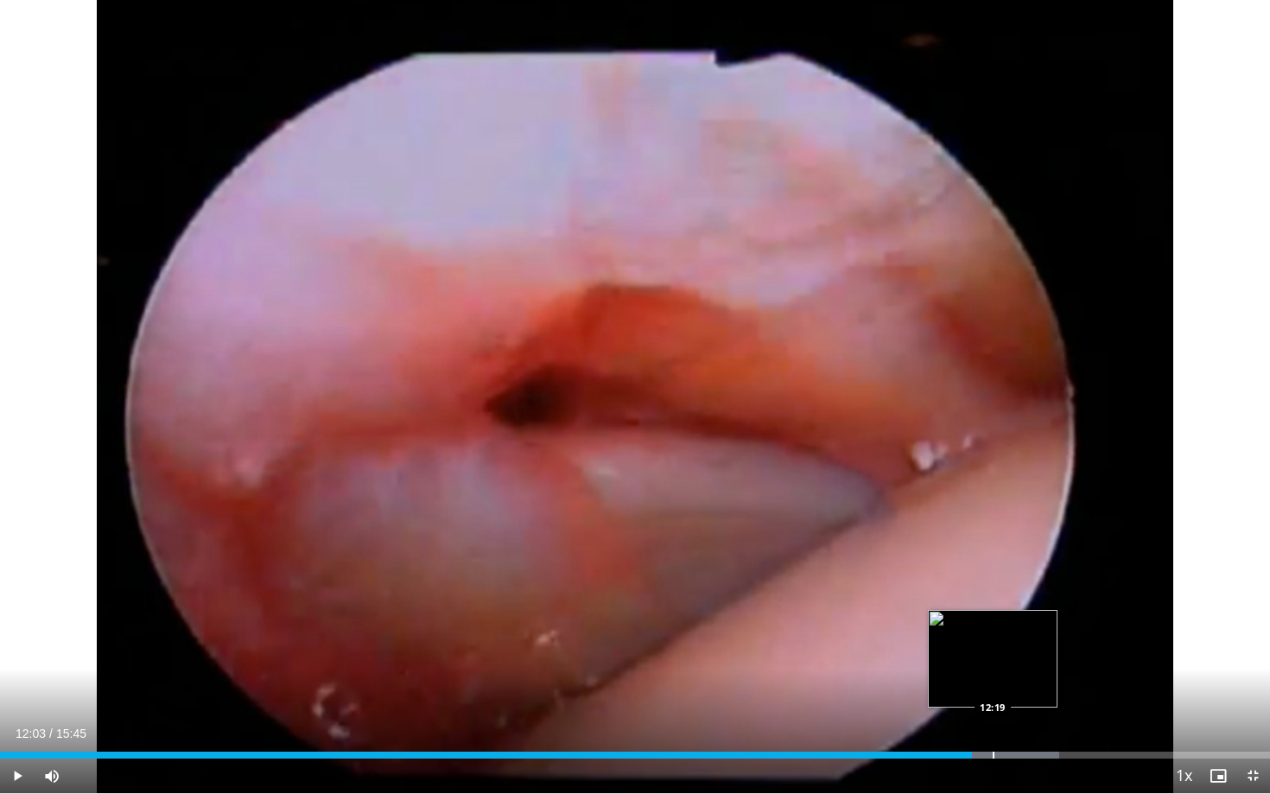
click at [993, 724] on div "Loaded : 83.43% 12:03 12:19" at bounding box center [635, 750] width 1270 height 16
click at [1010, 724] on div "Progress Bar" at bounding box center [1011, 755] width 2 height 7
click at [1038, 724] on div "Current Time 12:32 / Duration 15:45 Pause Skip Backward Skip Forward Mute Loade…" at bounding box center [635, 776] width 1270 height 35
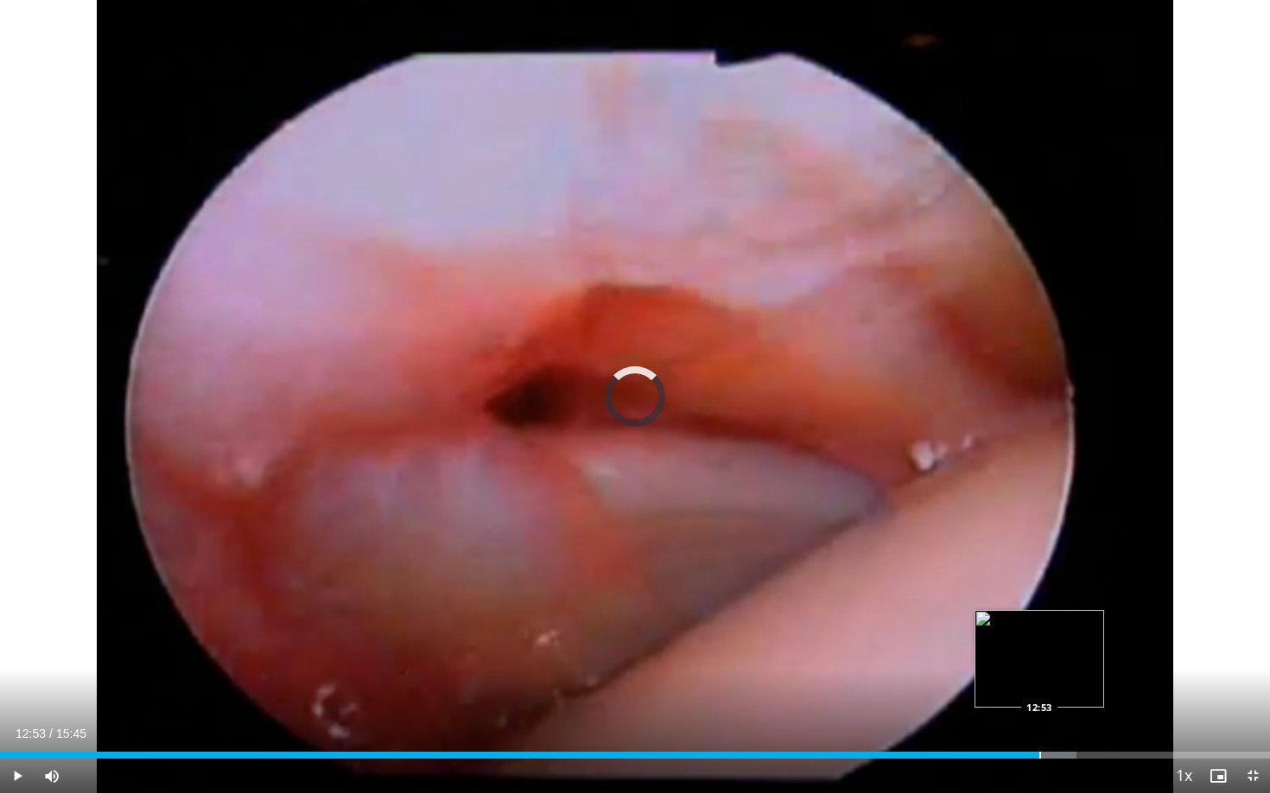
click at [1039, 724] on div "Loaded : 84.75% 12:53 12:53" at bounding box center [635, 750] width 1270 height 16
click at [1053, 724] on div "Progress Bar" at bounding box center [1054, 755] width 2 height 7
click at [1072, 724] on div "Progress Bar" at bounding box center [1073, 755] width 2 height 7
click at [1087, 724] on div "Progress Bar" at bounding box center [1088, 755] width 2 height 7
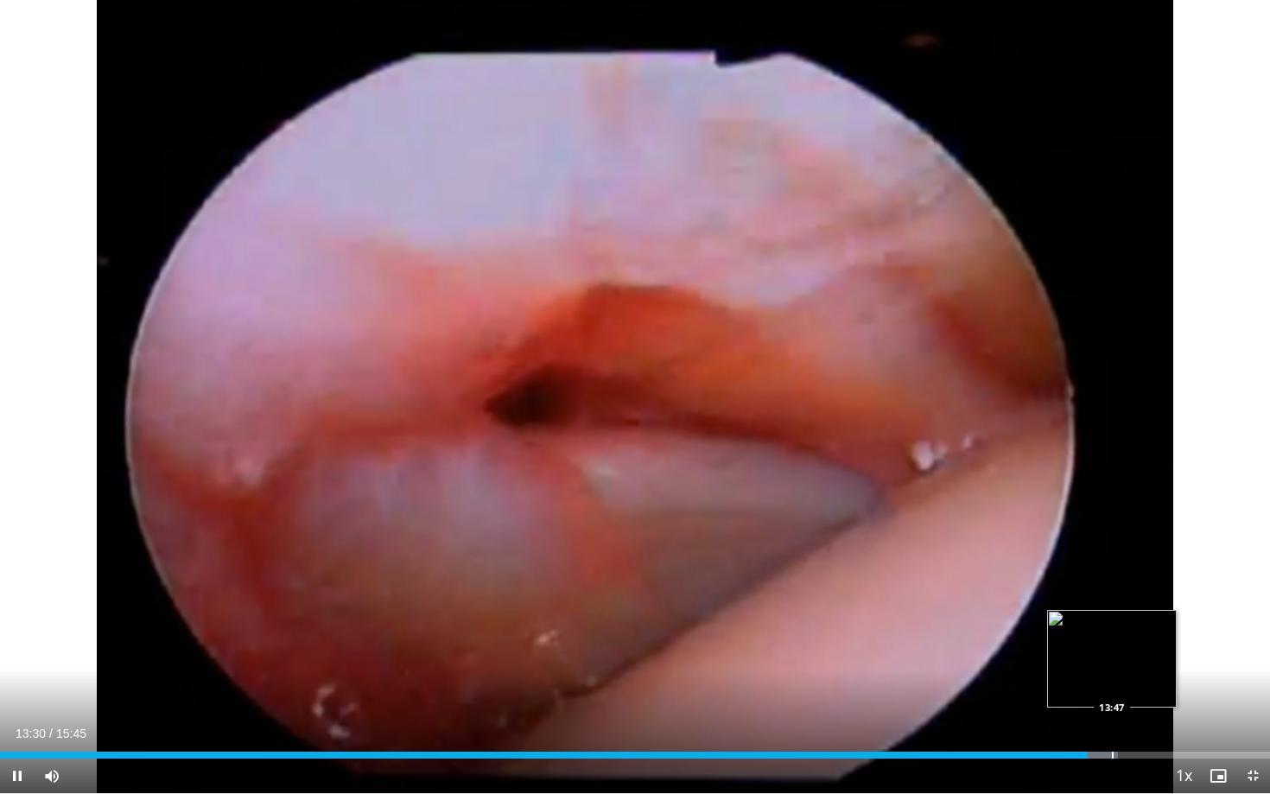
click at [1112, 724] on div "Progress Bar" at bounding box center [1113, 755] width 2 height 7
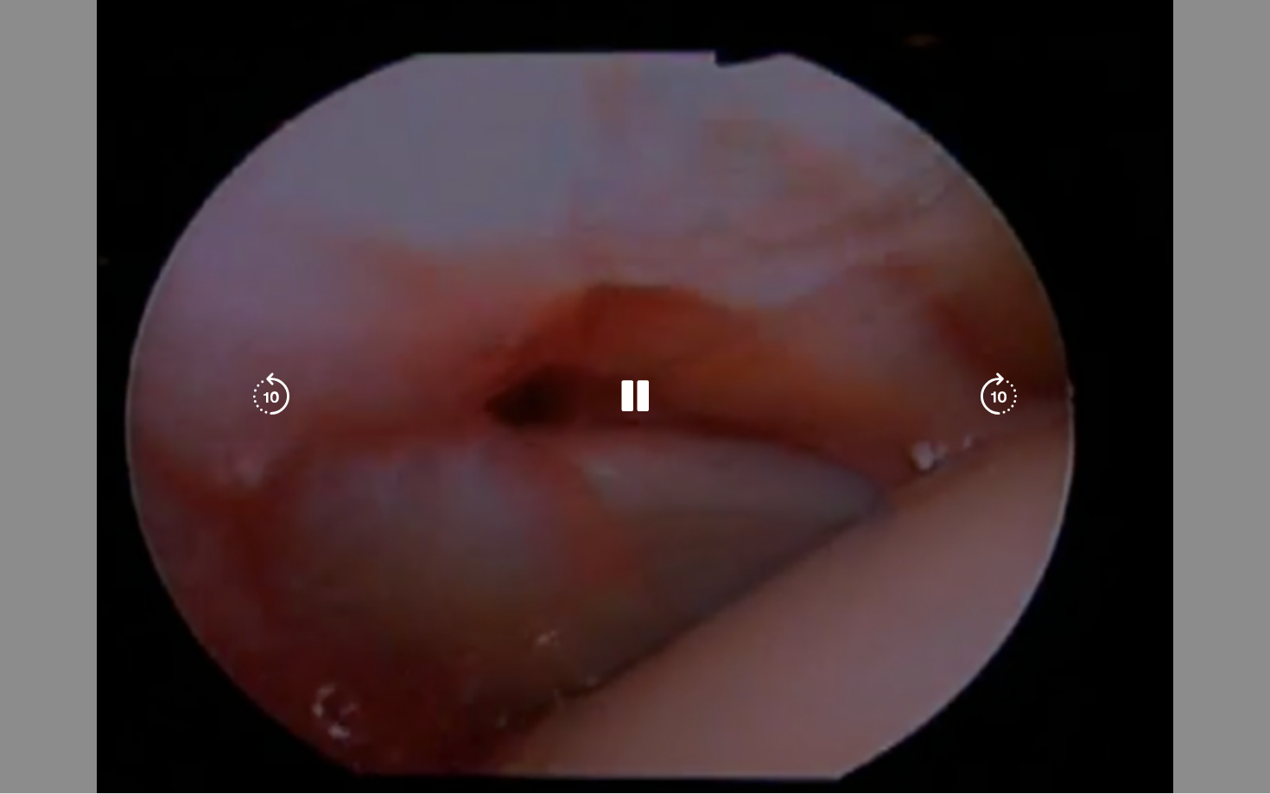
click at [1127, 724] on video-js "**********" at bounding box center [635, 397] width 1270 height 794
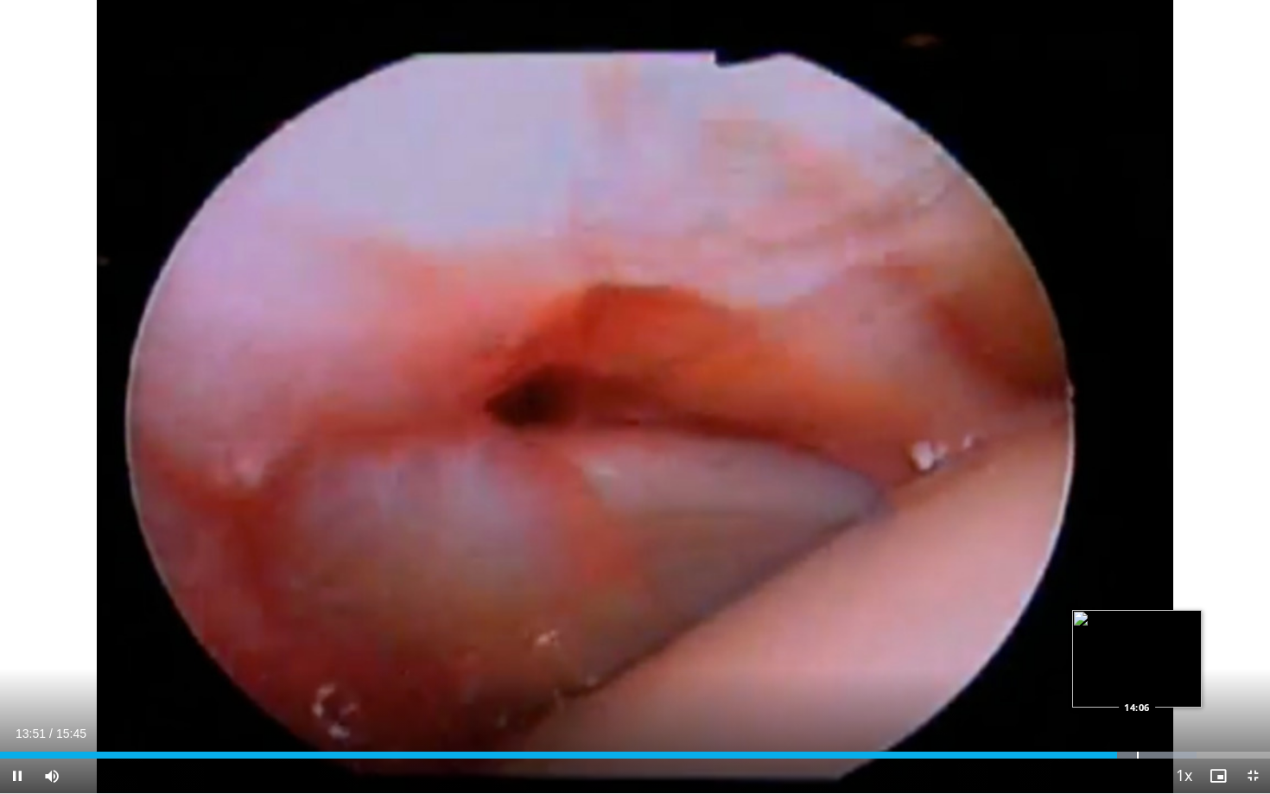
click at [1137, 724] on div "Progress Bar" at bounding box center [1138, 755] width 2 height 7
click at [1160, 724] on div "Progress Bar" at bounding box center [1161, 755] width 2 height 7
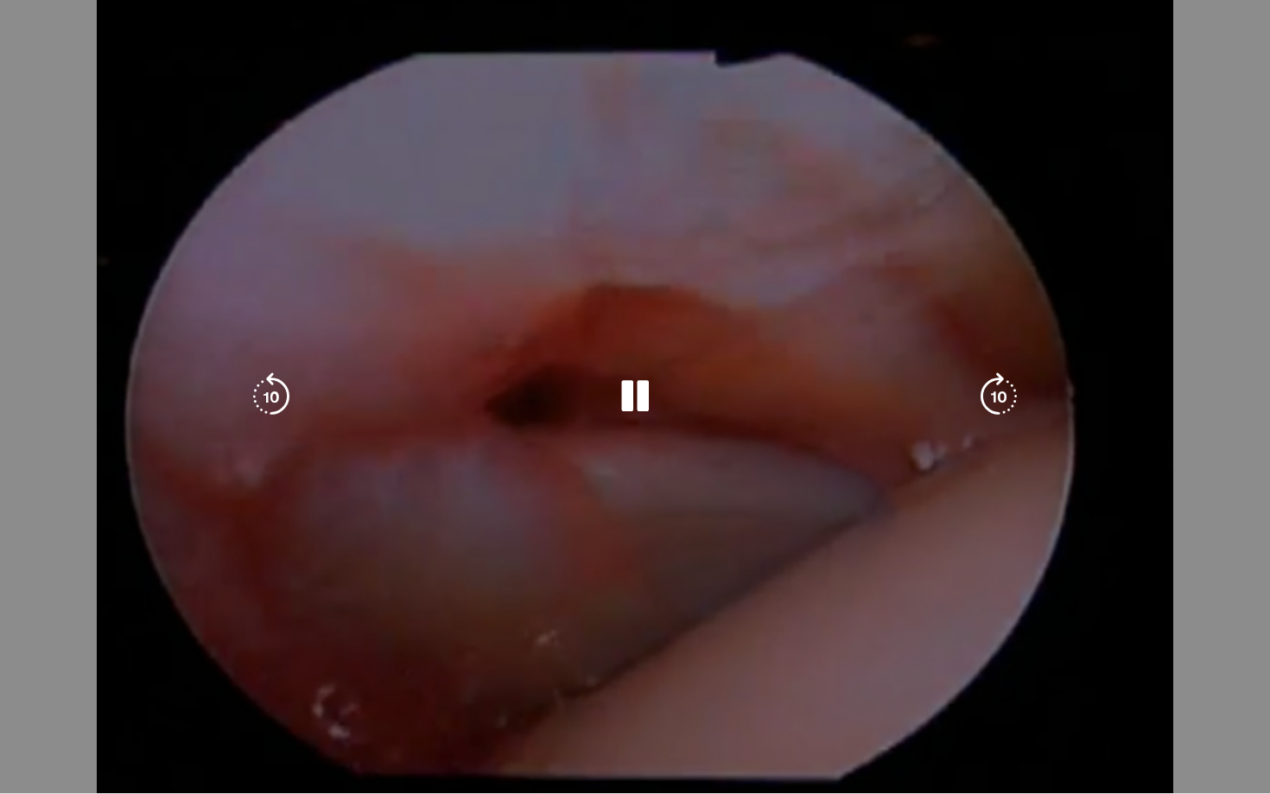
click at [1223, 724] on div "10 seconds Tap to unmute" at bounding box center [635, 396] width 1270 height 793
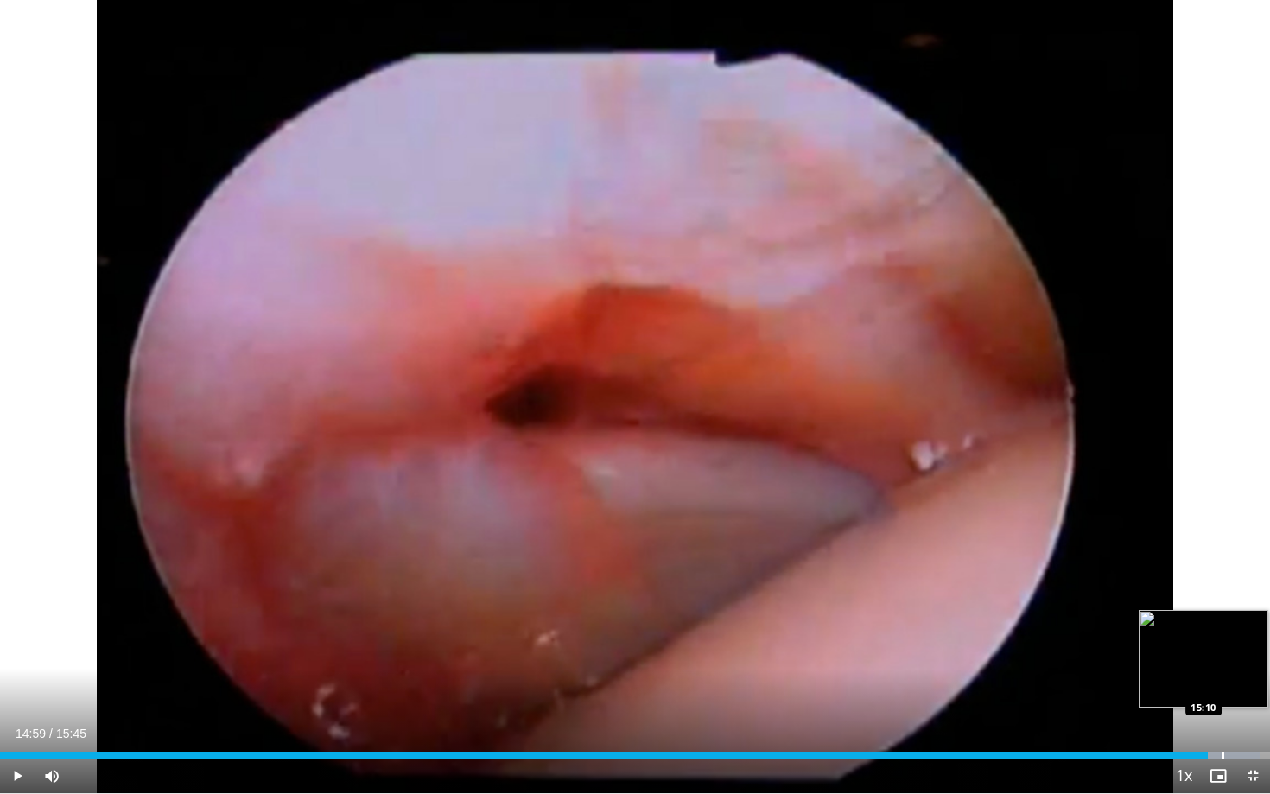
click at [1223, 724] on div "Progress Bar" at bounding box center [1224, 755] width 2 height 7
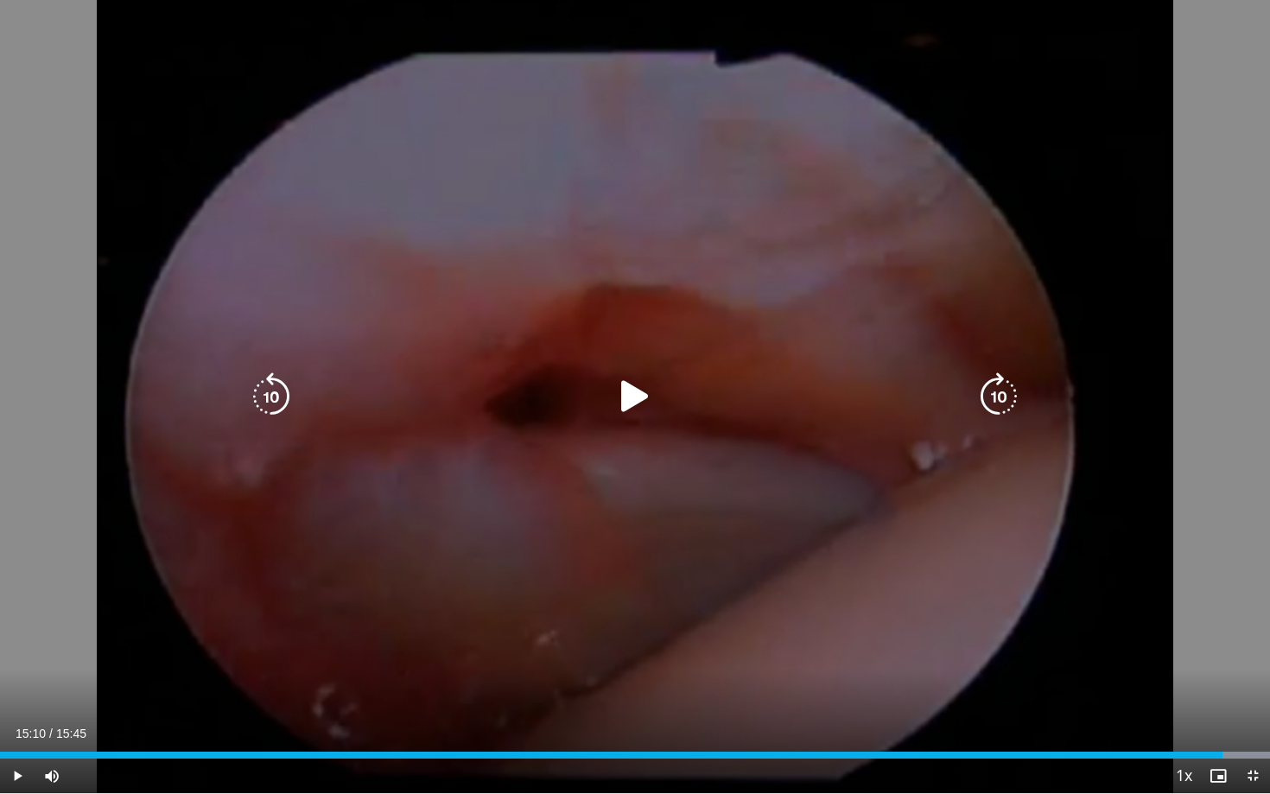
click at [633, 391] on icon "Video Player" at bounding box center [635, 396] width 48 height 48
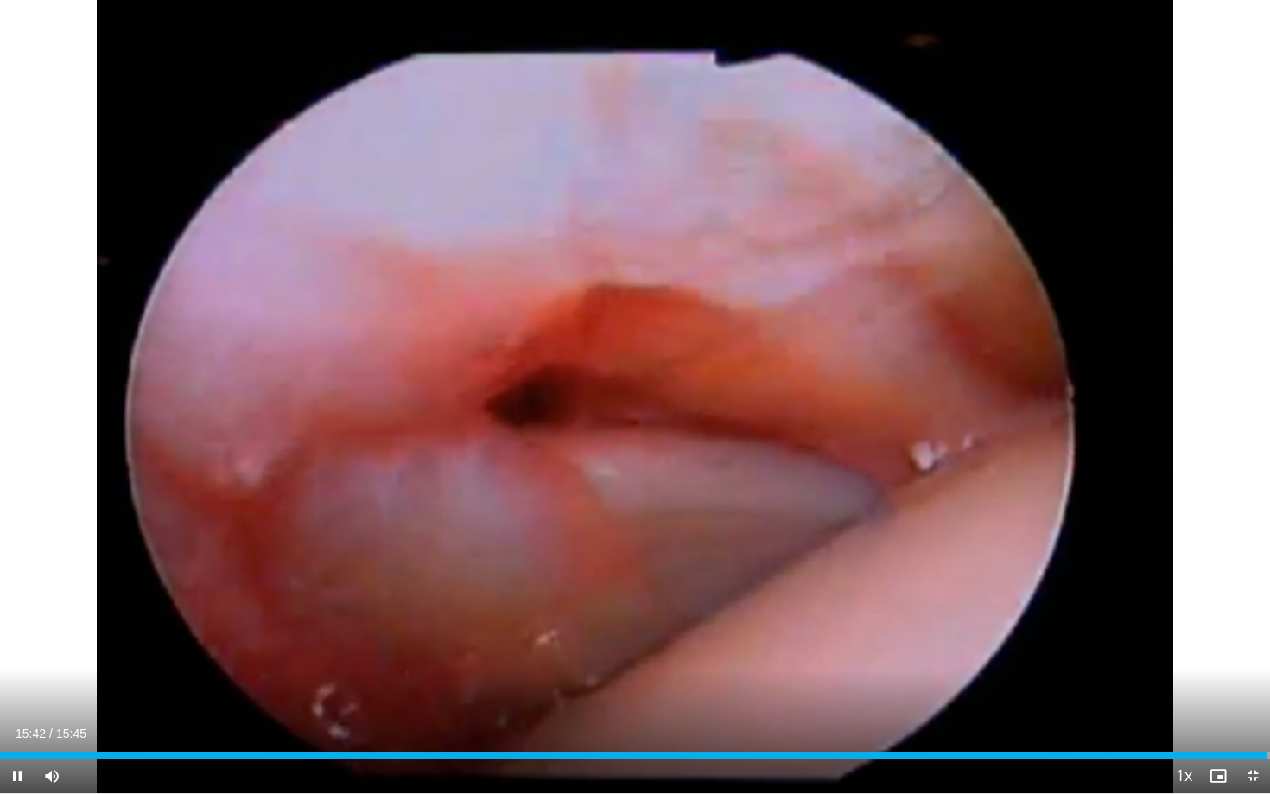
click at [1255, 724] on span "Video Player" at bounding box center [1253, 776] width 35 height 35
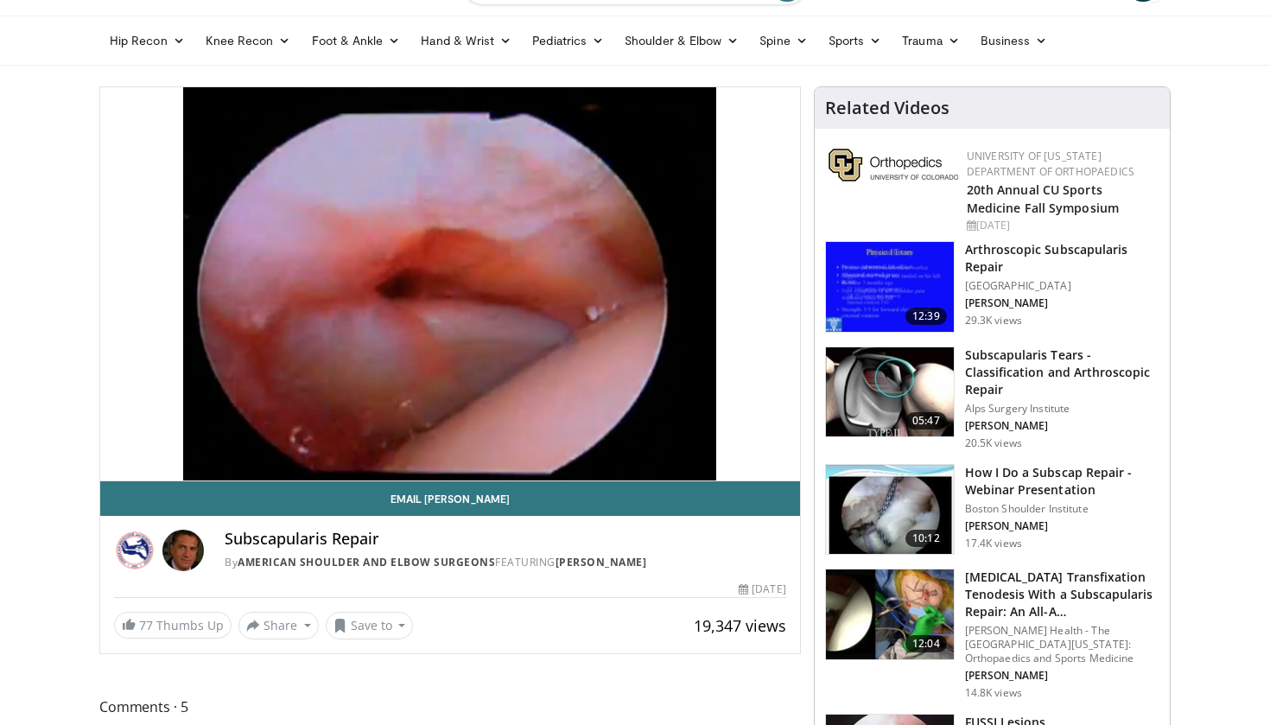
scroll to position [48, 0]
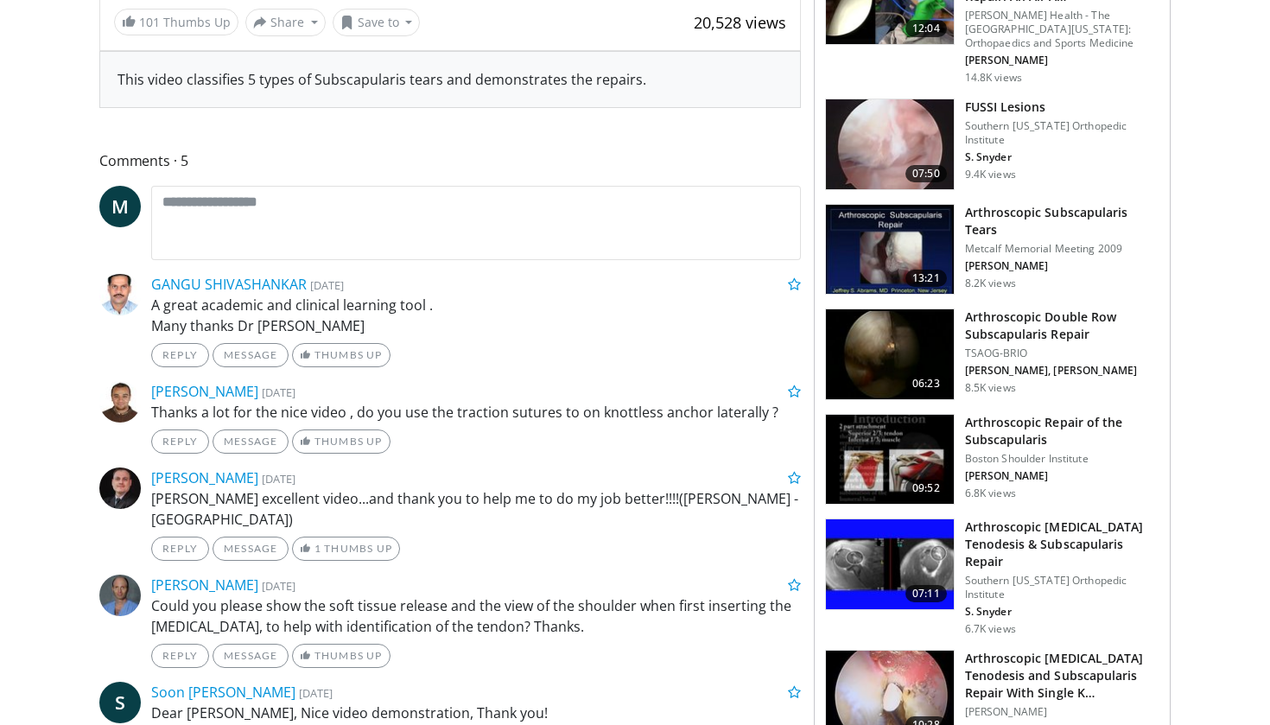
scroll to position [650, 0]
